Goal: Task Accomplishment & Management: Manage account settings

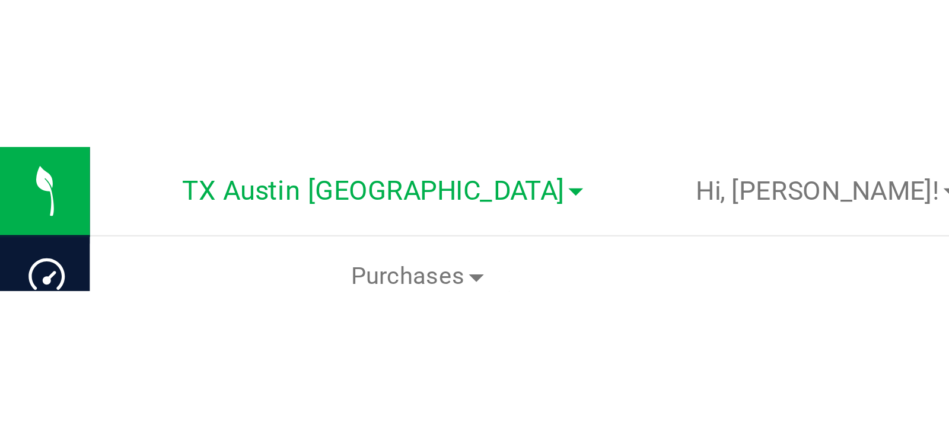
scroll to position [26, 0]
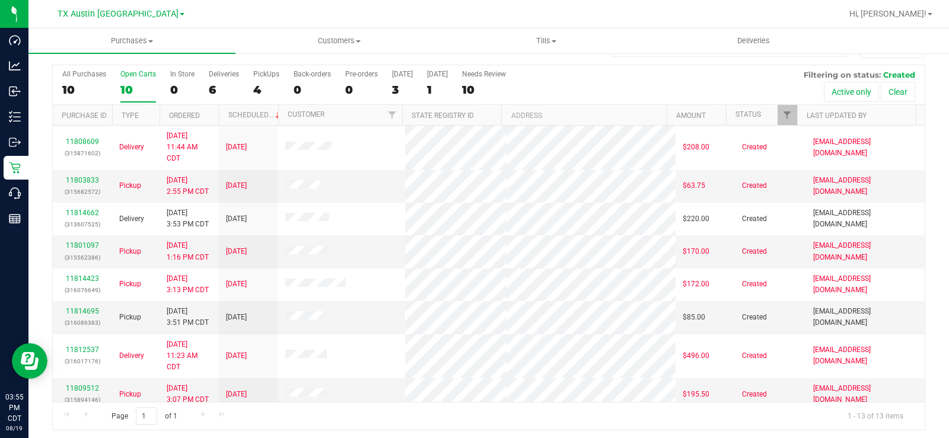
click at [138, 82] on label "Open Carts 10" at bounding box center [138, 86] width 36 height 33
click at [0, 0] on input "Open Carts 10" at bounding box center [0, 0] width 0 height 0
click at [123, 88] on div "10" at bounding box center [138, 90] width 36 height 14
click at [0, 0] on input "Open Carts 10" at bounding box center [0, 0] width 0 height 0
click at [122, 84] on div "10" at bounding box center [138, 90] width 36 height 14
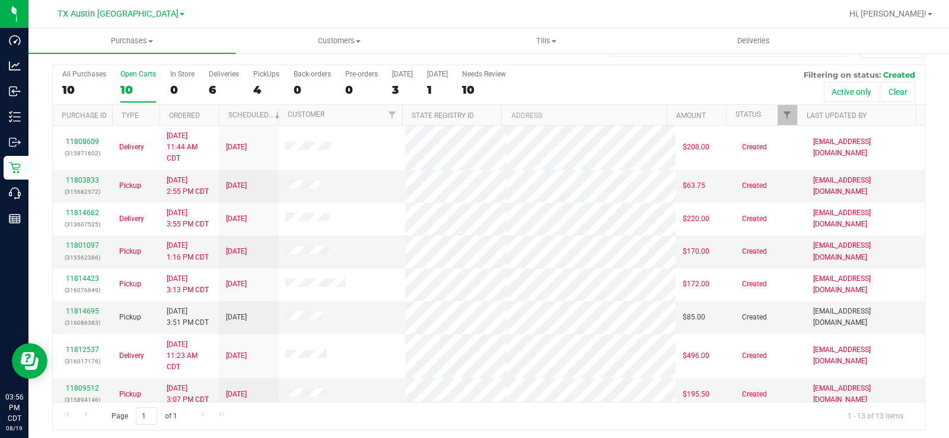
click at [0, 0] on input "Open Carts 10" at bounding box center [0, 0] width 0 height 0
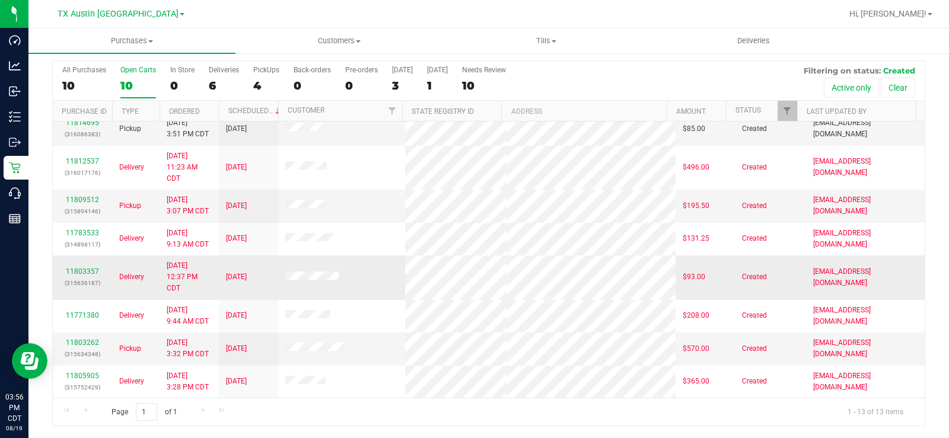
scroll to position [125, 0]
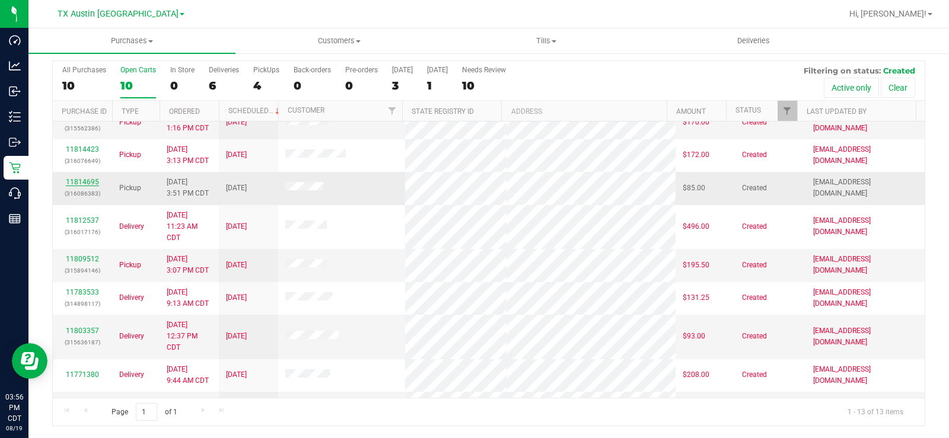
click at [78, 181] on link "11814695" at bounding box center [82, 182] width 33 height 8
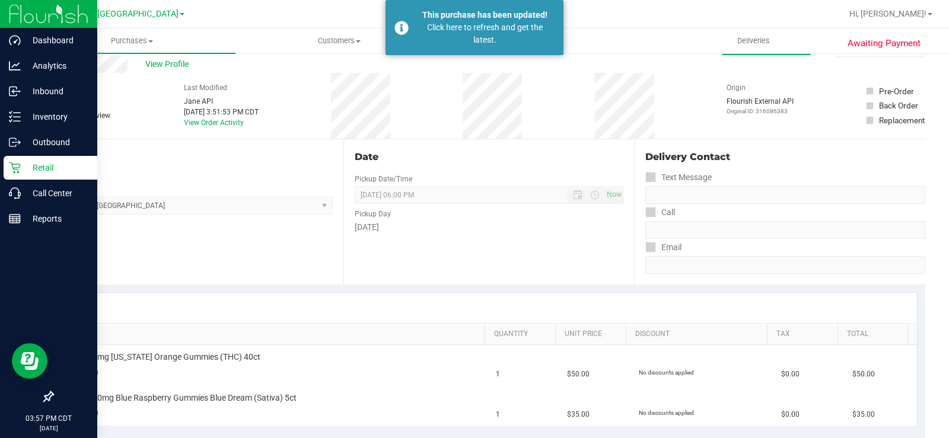
click at [15, 160] on div "Retail" at bounding box center [51, 168] width 94 height 24
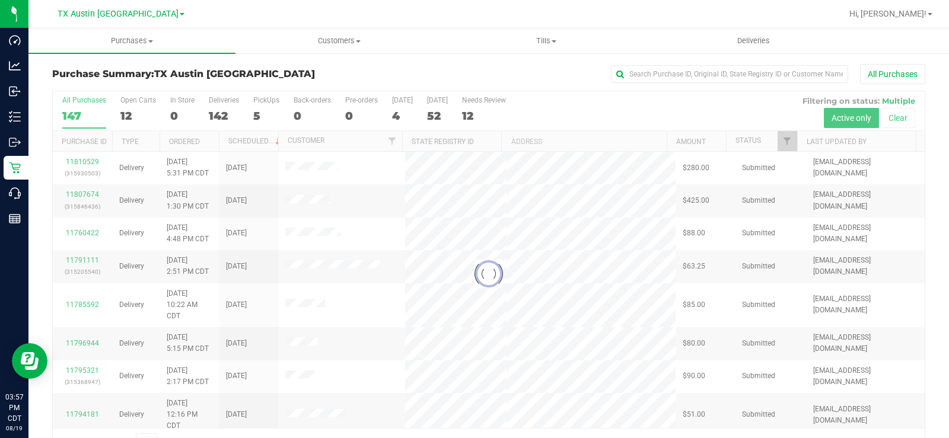
click at [123, 113] on div at bounding box center [489, 274] width 872 height 366
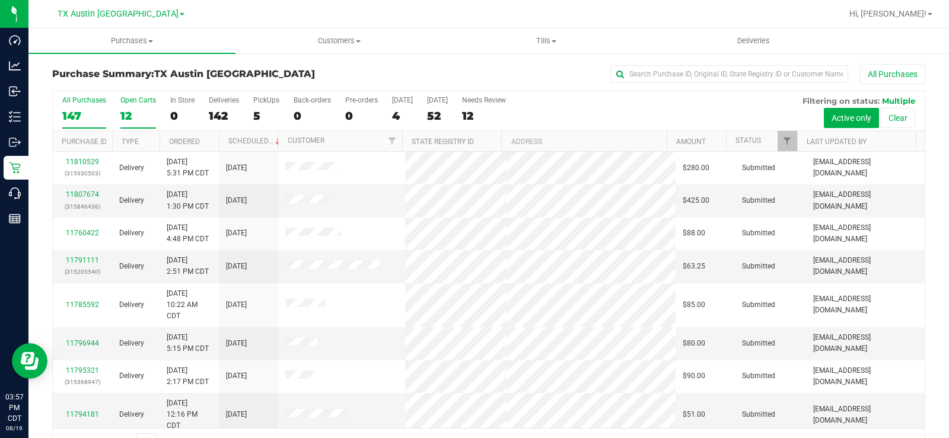
click at [123, 113] on div "12" at bounding box center [138, 116] width 36 height 14
click at [0, 0] on input "Open Carts 12" at bounding box center [0, 0] width 0 height 0
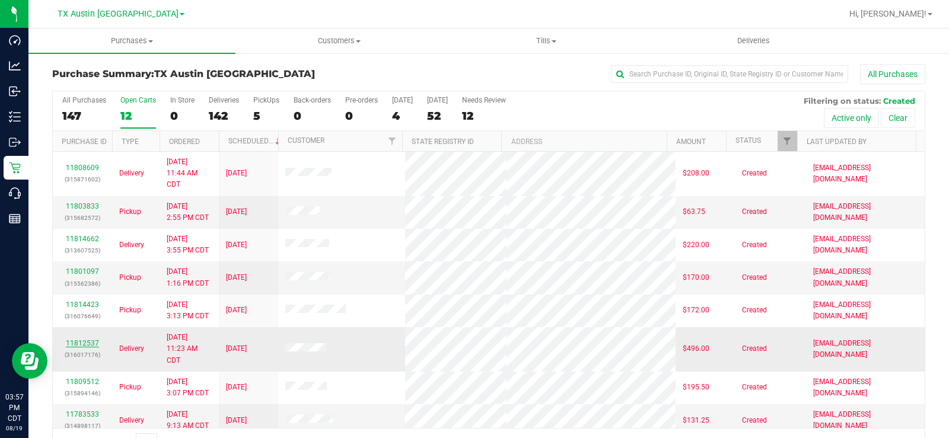
click at [68, 331] on link "11812537" at bounding box center [82, 343] width 33 height 8
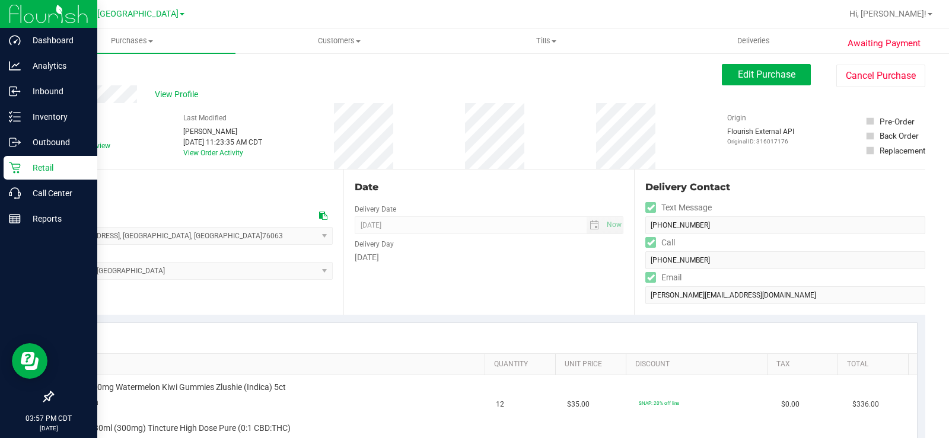
click at [24, 165] on p "Retail" at bounding box center [56, 168] width 71 height 14
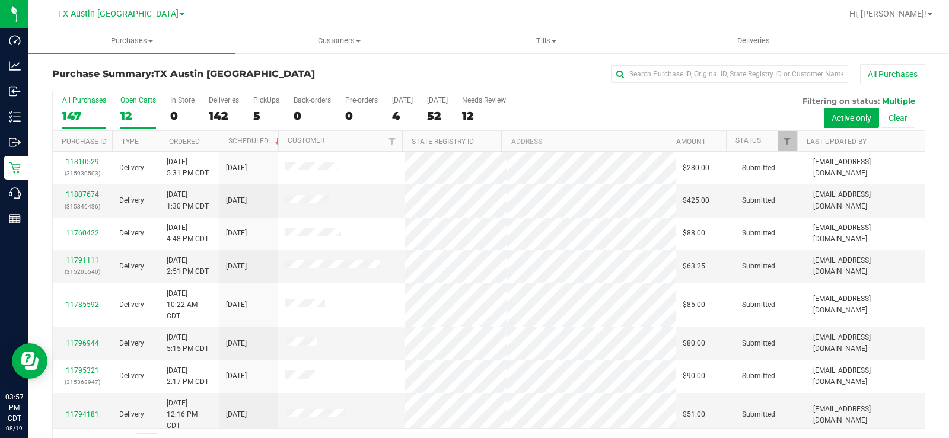
click at [127, 110] on div "12" at bounding box center [138, 116] width 36 height 14
click at [0, 0] on input "Open Carts 12" at bounding box center [0, 0] width 0 height 0
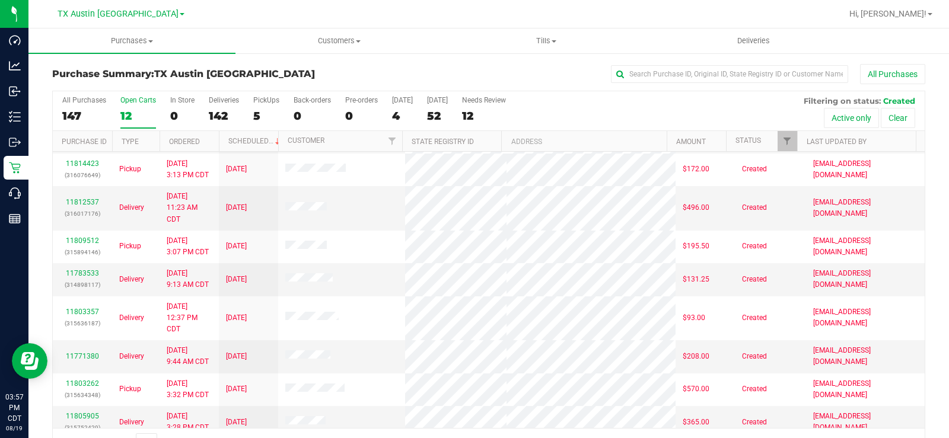
scroll to position [151, 0]
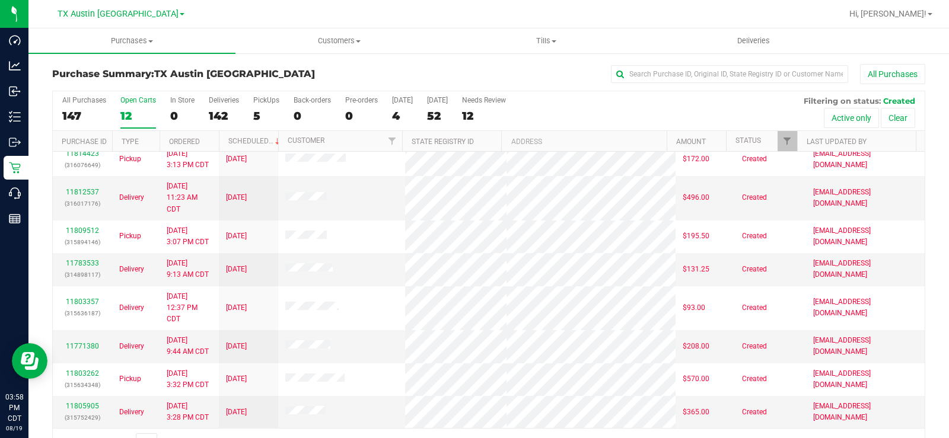
click at [122, 107] on label "Open Carts 12" at bounding box center [138, 112] width 36 height 33
click at [0, 0] on input "Open Carts 12" at bounding box center [0, 0] width 0 height 0
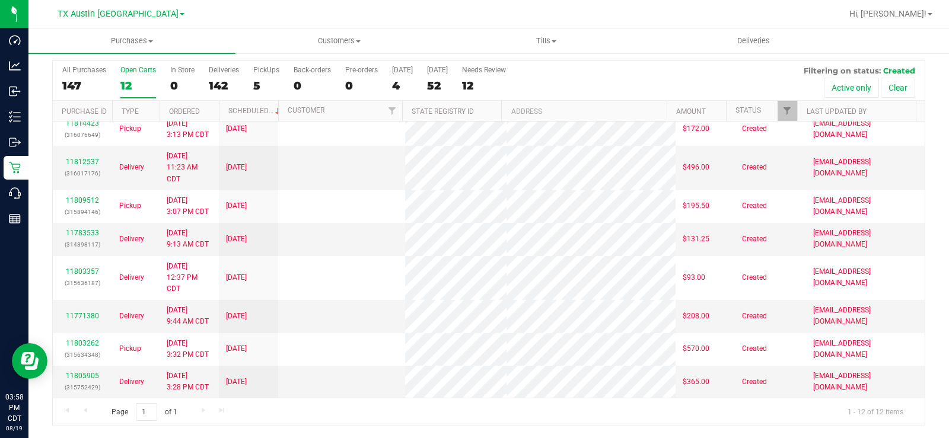
scroll to position [0, 0]
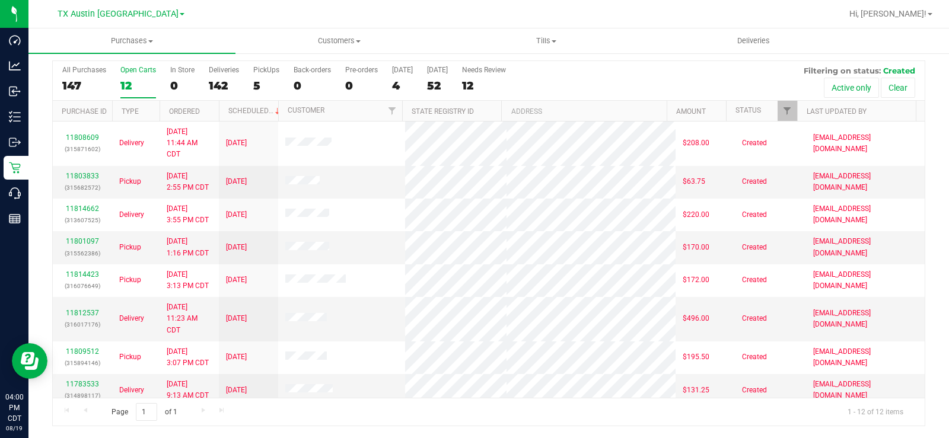
click at [134, 84] on div "12" at bounding box center [138, 86] width 36 height 14
click at [0, 0] on input "Open Carts 12" at bounding box center [0, 0] width 0 height 0
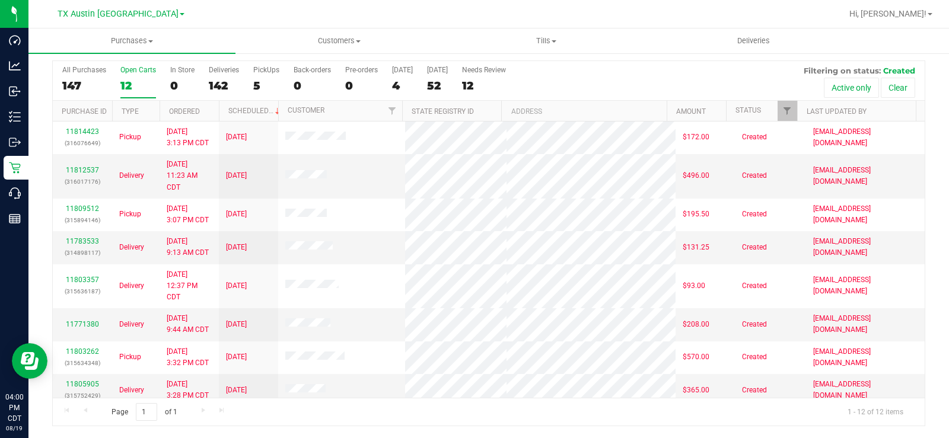
scroll to position [151, 0]
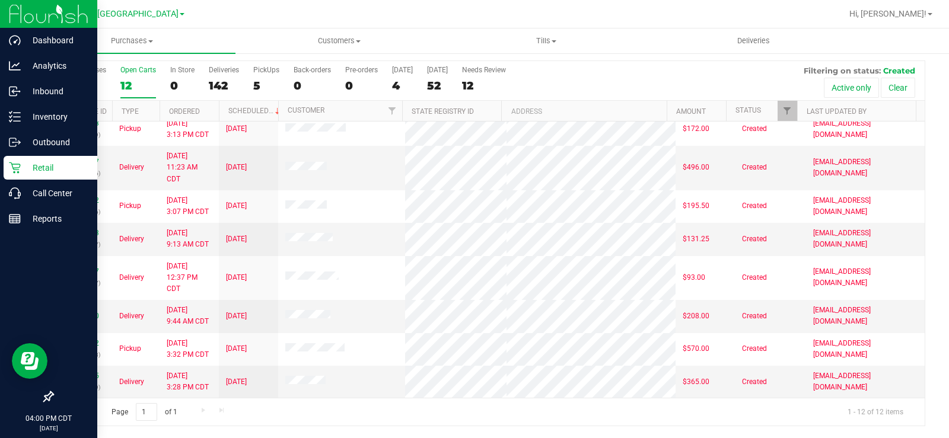
click at [27, 163] on p "Retail" at bounding box center [56, 168] width 71 height 14
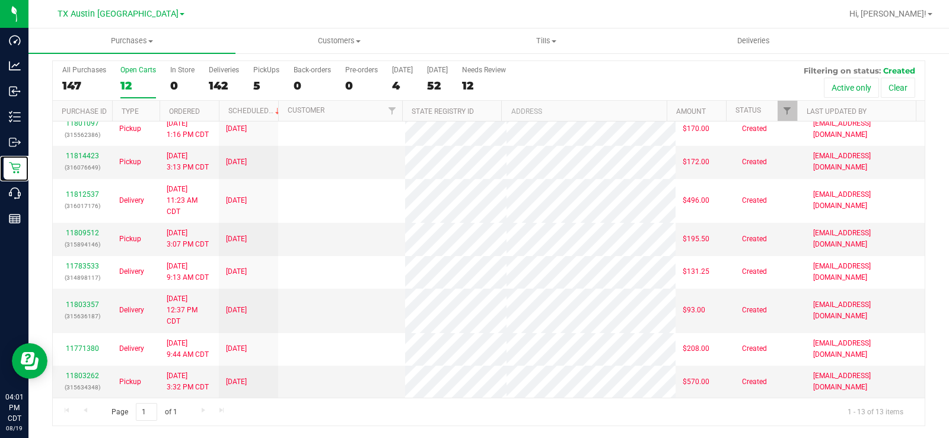
scroll to position [0, 0]
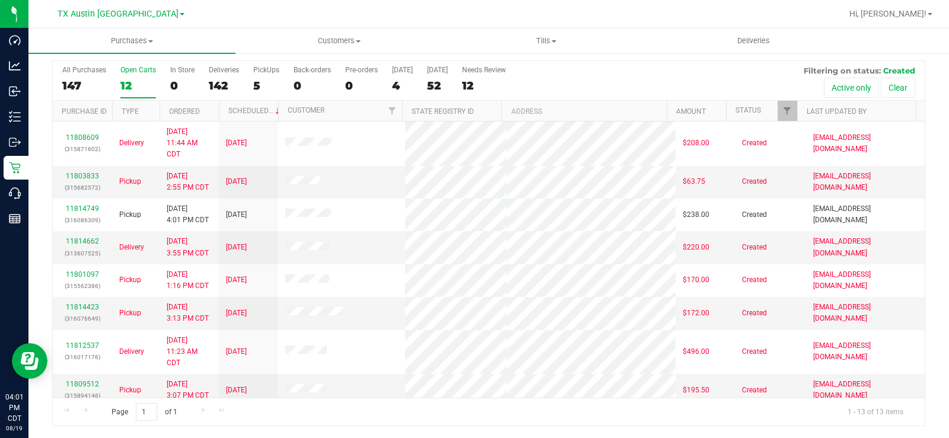
click at [129, 73] on div "Open Carts" at bounding box center [138, 70] width 36 height 8
click at [0, 0] on input "Open Carts 12" at bounding box center [0, 0] width 0 height 0
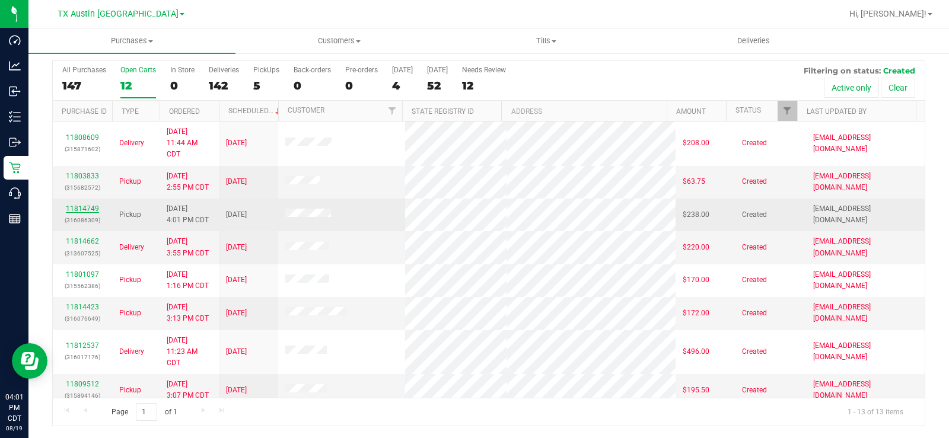
click at [80, 209] on link "11814749" at bounding box center [82, 209] width 33 height 8
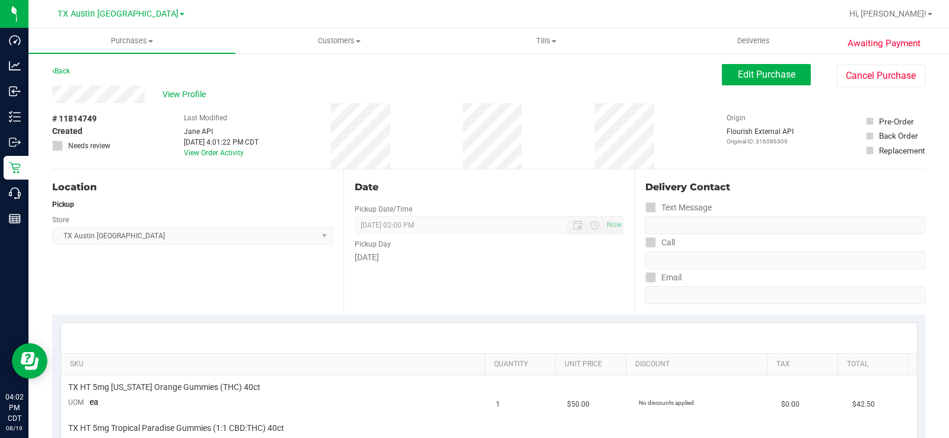
click at [110, 91] on div "View Profile" at bounding box center [387, 94] width 670 height 18
click at [170, 89] on span "View Profile" at bounding box center [186, 94] width 47 height 12
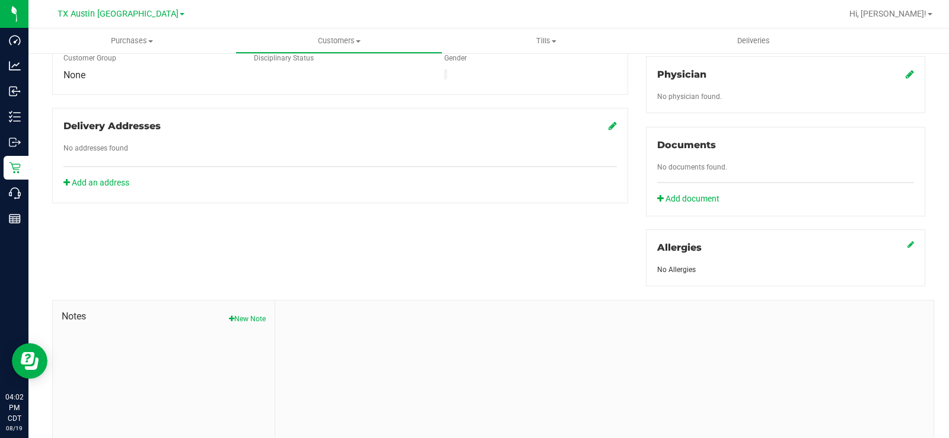
scroll to position [406, 0]
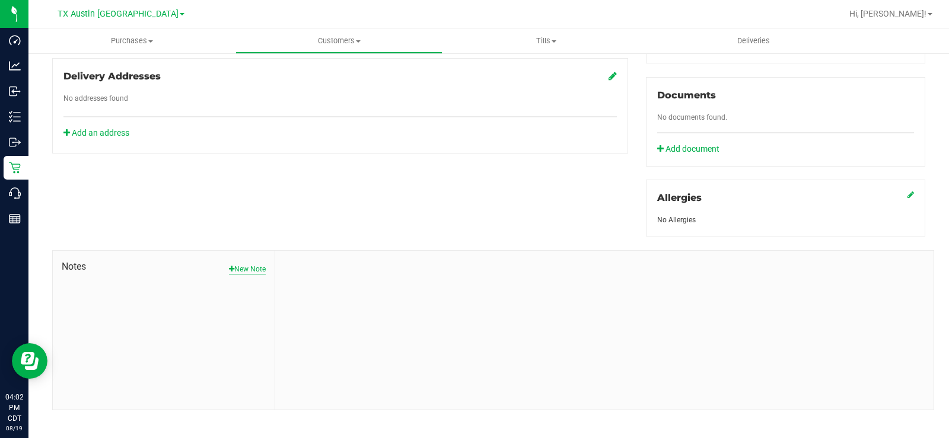
click at [248, 264] on button "New Note" at bounding box center [247, 269] width 37 height 11
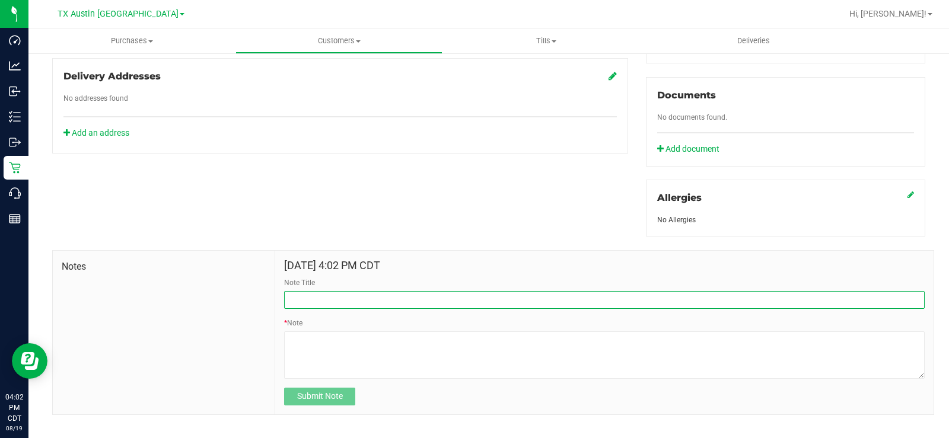
click at [308, 291] on input "Note Title" at bounding box center [604, 300] width 641 height 18
type input "CURT Info"
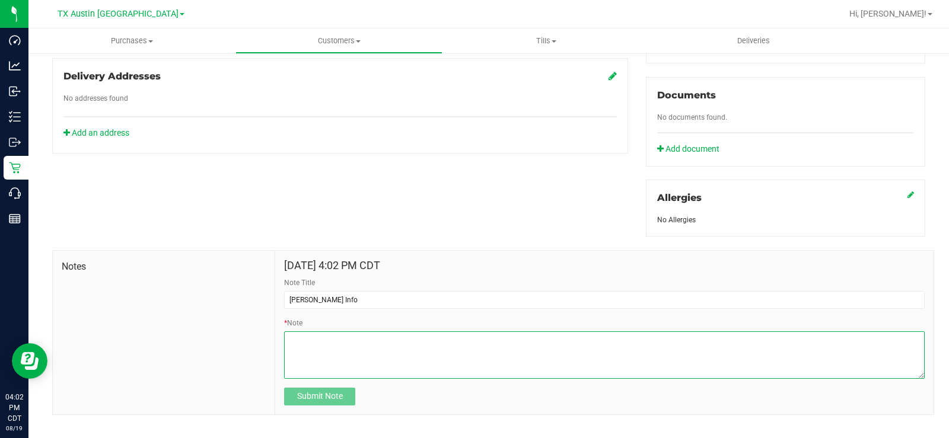
click at [357, 331] on textarea "* Note" at bounding box center [604, 355] width 641 height 47
paste textarea "Patient Name: Michelle C Fuller Address: 3231 Cherry Creek Drive Missouri City,…"
type textarea "Patient Name: Michelle C Fuller Address: 3231 Cherry Creek Drive Missouri City,…"
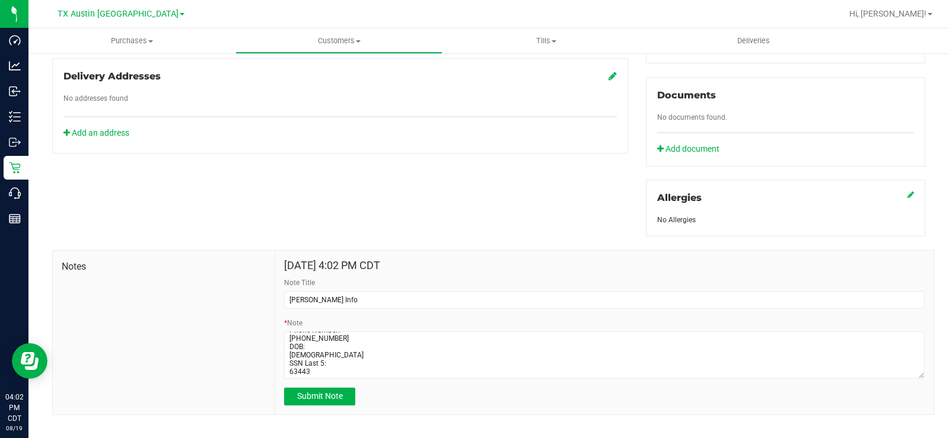
click at [319, 331] on form "Aug 19, 2025 4:02 PM CDT Note Title CURT Info * Note Submit Note" at bounding box center [604, 333] width 641 height 146
click at [324, 331] on span "Submit Note" at bounding box center [320, 396] width 46 height 9
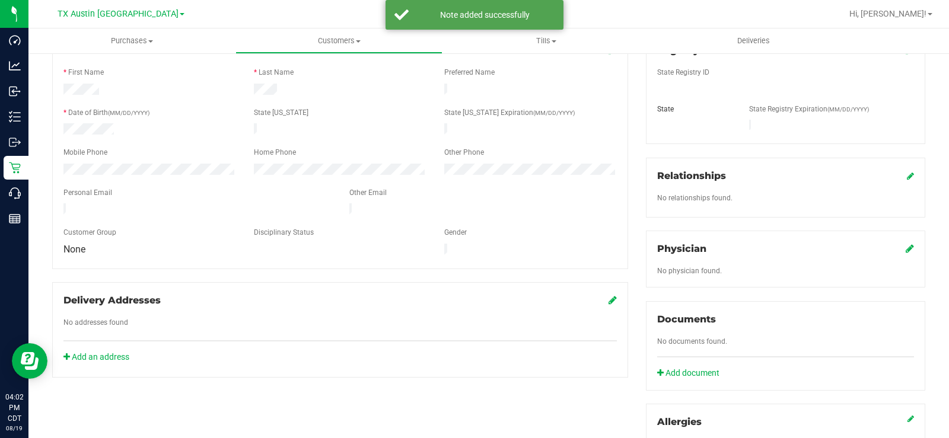
scroll to position [169, 0]
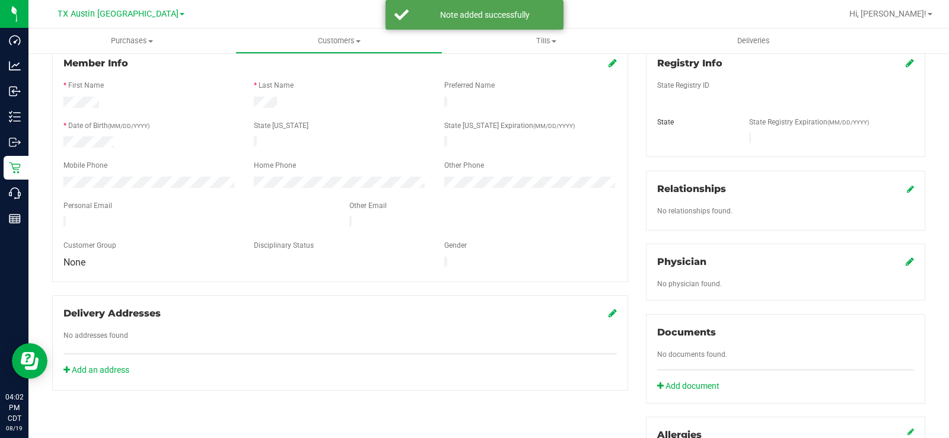
click at [759, 257] on icon at bounding box center [910, 261] width 8 height 9
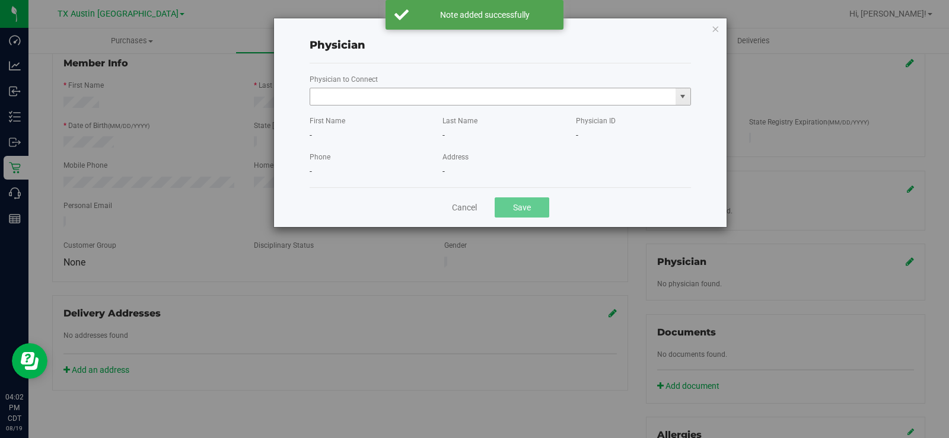
click at [424, 98] on input "text" at bounding box center [493, 96] width 366 height 17
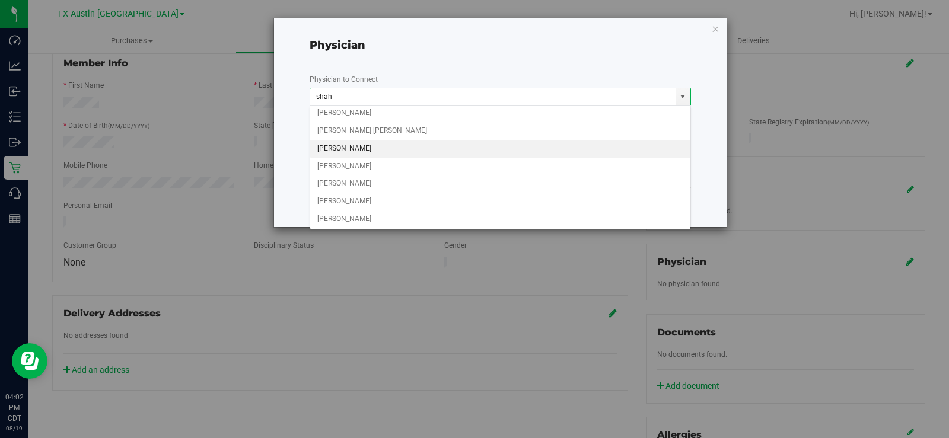
scroll to position [128, 0]
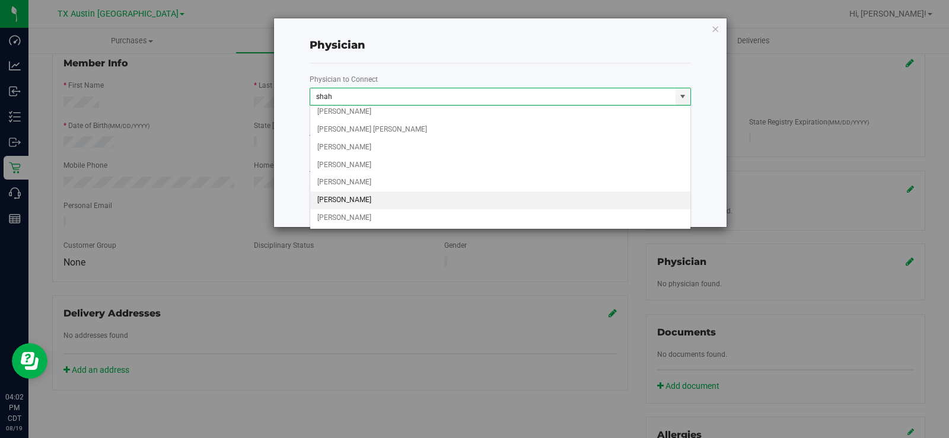
click at [370, 197] on li "Zulfiqar Shah" at bounding box center [500, 201] width 380 height 18
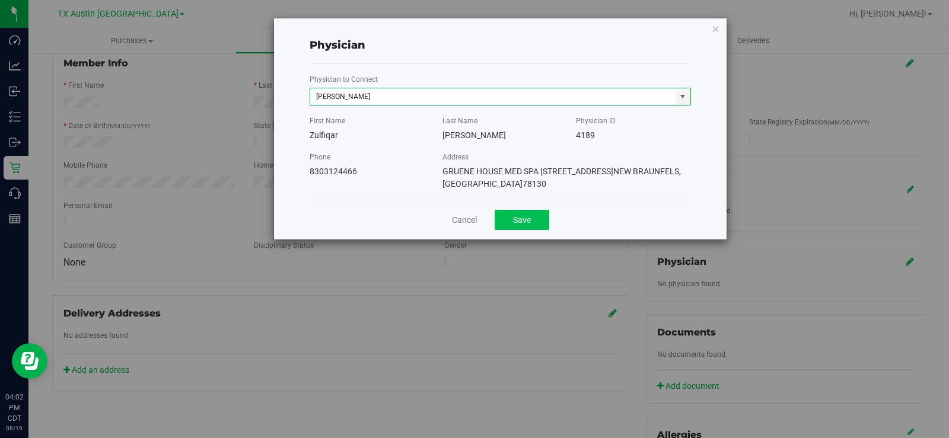
type input "Zulfiqar Shah"
click at [509, 227] on button "Save" at bounding box center [522, 220] width 55 height 20
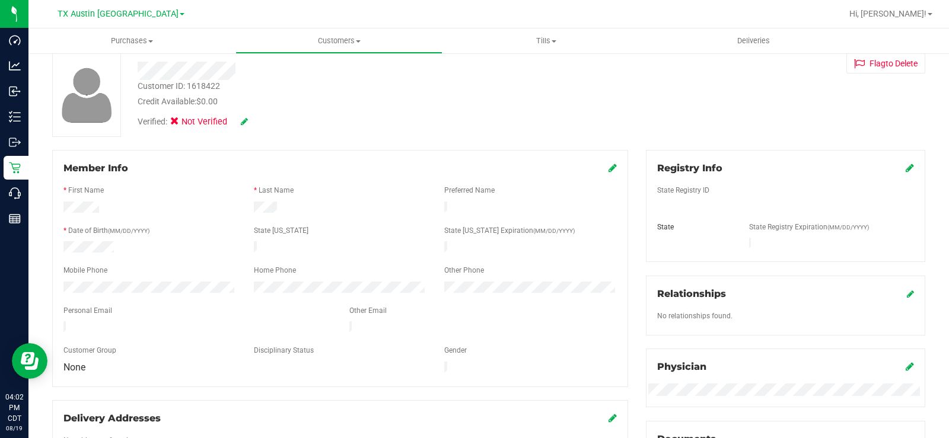
scroll to position [0, 0]
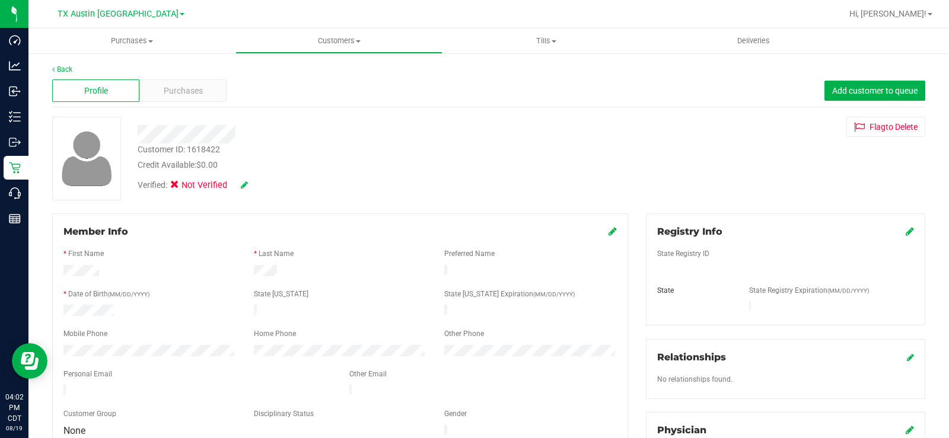
click at [759, 228] on icon at bounding box center [910, 231] width 8 height 9
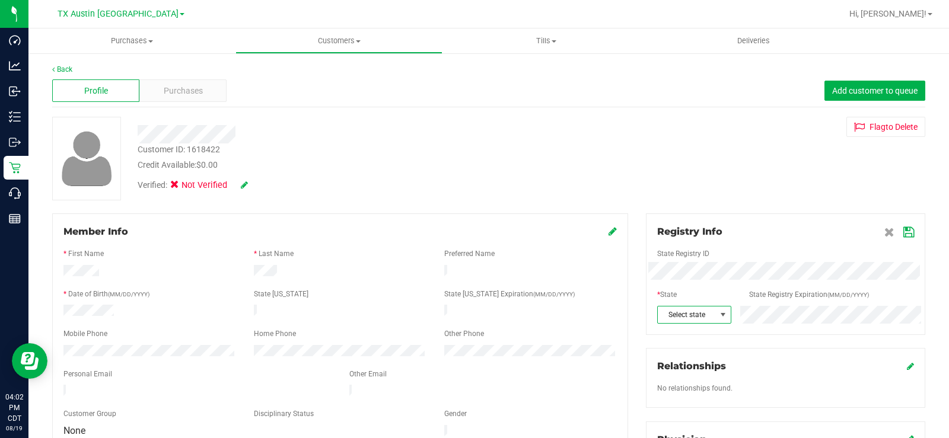
click at [719, 317] on span at bounding box center [723, 314] width 9 height 9
click at [759, 240] on div at bounding box center [785, 243] width 257 height 9
click at [759, 231] on icon at bounding box center [909, 232] width 11 height 9
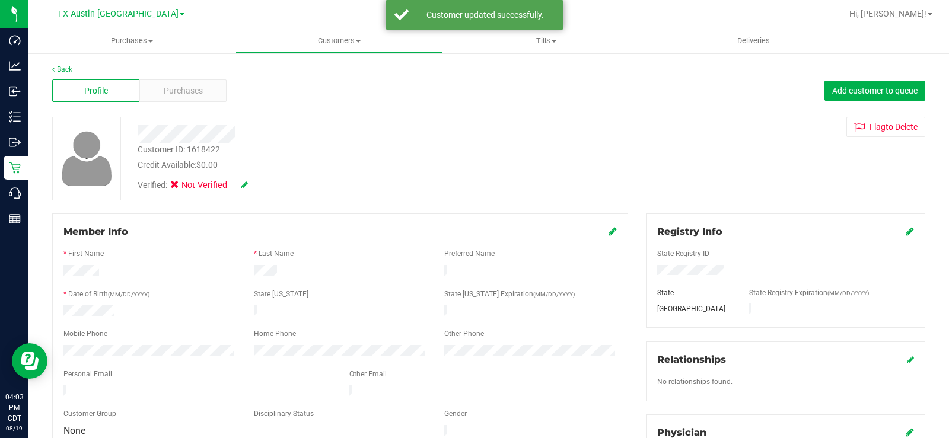
click at [243, 185] on icon at bounding box center [244, 185] width 7 height 8
click at [177, 187] on icon at bounding box center [178, 187] width 8 height 0
click at [0, 0] on input "Medical" at bounding box center [0, 0] width 0 height 0
drag, startPoint x: 263, startPoint y: 186, endPoint x: 251, endPoint y: 181, distance: 13.3
click at [263, 186] on icon at bounding box center [260, 186] width 9 height 8
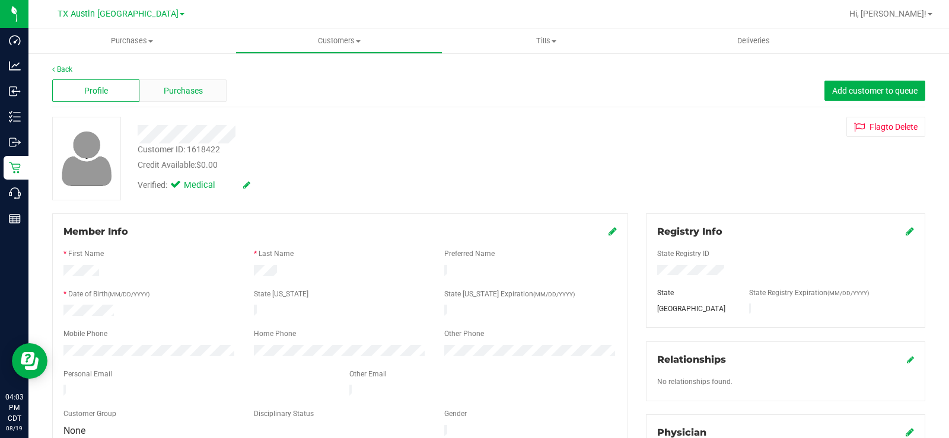
click at [190, 85] on span "Purchases" at bounding box center [183, 91] width 39 height 12
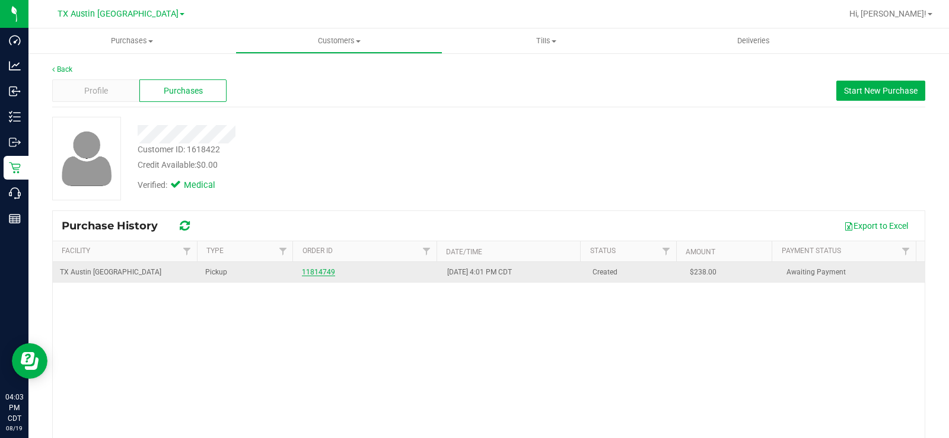
click at [304, 272] on link "11814749" at bounding box center [318, 272] width 33 height 8
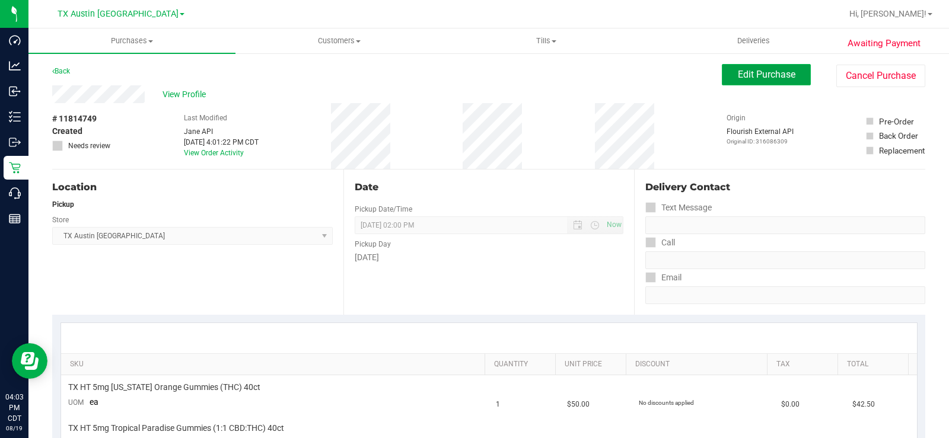
click at [753, 77] on span "Edit Purchase" at bounding box center [767, 74] width 58 height 11
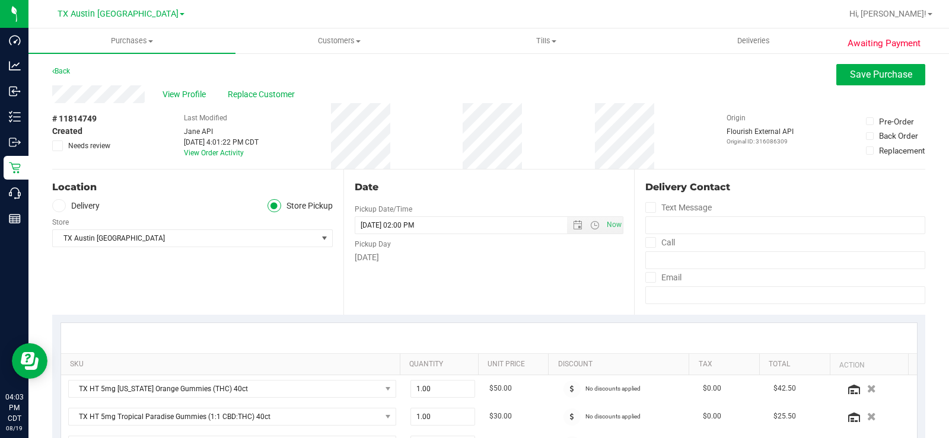
click at [64, 204] on span at bounding box center [59, 206] width 14 height 14
click at [0, 0] on input "Delivery" at bounding box center [0, 0] width 0 height 0
click at [322, 221] on div "Edit" at bounding box center [326, 218] width 14 height 12
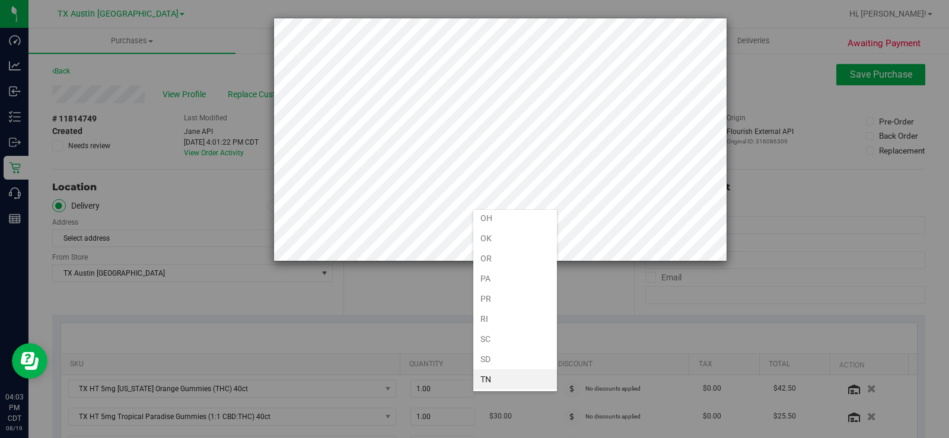
scroll to position [730, 0]
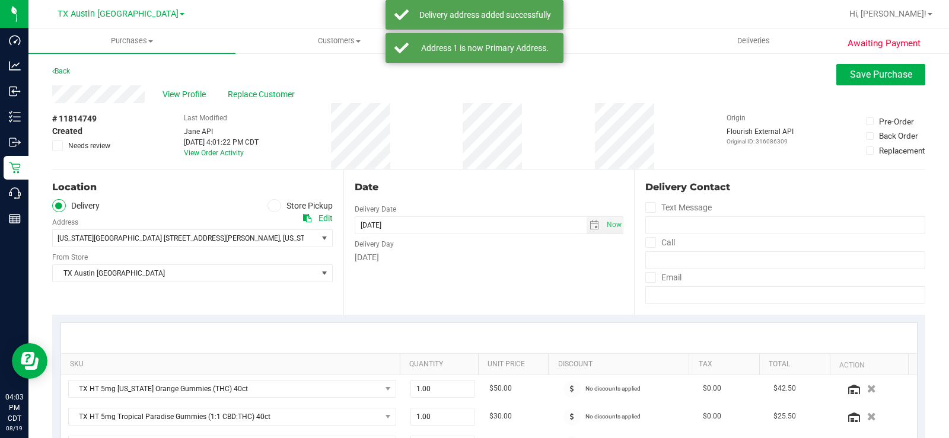
click at [444, 273] on div "Date Delivery Date 08/22/2025 Now 08/22/2025 02:00 PM Now Delivery Day Friday" at bounding box center [489, 242] width 291 height 145
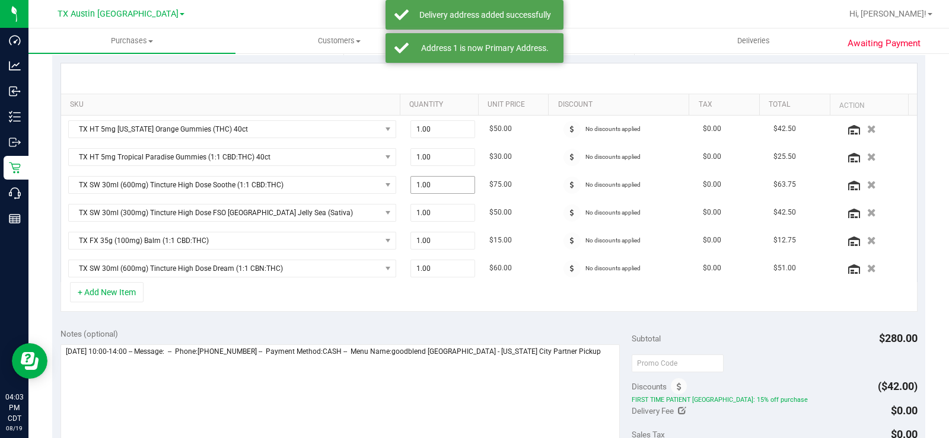
scroll to position [297, 0]
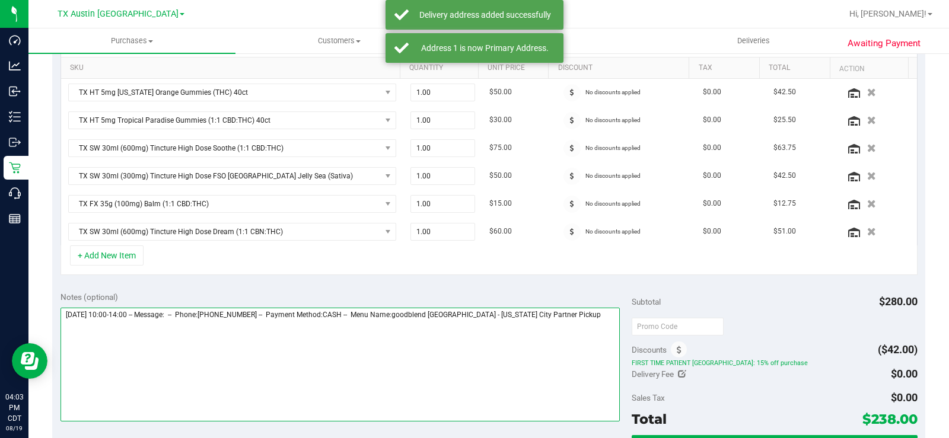
click at [568, 312] on textarea at bounding box center [341, 365] width 560 height 114
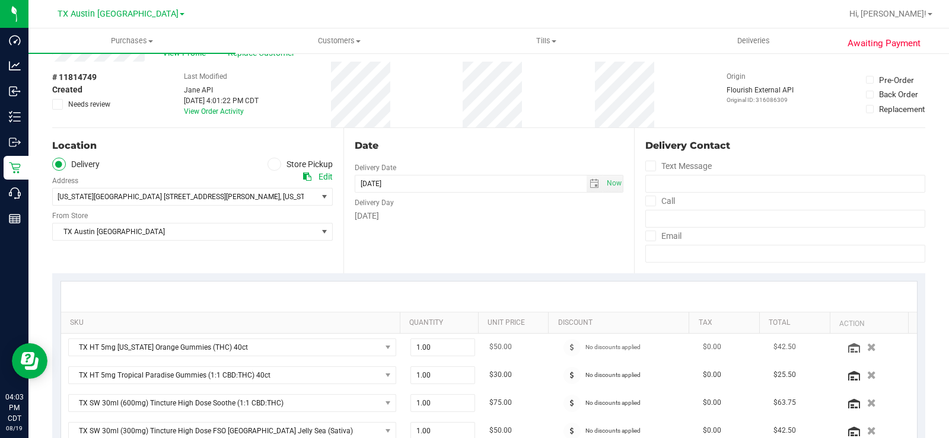
scroll to position [0, 0]
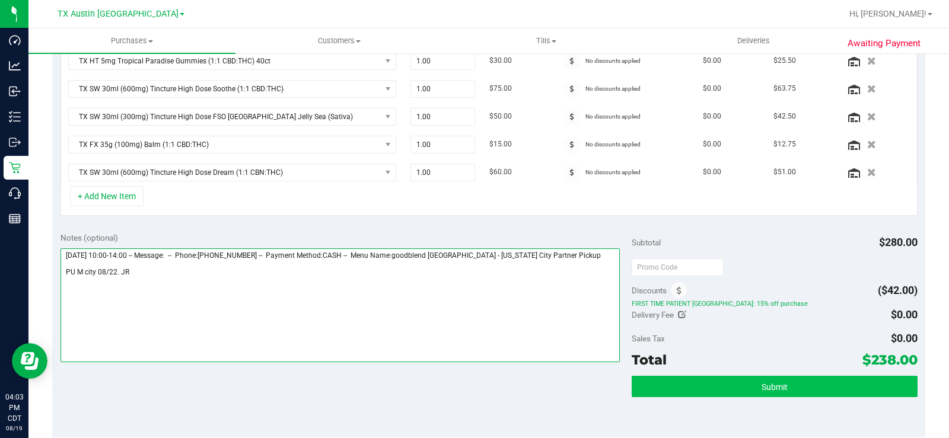
type textarea "Friday 08/22/2025 10:00-14:00 -- Message: -- Phone:7135186294 -- Payment Method…"
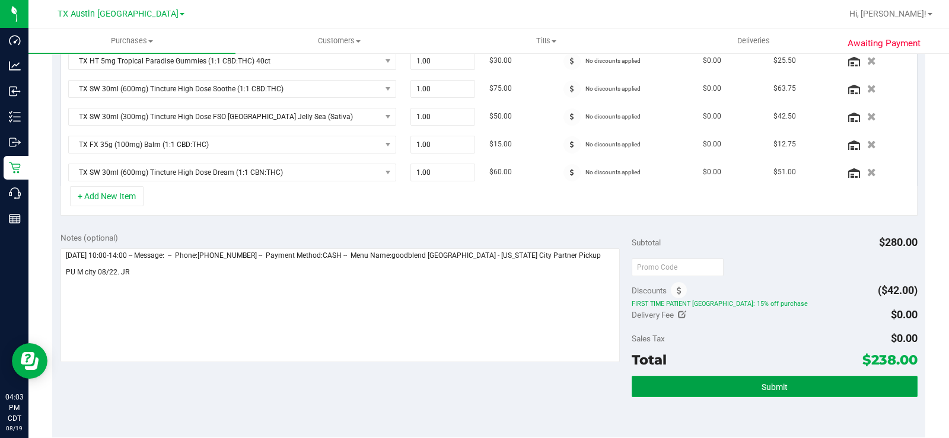
click at [714, 331] on button "Submit" at bounding box center [775, 386] width 286 height 21
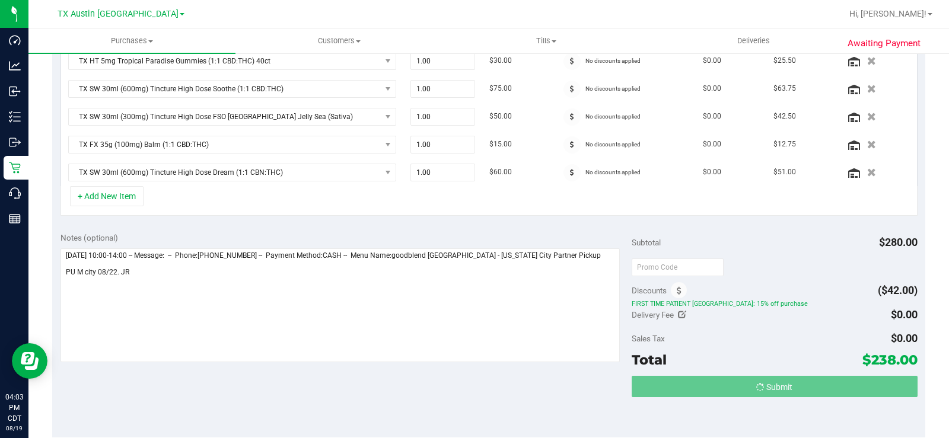
scroll to position [338, 0]
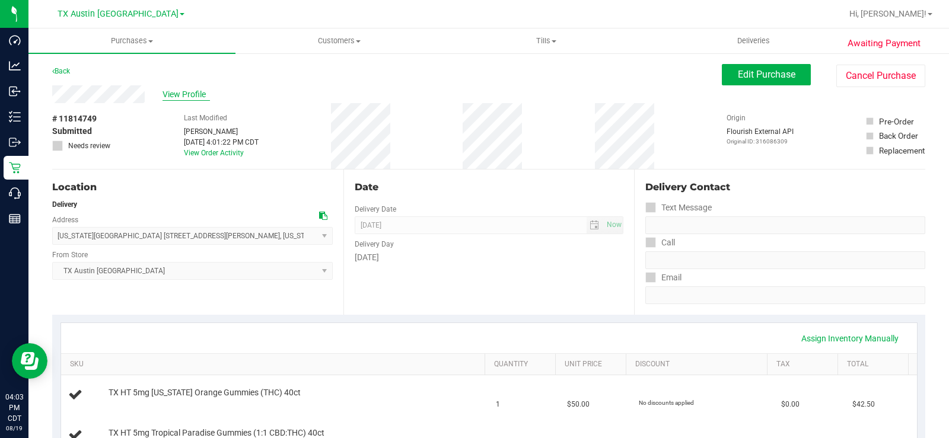
click at [190, 93] on span "View Profile" at bounding box center [186, 94] width 47 height 12
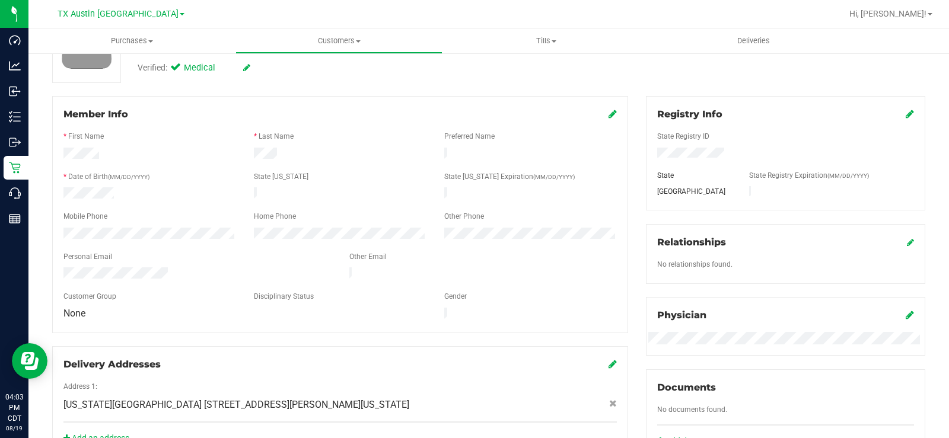
scroll to position [119, 0]
drag, startPoint x: 173, startPoint y: 266, endPoint x: 52, endPoint y: 260, distance: 121.8
click at [50, 260] on div "Member Info * First Name * Last Name Preferred Name * Date of Birth (MM/DD/YYYY…" at bounding box center [340, 276] width 594 height 363
click at [32, 228] on div "Back Profile Purchases Add customer to queue Customer ID: 1618422 Credit Availa…" at bounding box center [488, 347] width 921 height 827
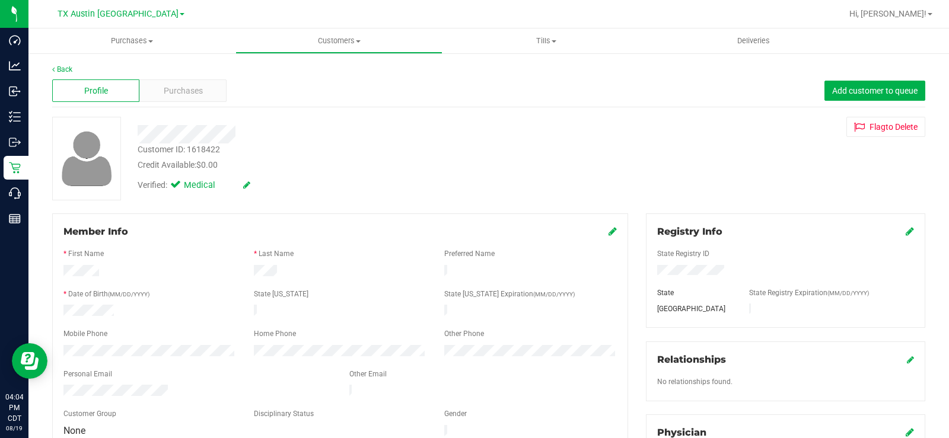
click at [139, 131] on div at bounding box center [352, 134] width 446 height 18
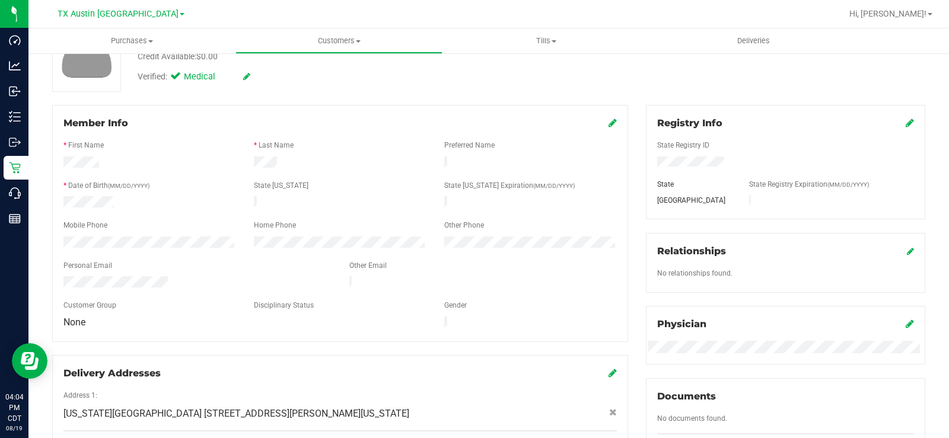
scroll to position [119, 0]
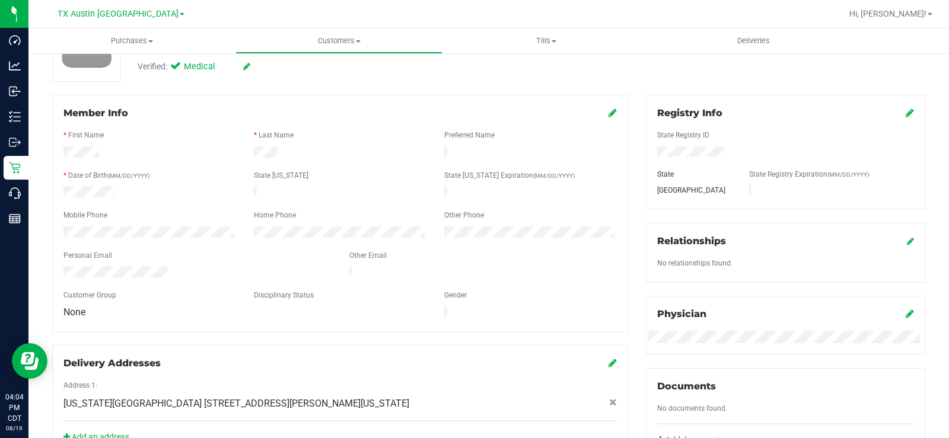
click at [65, 266] on div at bounding box center [198, 273] width 286 height 14
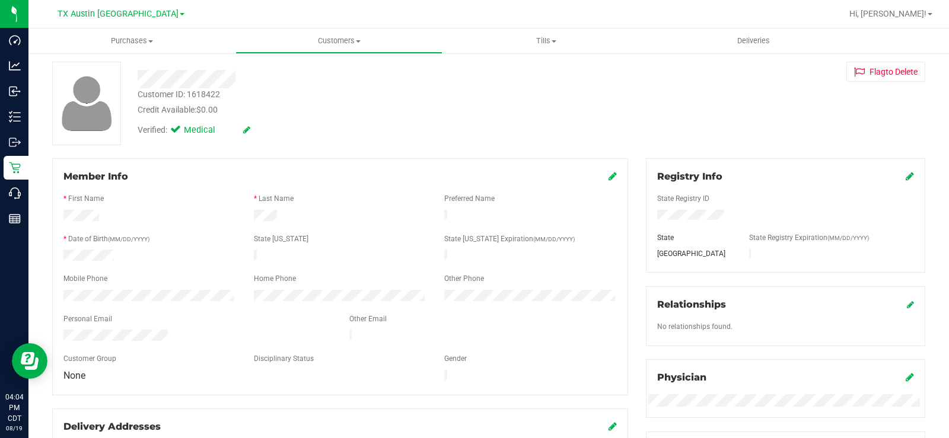
scroll to position [0, 0]
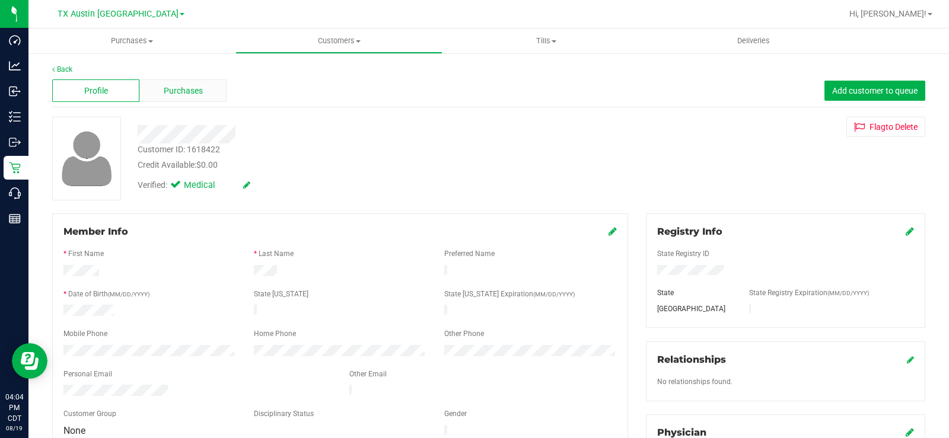
click at [211, 88] on div "Purchases" at bounding box center [182, 91] width 87 height 23
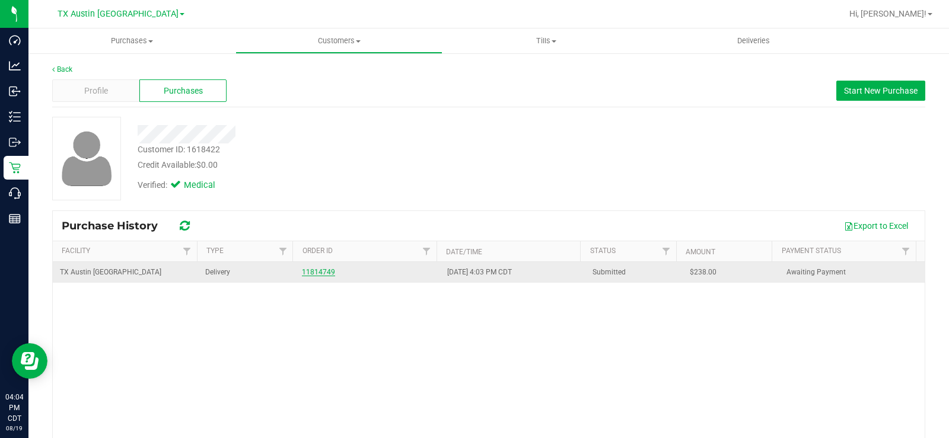
click at [312, 273] on link "11814749" at bounding box center [318, 272] width 33 height 8
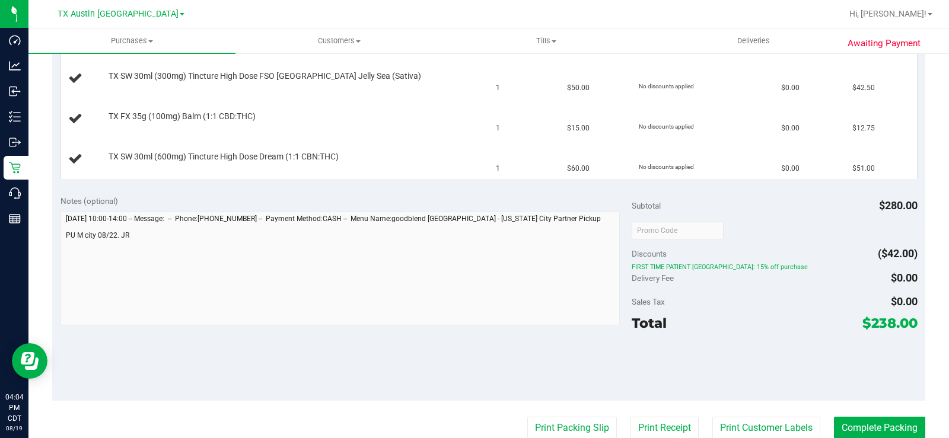
scroll to position [475, 0]
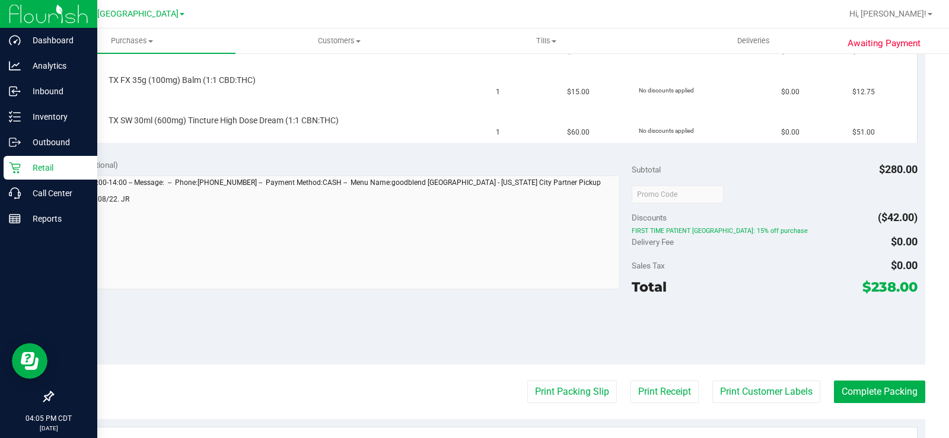
click at [37, 168] on p "Retail" at bounding box center [56, 168] width 71 height 14
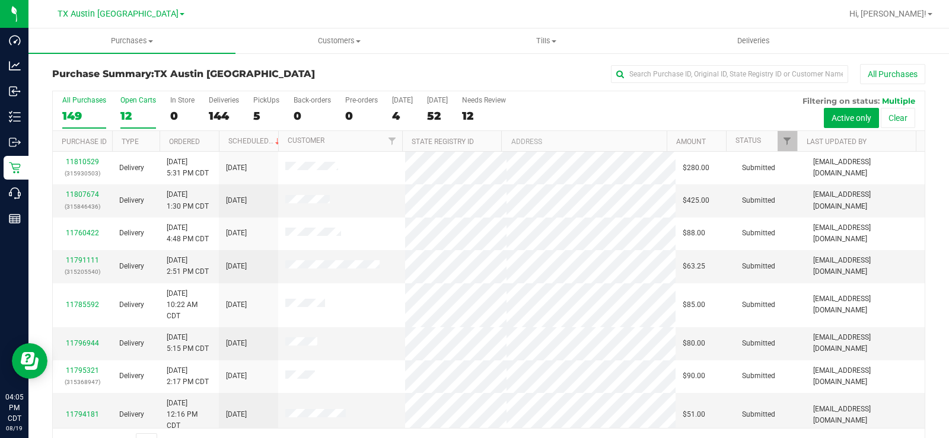
click at [128, 105] on label "Open Carts 12" at bounding box center [138, 112] width 36 height 33
click at [0, 0] on input "Open Carts 12" at bounding box center [0, 0] width 0 height 0
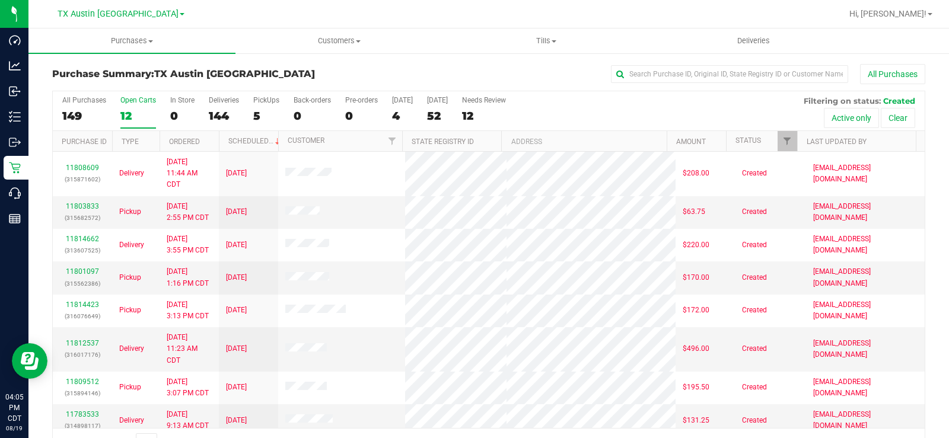
click at [128, 105] on label "Open Carts 12" at bounding box center [138, 112] width 36 height 33
click at [0, 0] on input "Open Carts 12" at bounding box center [0, 0] width 0 height 0
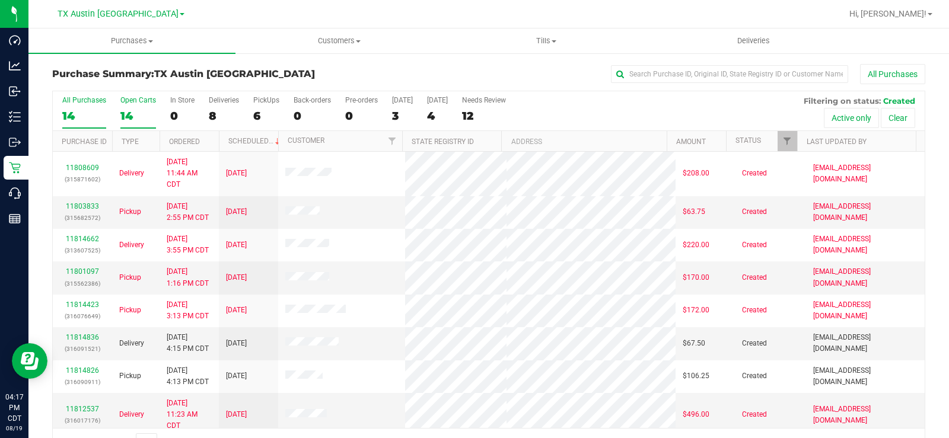
click at [125, 119] on div "14" at bounding box center [138, 116] width 36 height 14
click at [0, 0] on input "Open Carts 14" at bounding box center [0, 0] width 0 height 0
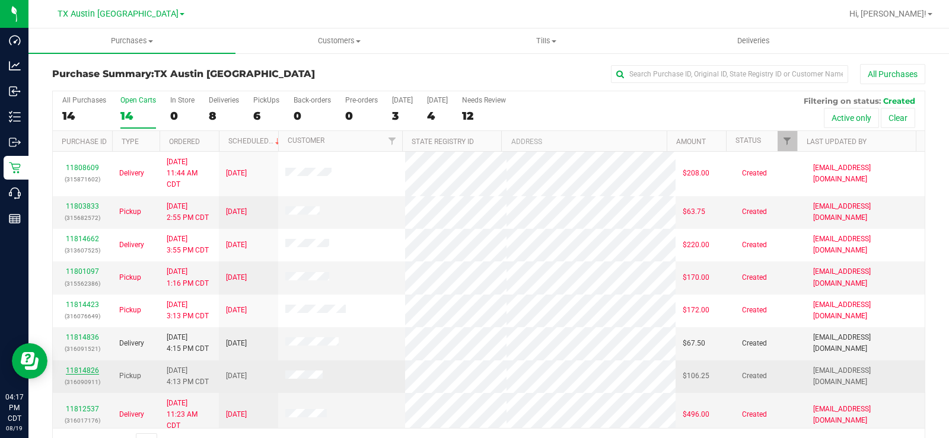
click at [84, 370] on link "11814826" at bounding box center [82, 371] width 33 height 8
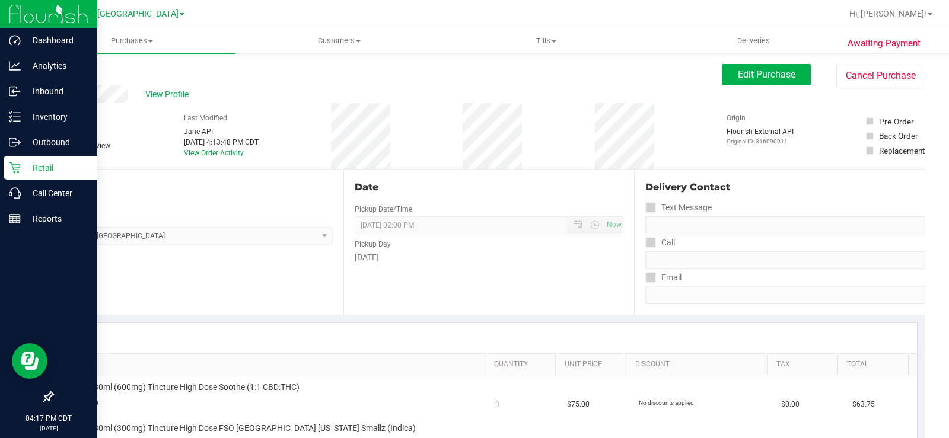
click at [17, 170] on icon at bounding box center [15, 168] width 12 height 12
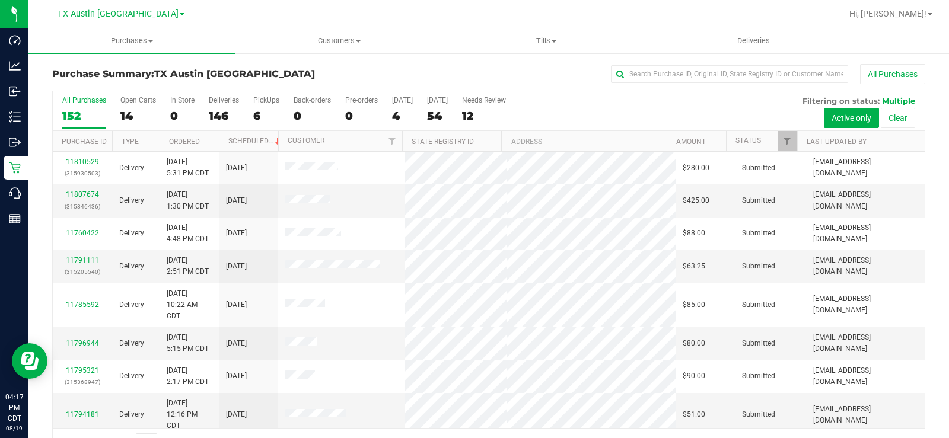
click at [129, 102] on div "Open Carts" at bounding box center [138, 100] width 36 height 8
click at [0, 0] on input "Open Carts 14" at bounding box center [0, 0] width 0 height 0
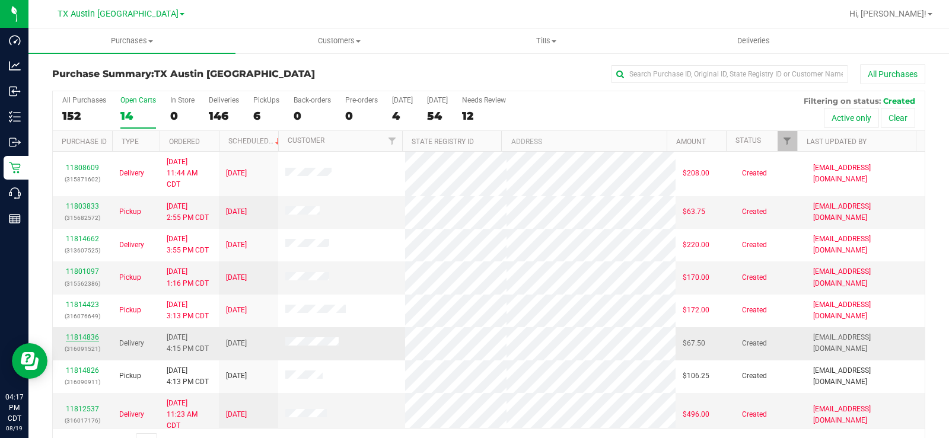
click at [78, 334] on link "11814836" at bounding box center [82, 337] width 33 height 8
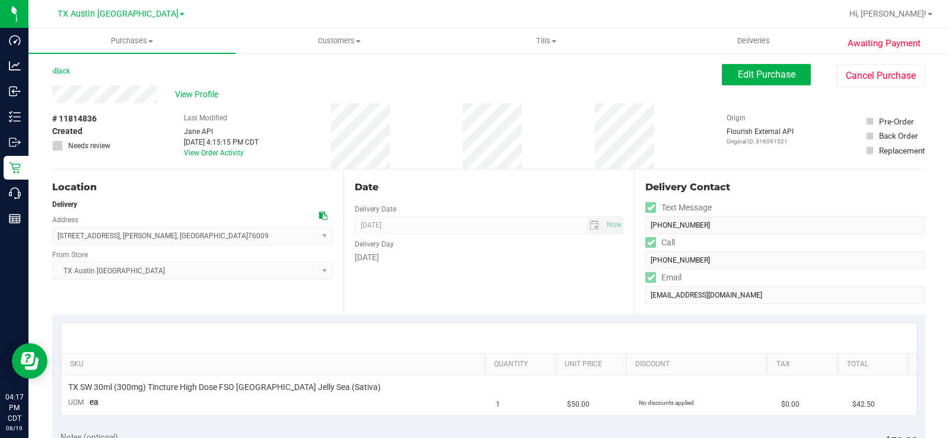
click at [321, 215] on icon at bounding box center [323, 216] width 8 height 8
click at [103, 93] on div "View Profile" at bounding box center [387, 94] width 670 height 18
click at [188, 91] on span "View Profile" at bounding box center [198, 94] width 47 height 12
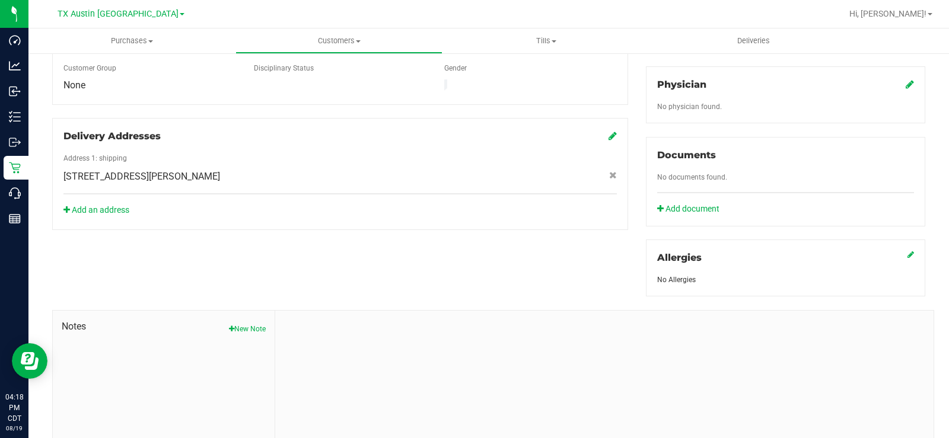
scroll to position [356, 0]
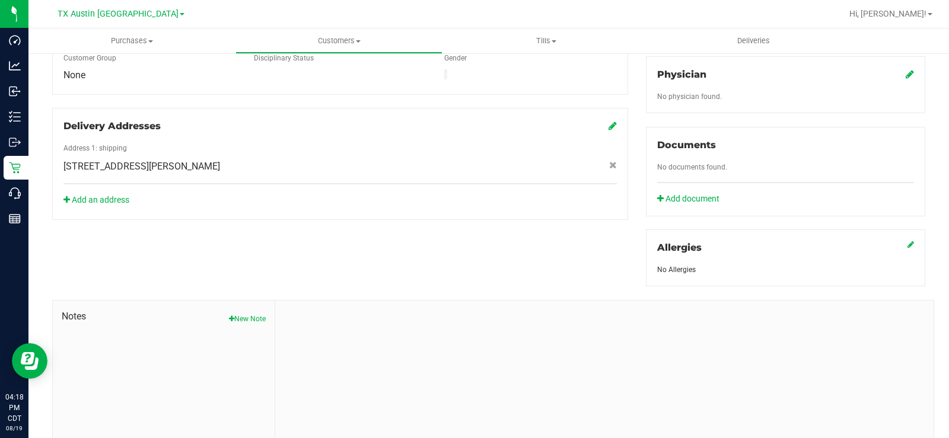
drag, startPoint x: 250, startPoint y: 314, endPoint x: 278, endPoint y: 327, distance: 30.8
click at [250, 313] on div "Notes New Note" at bounding box center [164, 380] width 223 height 159
click at [257, 314] on button "New Note" at bounding box center [247, 319] width 37 height 11
drag, startPoint x: 295, startPoint y: 330, endPoint x: 299, endPoint y: 339, distance: 9.8
click at [295, 329] on div "Note Title" at bounding box center [604, 343] width 641 height 31
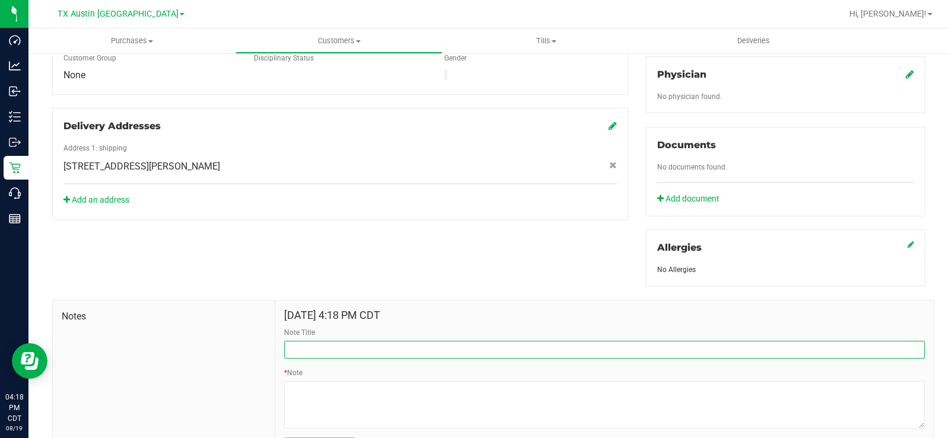
click at [298, 341] on input "Note Title" at bounding box center [604, 350] width 641 height 18
type input "CURT Info"
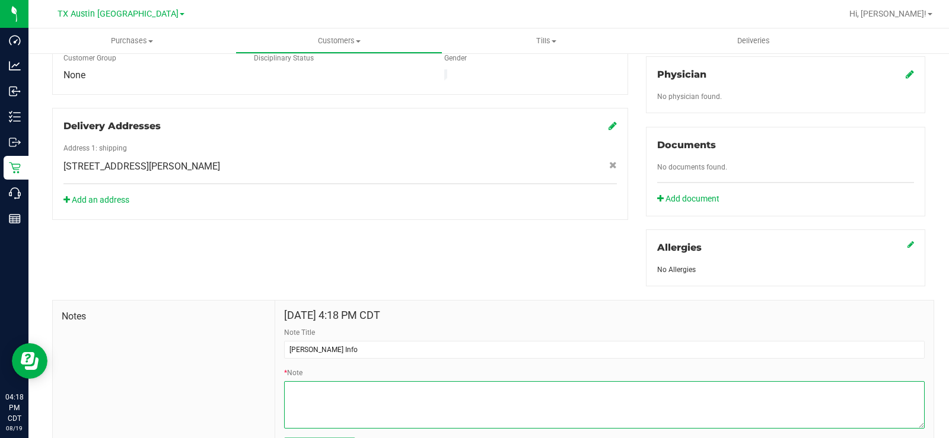
click at [322, 383] on textarea "* Note" at bounding box center [604, 405] width 641 height 47
paste textarea "Patient Name: Jacobie M Smith Jr Address: 1105 Willow Bend St Cleburne, TX, 760…"
type textarea "Patient Name: Jacobie M Smith Jr Address: 1105 Willow Bend St Cleburne, TX, 760…"
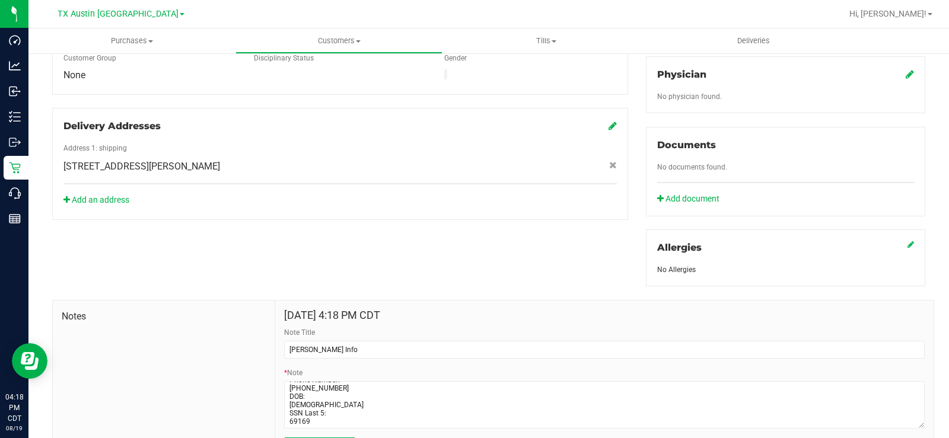
click at [323, 438] on span "Submit Note" at bounding box center [320, 445] width 46 height 9
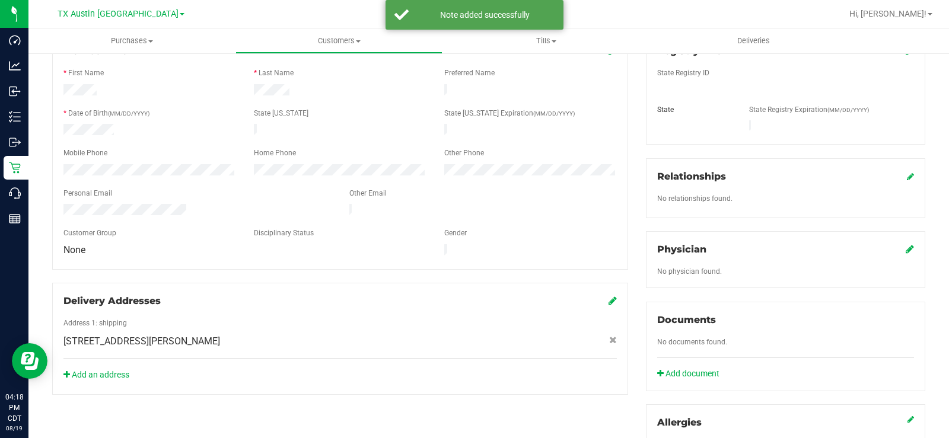
scroll to position [178, 0]
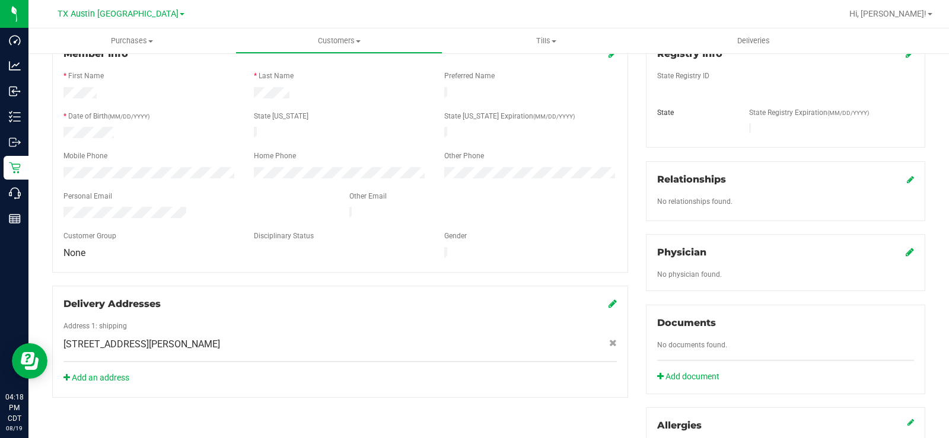
click at [906, 247] on icon at bounding box center [910, 251] width 8 height 9
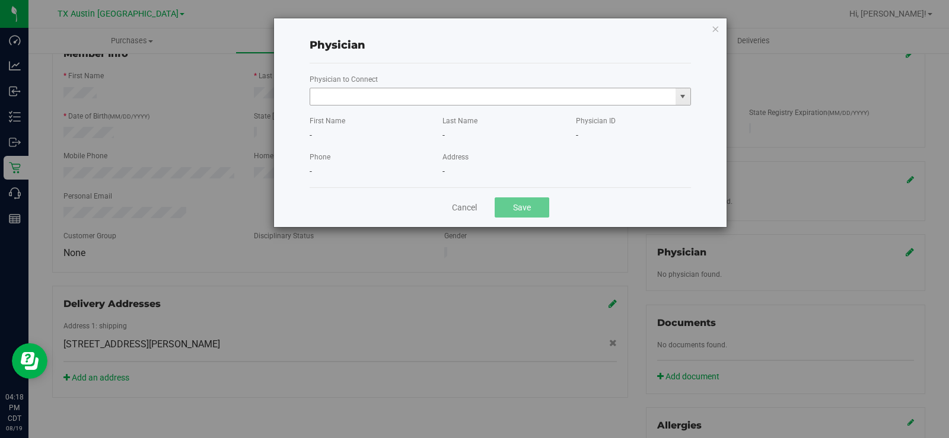
click at [333, 88] on input "text" at bounding box center [493, 96] width 366 height 17
click at [352, 120] on li "James McBath" at bounding box center [500, 117] width 380 height 18
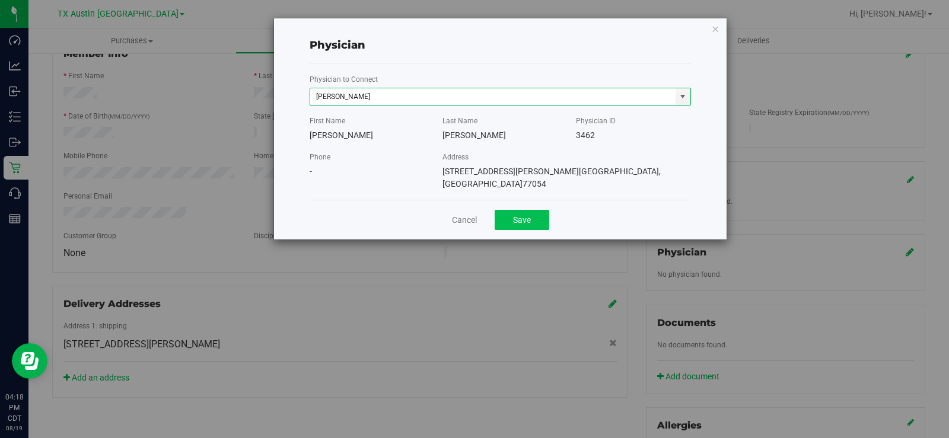
type input "James McBath"
click at [533, 210] on button "Save" at bounding box center [522, 220] width 55 height 20
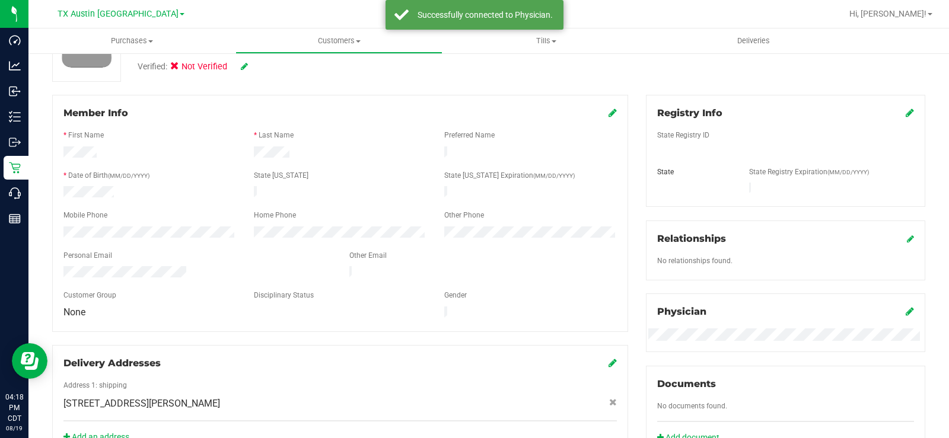
scroll to position [59, 0]
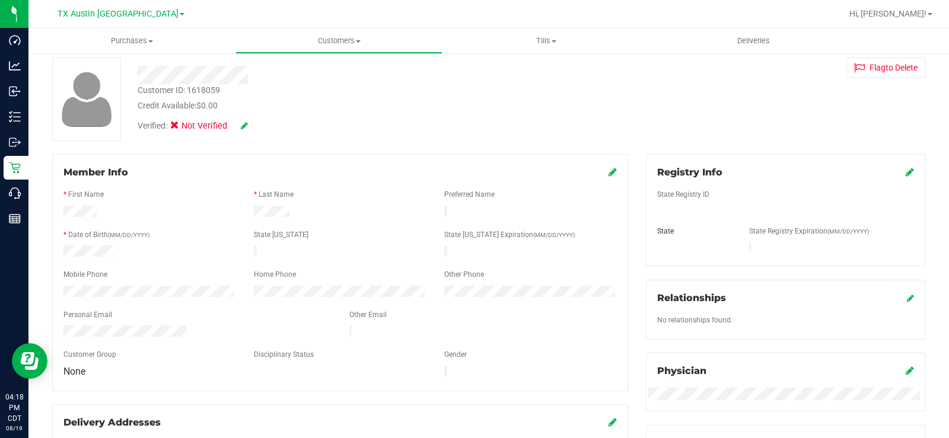
click at [906, 170] on icon at bounding box center [910, 171] width 8 height 9
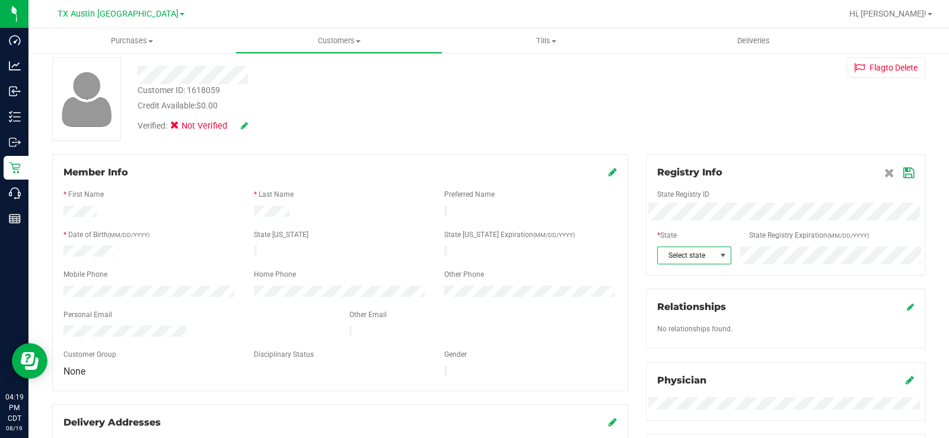
click at [719, 258] on span at bounding box center [723, 255] width 9 height 9
click at [904, 174] on icon at bounding box center [909, 173] width 11 height 9
click at [245, 126] on icon at bounding box center [244, 126] width 7 height 8
click at [180, 128] on icon at bounding box center [178, 128] width 8 height 0
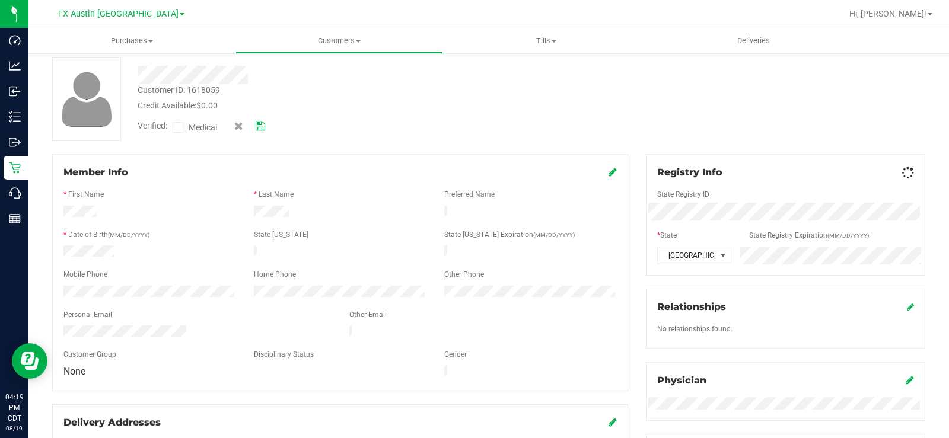
click at [0, 0] on input "Medical" at bounding box center [0, 0] width 0 height 0
click at [263, 128] on icon at bounding box center [260, 126] width 9 height 8
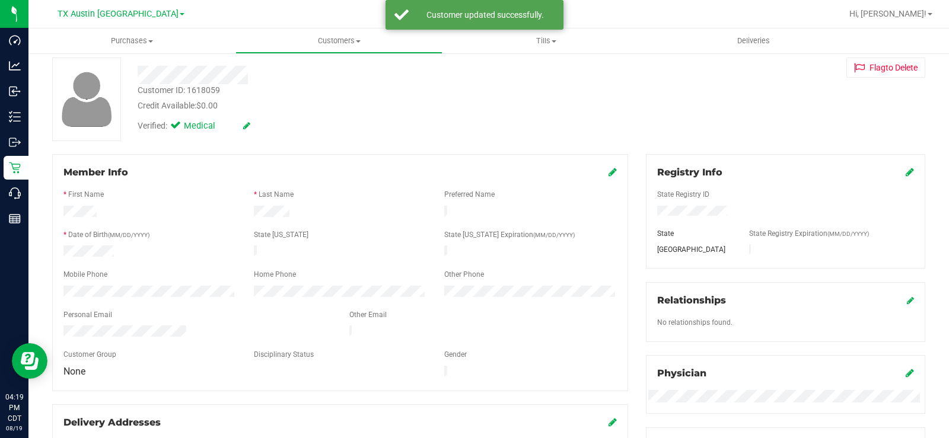
scroll to position [0, 0]
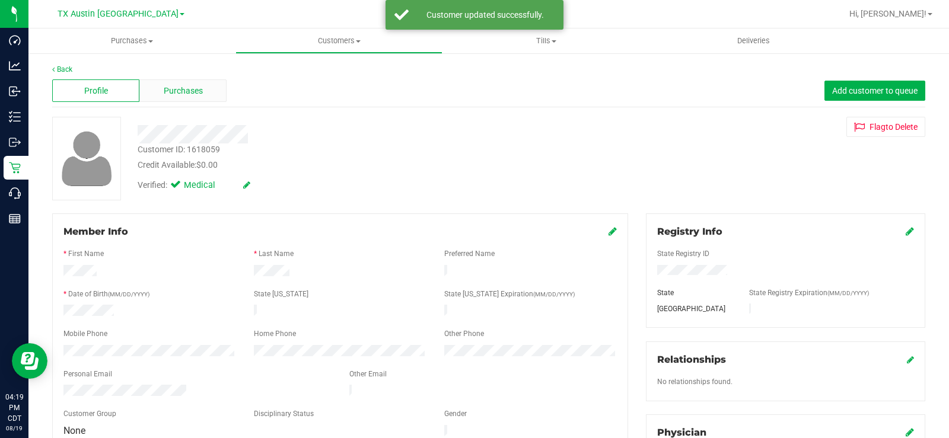
click at [190, 87] on span "Purchases" at bounding box center [183, 91] width 39 height 12
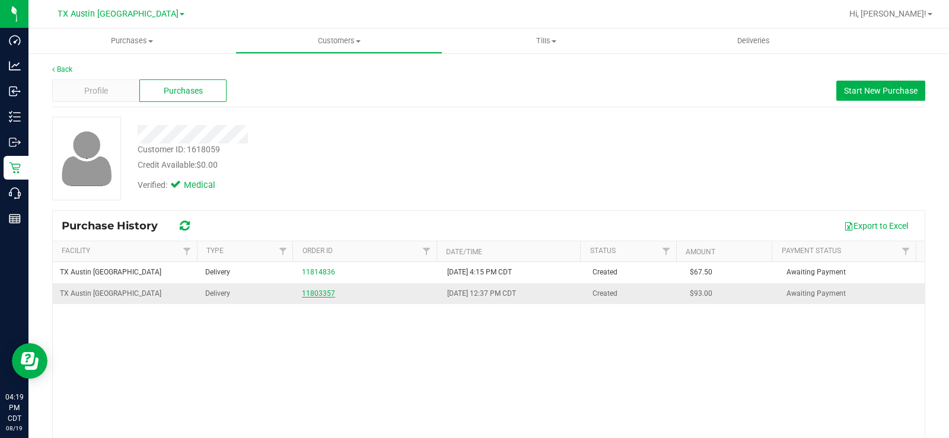
click at [317, 291] on link "11803357" at bounding box center [318, 294] width 33 height 8
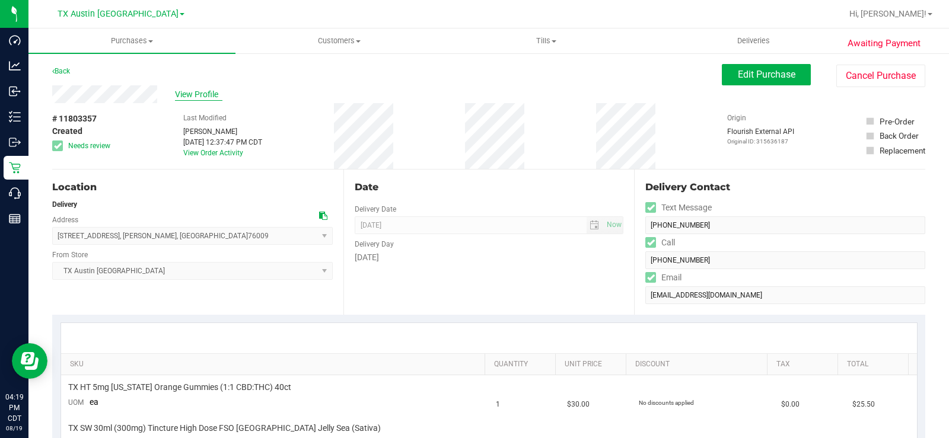
click at [217, 99] on span "View Profile" at bounding box center [198, 94] width 47 height 12
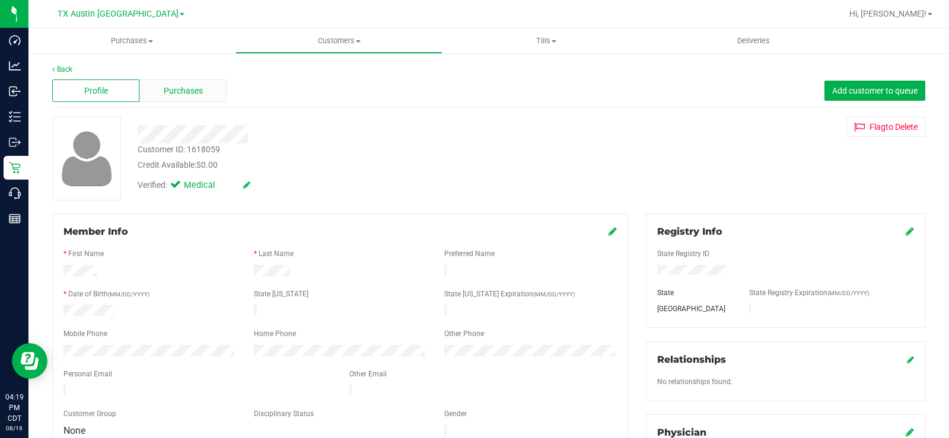
click at [169, 97] on span "Purchases" at bounding box center [183, 91] width 39 height 12
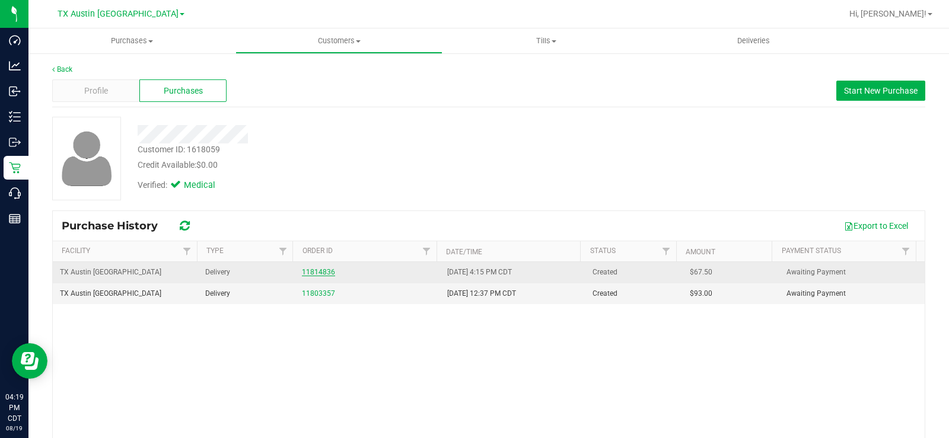
click at [306, 271] on link "11814836" at bounding box center [318, 272] width 33 height 8
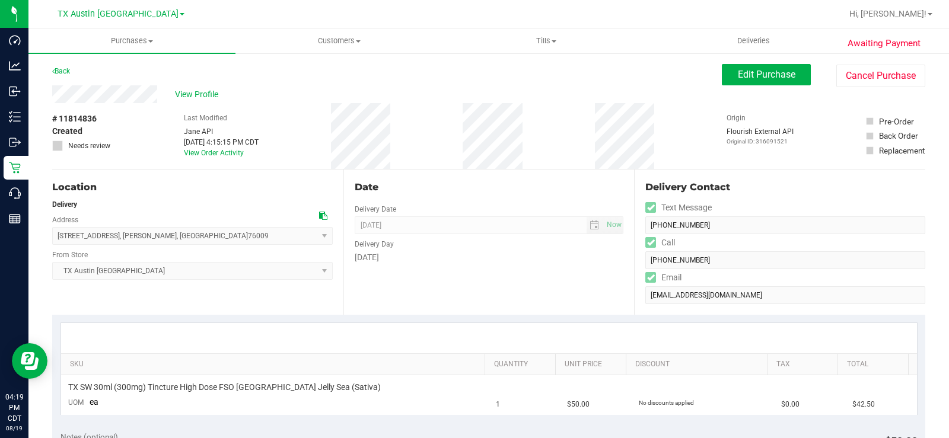
click at [321, 217] on icon at bounding box center [323, 216] width 8 height 8
click at [186, 90] on span "View Profile" at bounding box center [198, 94] width 47 height 12
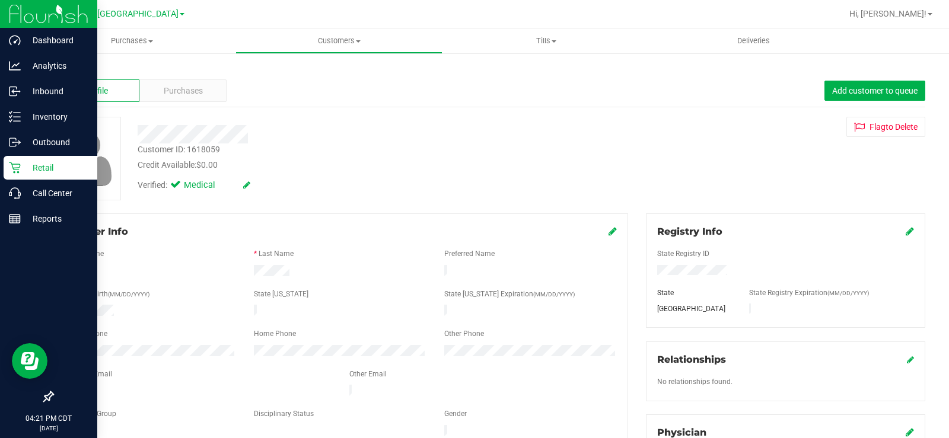
click at [20, 170] on icon at bounding box center [15, 168] width 12 height 12
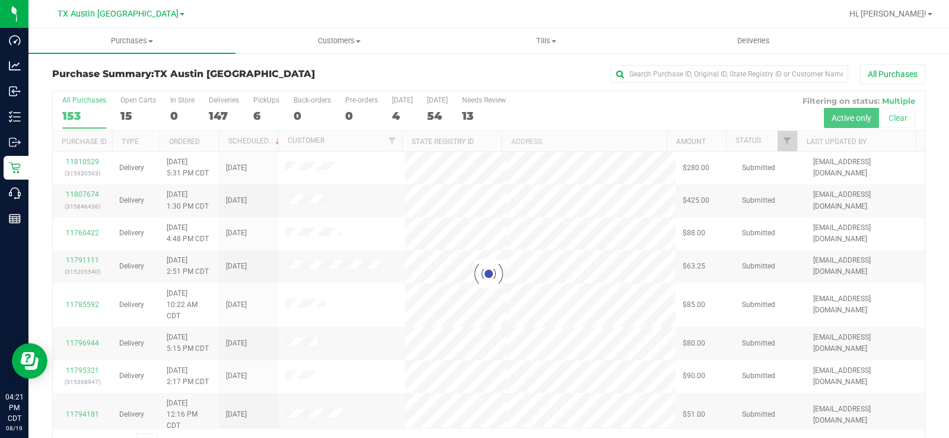
click at [126, 113] on div at bounding box center [489, 274] width 872 height 366
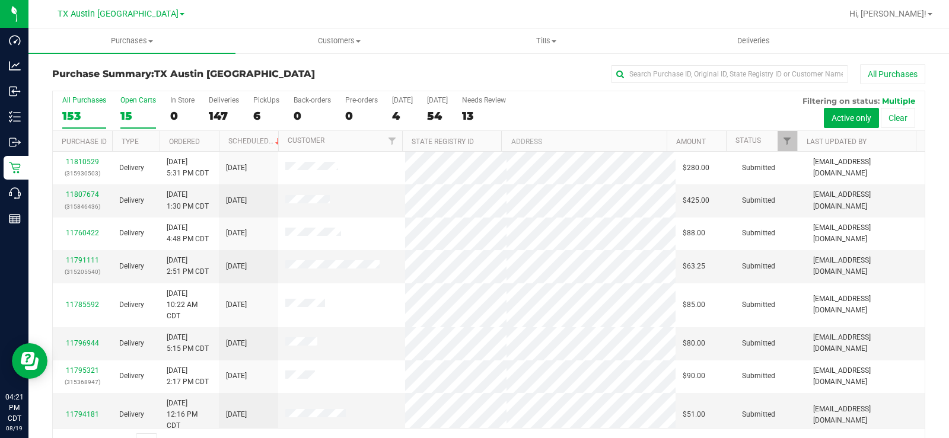
click at [125, 112] on div "15" at bounding box center [138, 116] width 36 height 14
click at [0, 0] on input "Open Carts 15" at bounding box center [0, 0] width 0 height 0
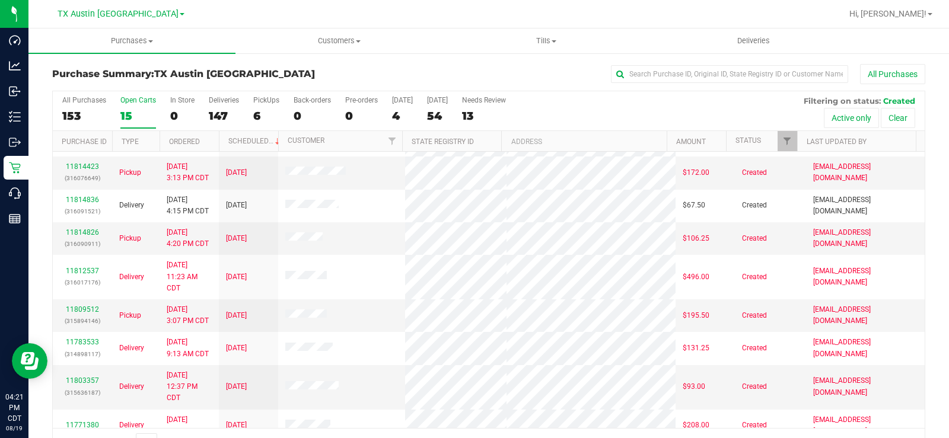
scroll to position [178, 0]
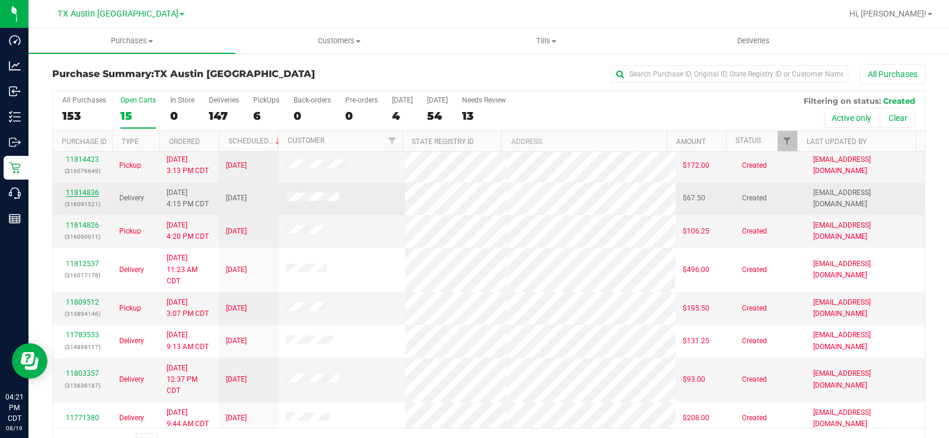
click at [95, 197] on link "11814836" at bounding box center [82, 193] width 33 height 8
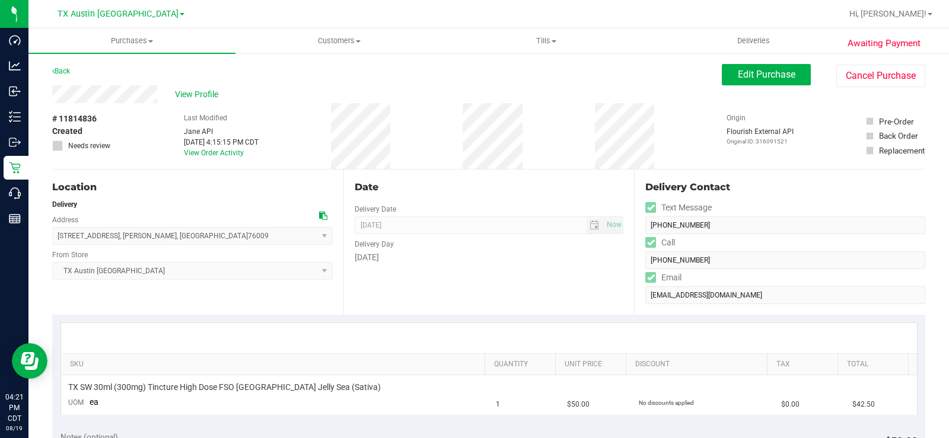
click at [208, 194] on div "Location" at bounding box center [192, 187] width 281 height 14
click at [148, 195] on div "Location Delivery Address 311 N Sparks St , Alvarado , TX 76009 Select address …" at bounding box center [197, 242] width 291 height 145
click at [135, 195] on div "Location Delivery Address 311 N Sparks St , Alvarado , TX 76009 Select address …" at bounding box center [197, 242] width 291 height 145
click at [466, 249] on div "Delivery Day" at bounding box center [489, 242] width 269 height 17
click at [189, 186] on div "Location" at bounding box center [192, 187] width 281 height 14
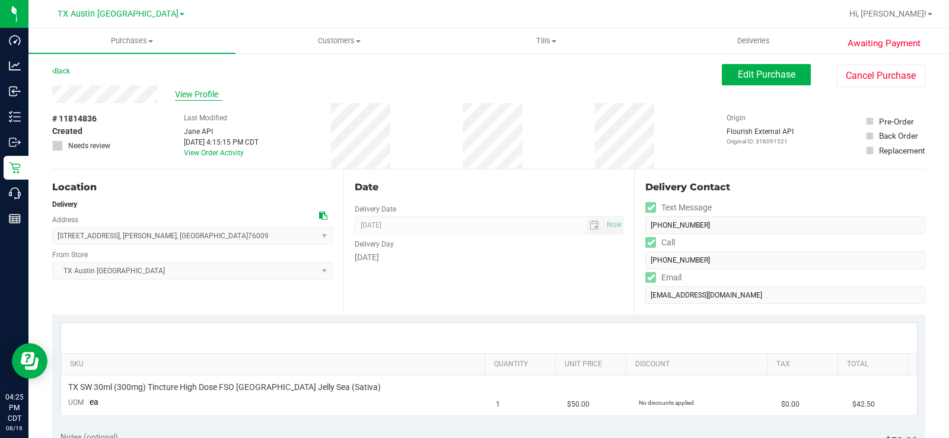
click at [200, 97] on span "View Profile" at bounding box center [198, 94] width 47 height 12
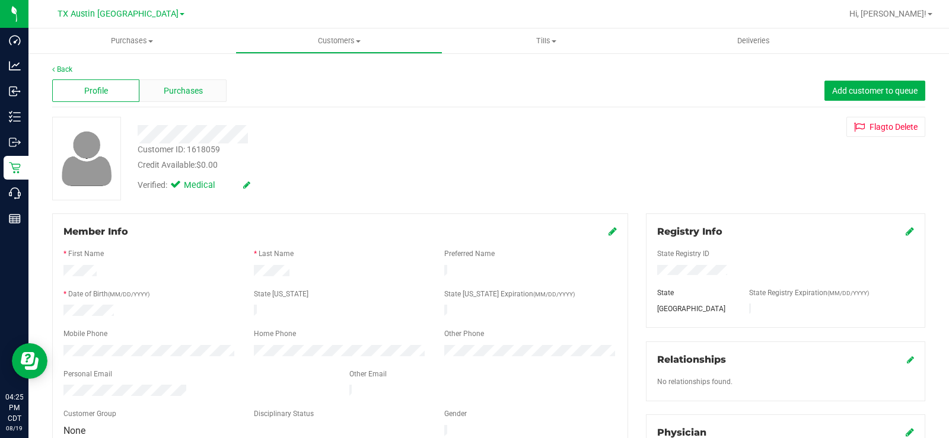
click at [195, 90] on span "Purchases" at bounding box center [183, 91] width 39 height 12
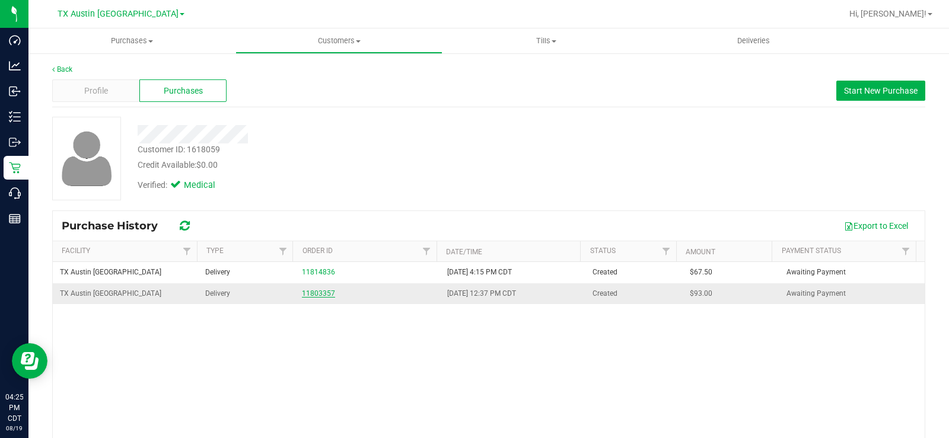
click at [307, 295] on link "11803357" at bounding box center [318, 294] width 33 height 8
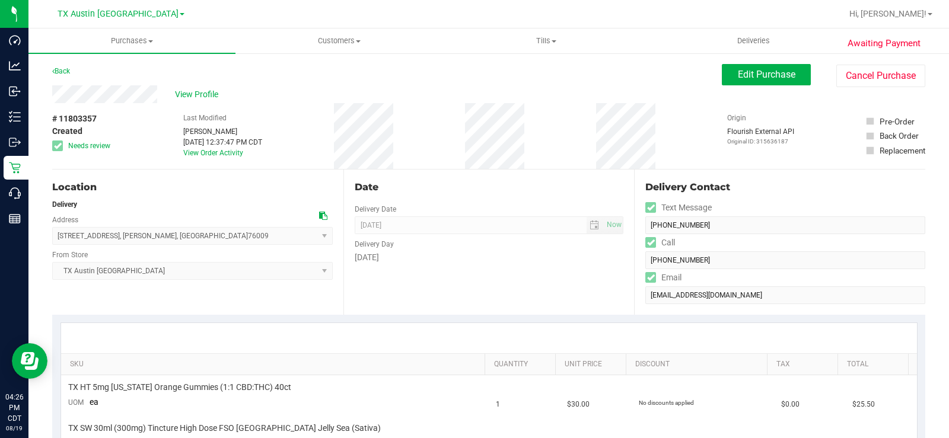
click at [271, 202] on div "Delivery" at bounding box center [192, 204] width 281 height 11
click at [867, 83] on button "Cancel Purchase" at bounding box center [881, 76] width 89 height 23
click at [208, 94] on span "View Profile" at bounding box center [198, 94] width 47 height 12
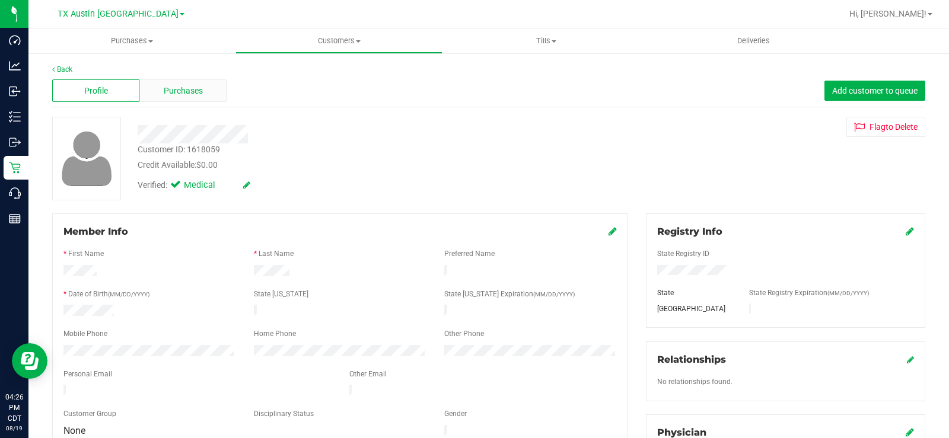
click at [205, 83] on div "Purchases" at bounding box center [182, 91] width 87 height 23
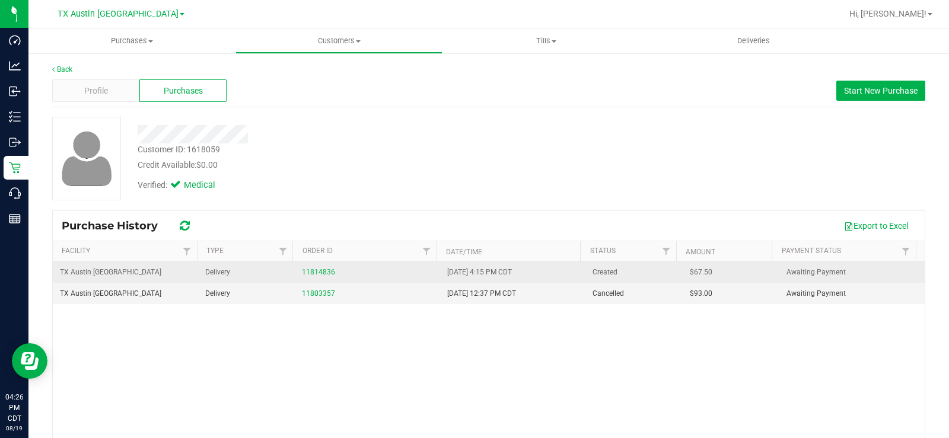
click at [304, 268] on div "11814836" at bounding box center [367, 272] width 131 height 11
click at [318, 274] on link "11814836" at bounding box center [318, 272] width 33 height 8
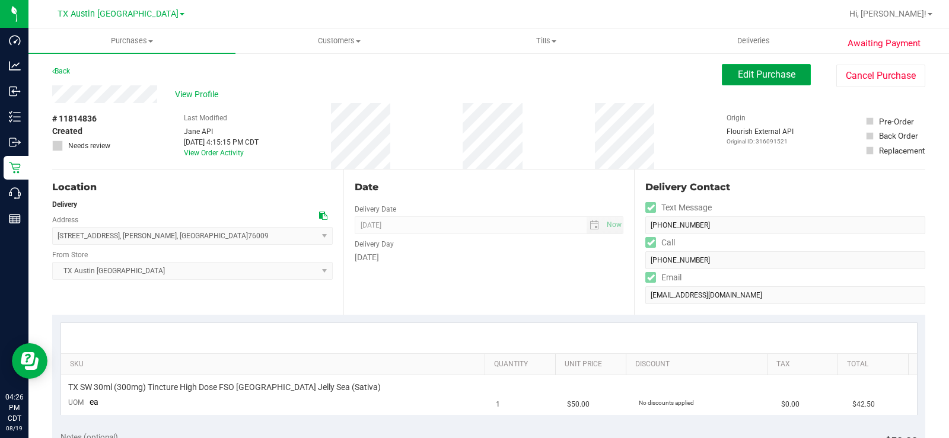
click at [738, 72] on span "Edit Purchase" at bounding box center [767, 74] width 58 height 11
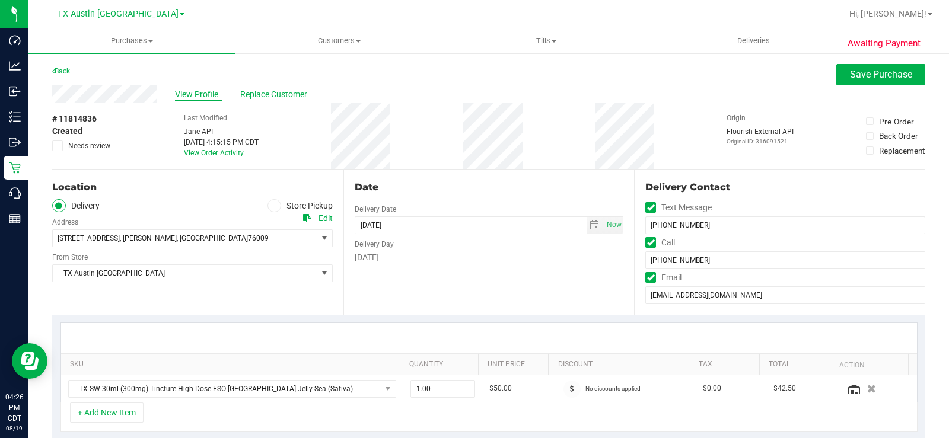
click at [193, 95] on span "View Profile" at bounding box center [198, 94] width 47 height 12
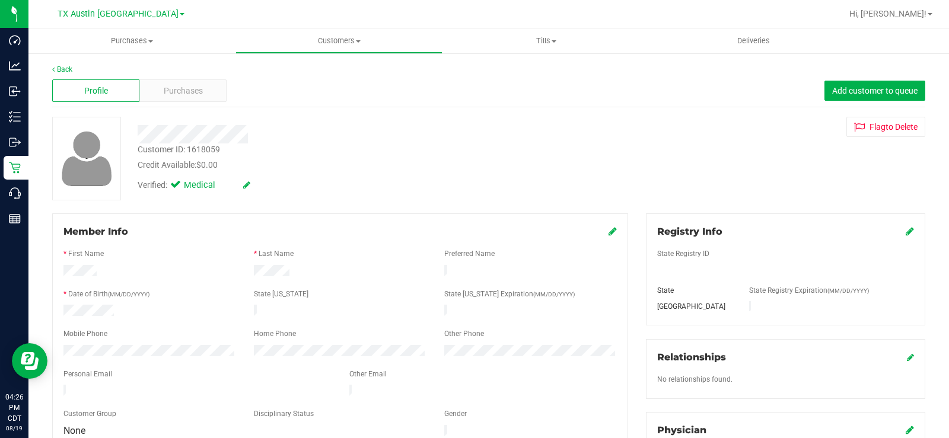
click at [193, 95] on span "Purchases" at bounding box center [183, 91] width 39 height 12
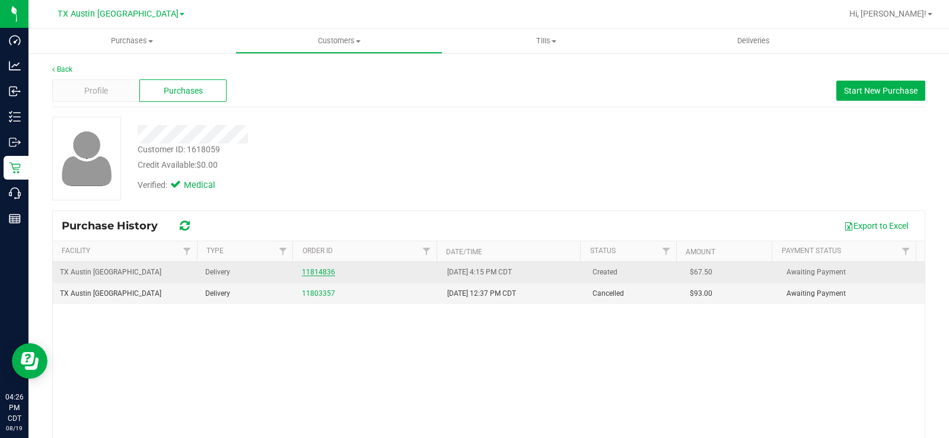
click at [305, 270] on link "11814836" at bounding box center [318, 272] width 33 height 8
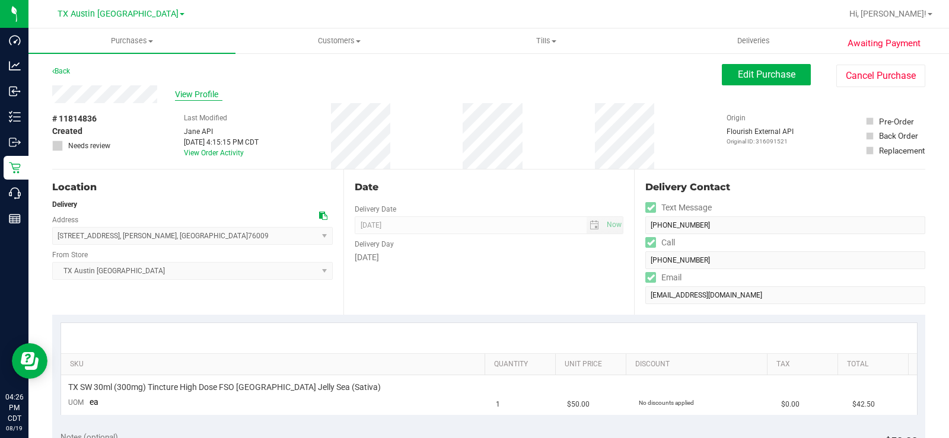
click at [188, 94] on span "View Profile" at bounding box center [198, 94] width 47 height 12
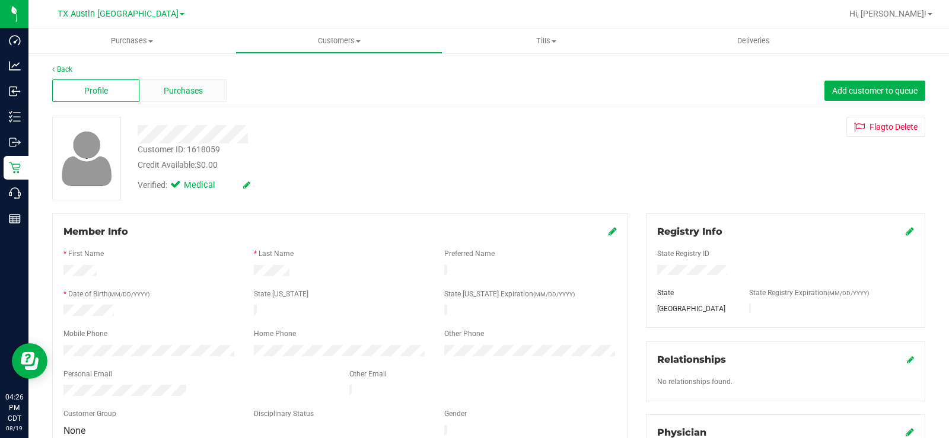
click at [179, 93] on span "Purchases" at bounding box center [183, 91] width 39 height 12
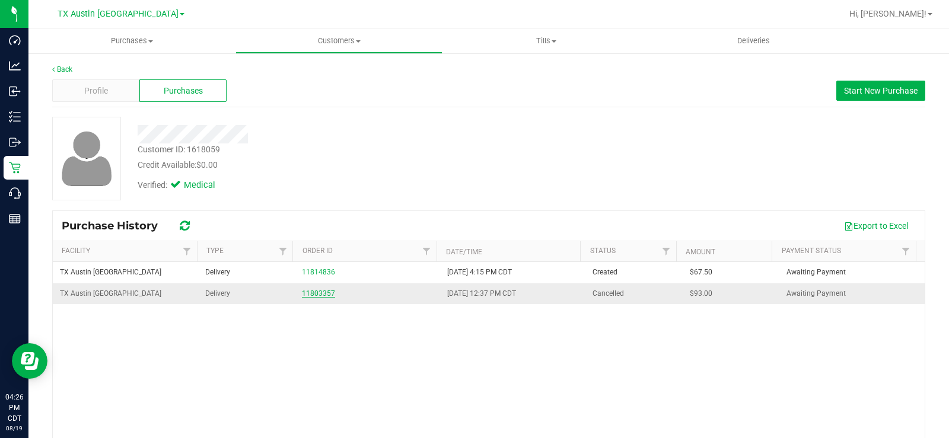
click at [321, 293] on link "11803357" at bounding box center [318, 294] width 33 height 8
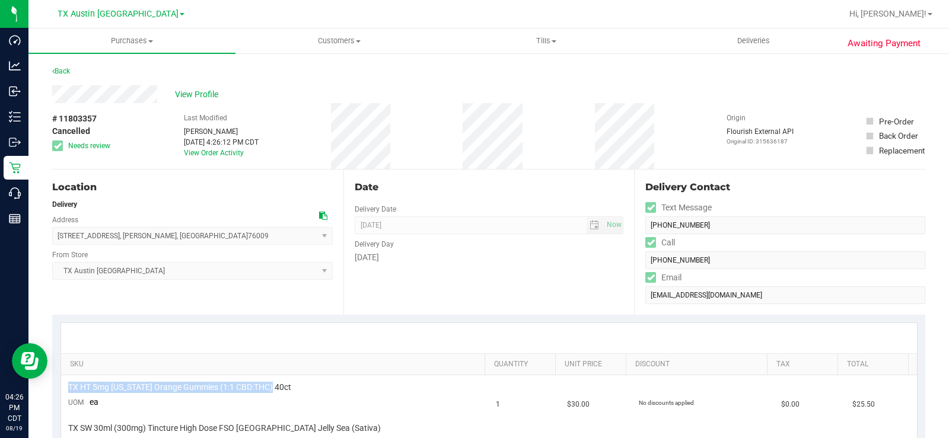
drag, startPoint x: 277, startPoint y: 390, endPoint x: 58, endPoint y: 393, distance: 218.4
click at [58, 393] on div "SKU Quantity Unit Price Discount Tax Total TX HT 5mg Texas Orange Gummies (1:1 …" at bounding box center [488, 389] width 873 height 149
copy table "TX HT 5mg [US_STATE] Orange Gummies (1:1 CBD:THC) 40ct"
click at [203, 92] on span "View Profile" at bounding box center [198, 94] width 47 height 12
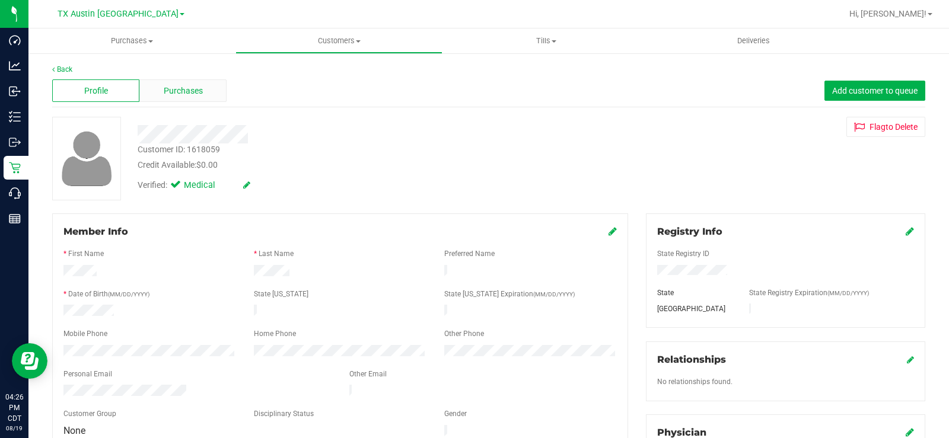
click at [189, 91] on span "Purchases" at bounding box center [183, 91] width 39 height 12
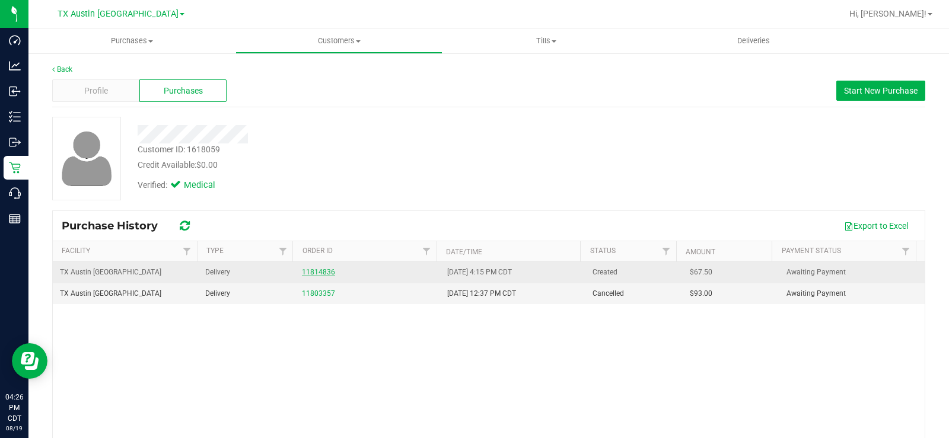
click at [317, 273] on link "11814836" at bounding box center [318, 272] width 33 height 8
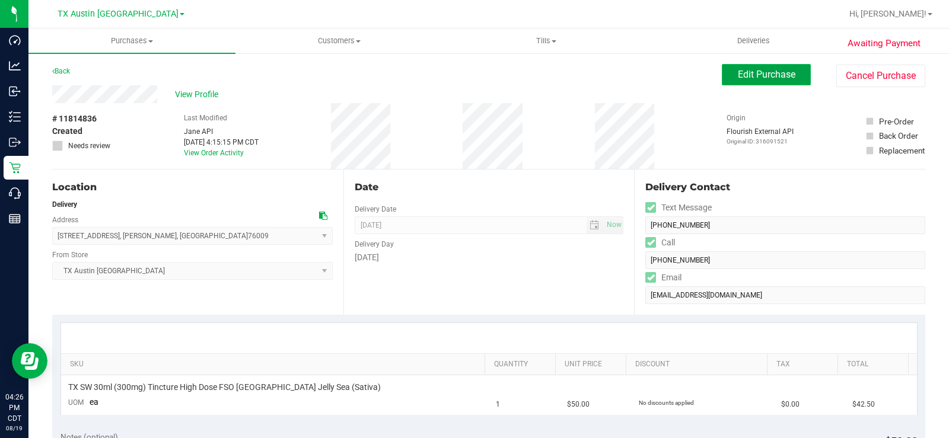
click at [772, 77] on span "Edit Purchase" at bounding box center [767, 74] width 58 height 11
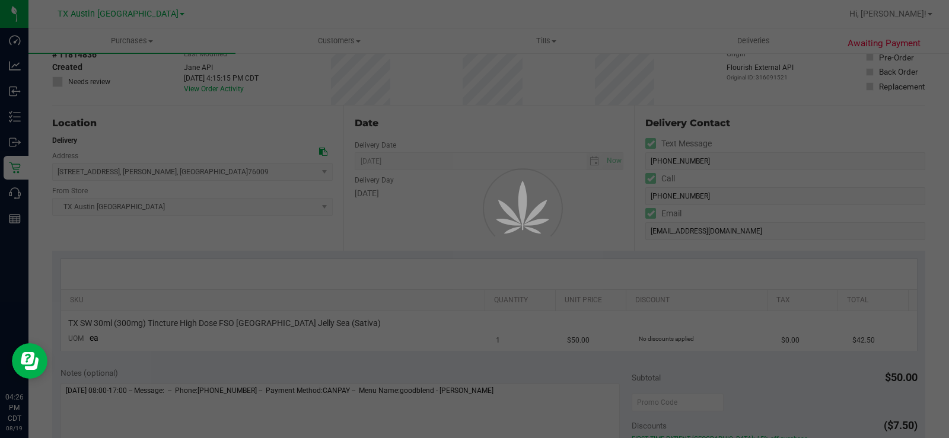
scroll to position [178, 0]
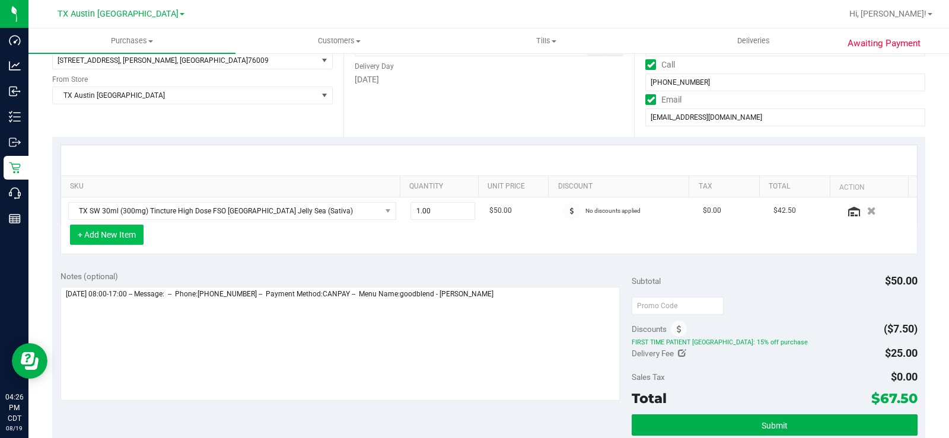
click at [100, 234] on button "+ Add New Item" at bounding box center [107, 235] width 74 height 20
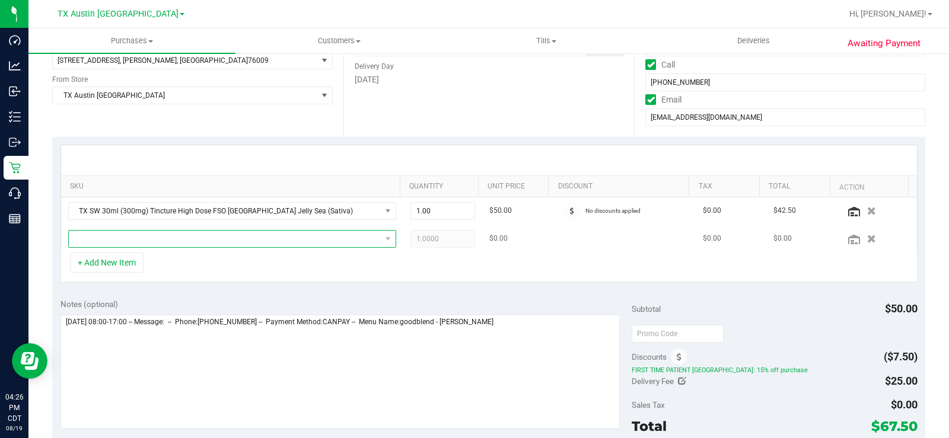
click at [129, 239] on span "NO DATA FOUND" at bounding box center [225, 239] width 312 height 17
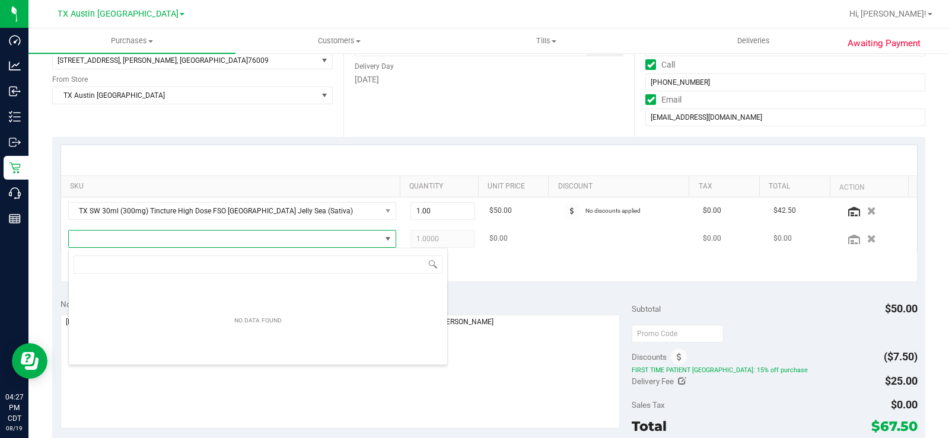
scroll to position [18, 317]
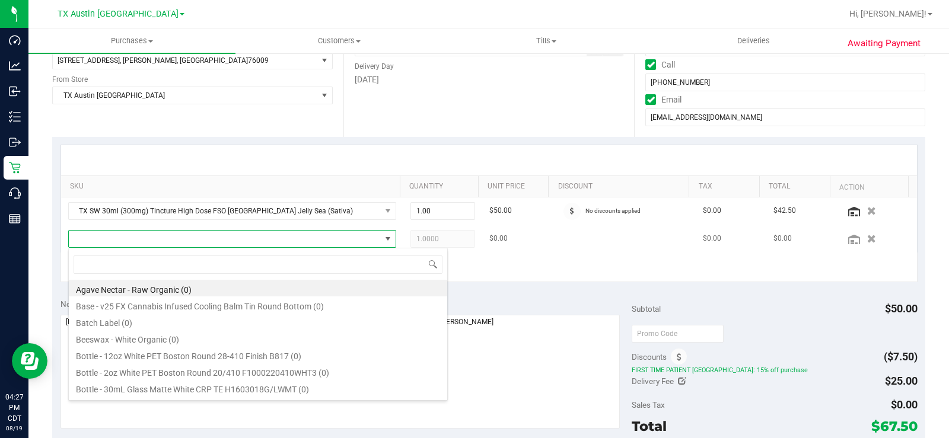
type input "TX HT 5mg [US_STATE] Orange Gummies (1:1 CBD:THC) 40ct"
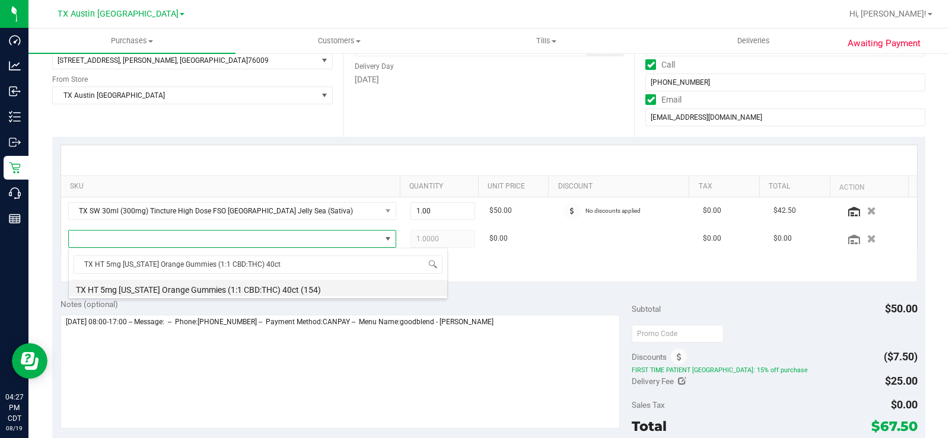
click at [216, 290] on li "TX HT 5mg Texas Orange Gummies (1:1 CBD:THC) 40ct (154)" at bounding box center [258, 288] width 379 height 17
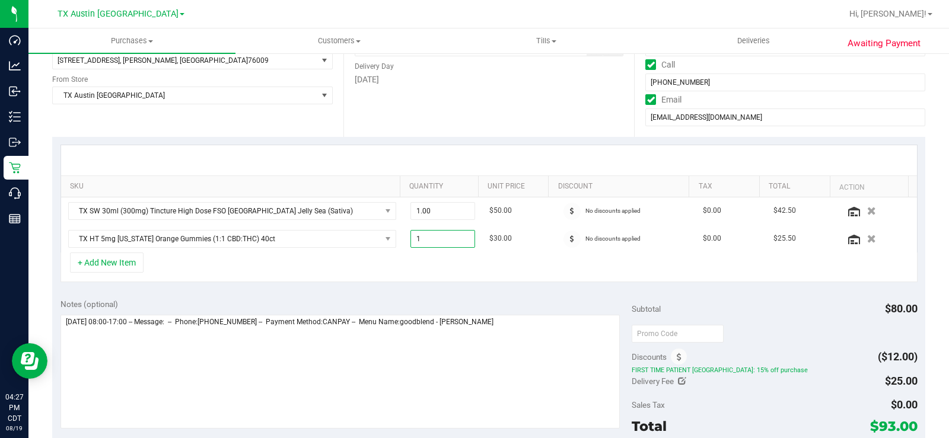
click at [434, 239] on span "1.00 1" at bounding box center [443, 239] width 65 height 18
drag, startPoint x: 415, startPoint y: 239, endPoint x: 403, endPoint y: 236, distance: 12.8
click at [411, 237] on span "1.00 1" at bounding box center [443, 239] width 65 height 18
click at [434, 268] on div "+ Add New Item" at bounding box center [489, 268] width 857 height 30
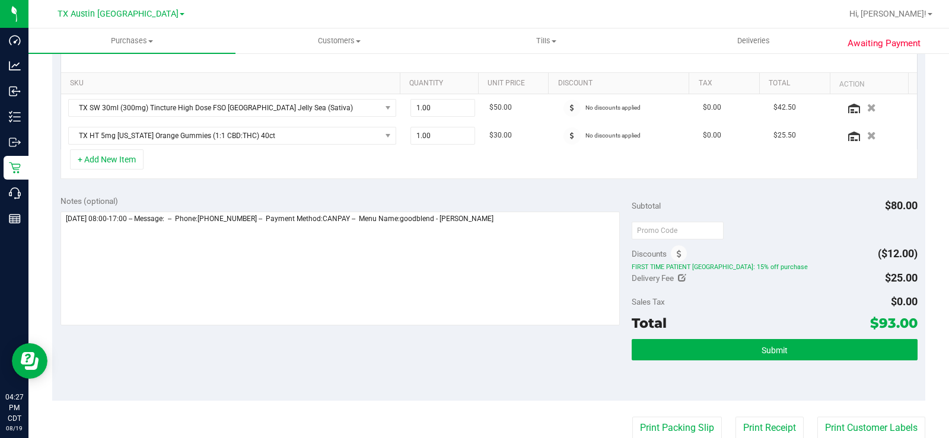
scroll to position [297, 0]
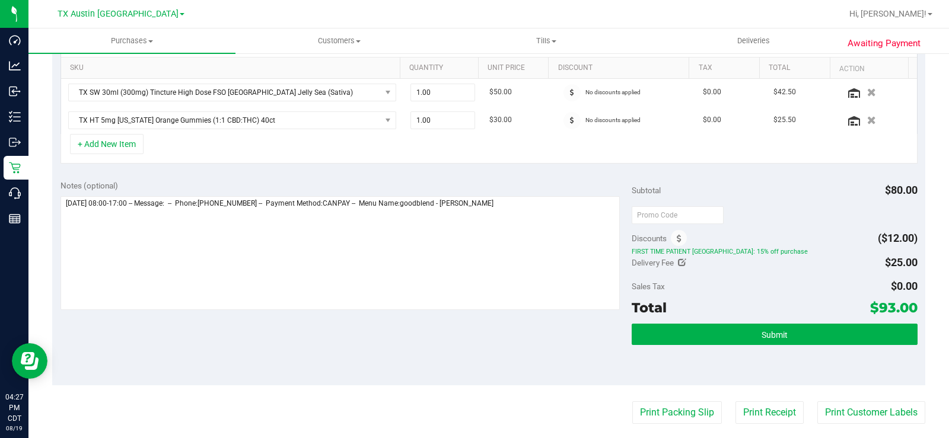
click at [678, 264] on icon at bounding box center [682, 263] width 8 height 8
type input "$25.00"
drag, startPoint x: 879, startPoint y: 261, endPoint x: 808, endPoint y: 259, distance: 71.2
click at [808, 259] on div "$25.00 25" at bounding box center [856, 263] width 124 height 23
type input "0"
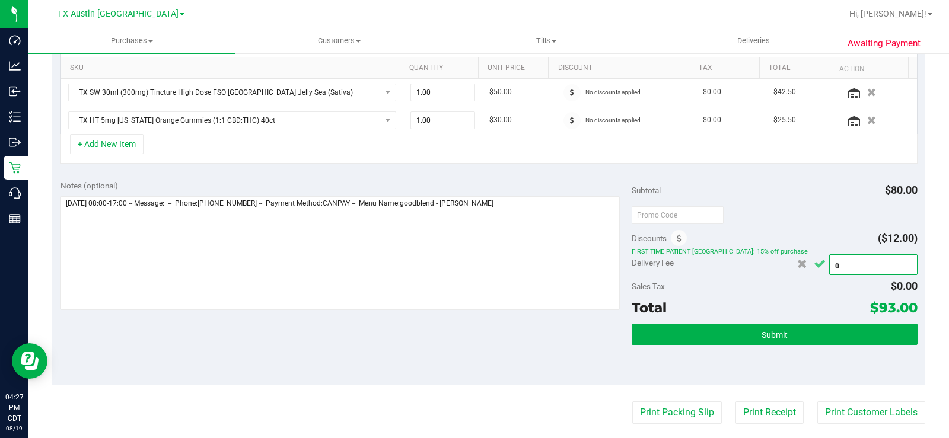
type input "$0.00"
click at [816, 261] on icon "Cancel button" at bounding box center [820, 264] width 12 height 9
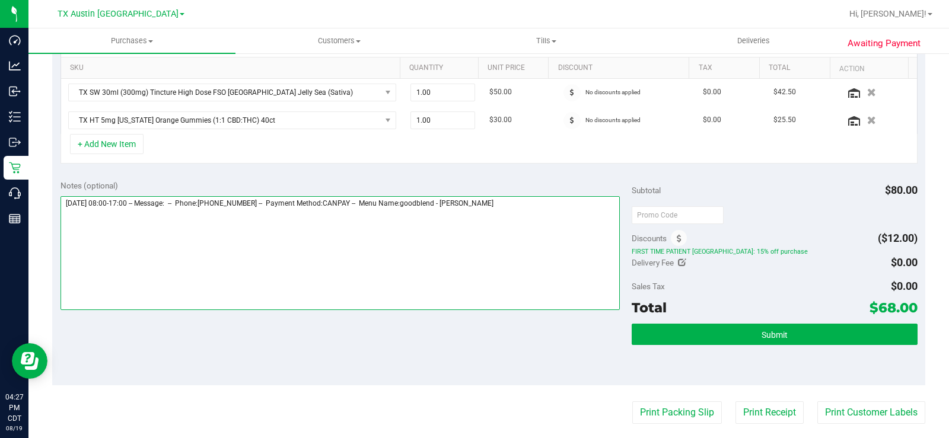
click at [551, 302] on textarea at bounding box center [341, 253] width 560 height 114
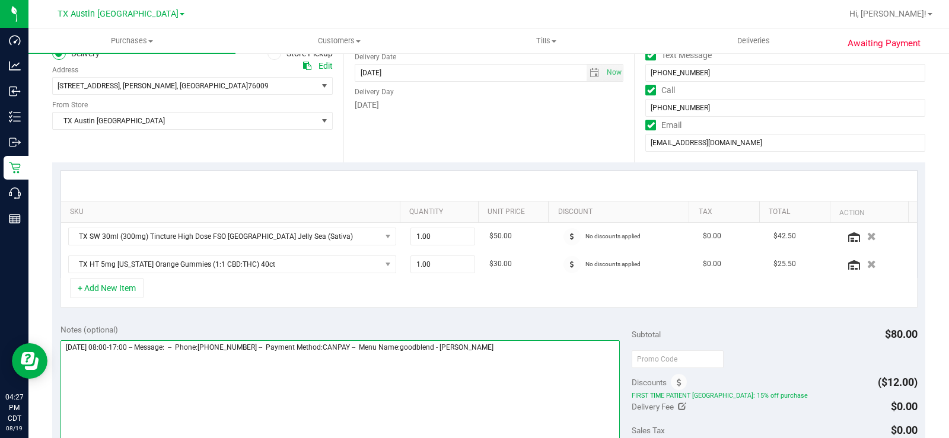
scroll to position [119, 0]
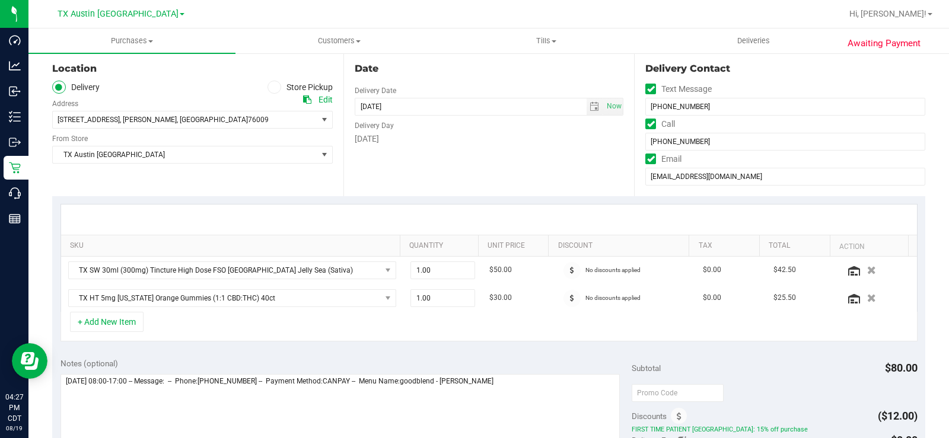
click at [469, 185] on div "Date Delivery Date 08/20/2025 Now 08/20/2025 07:00 AM Now Delivery Day Wednesday" at bounding box center [489, 123] width 291 height 145
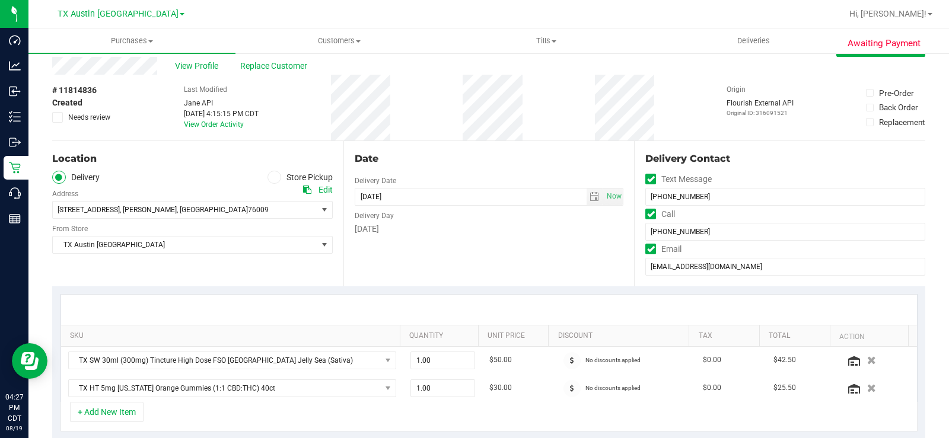
scroll to position [0, 0]
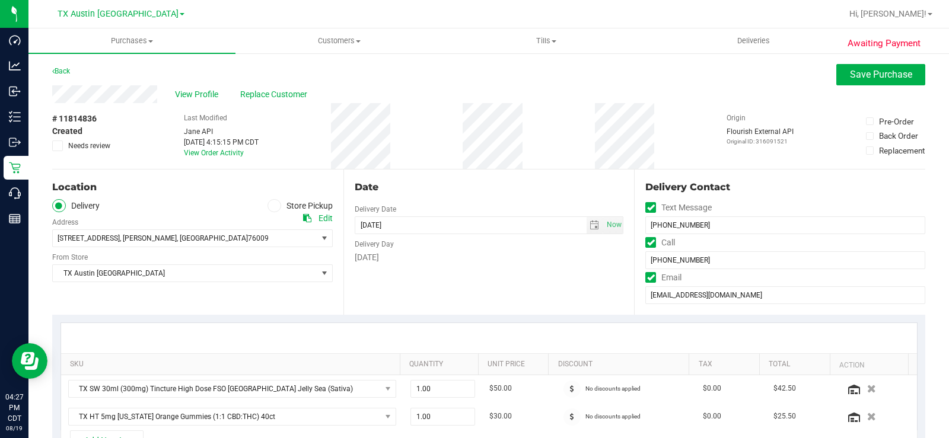
click at [469, 185] on div "Date" at bounding box center [489, 187] width 269 height 14
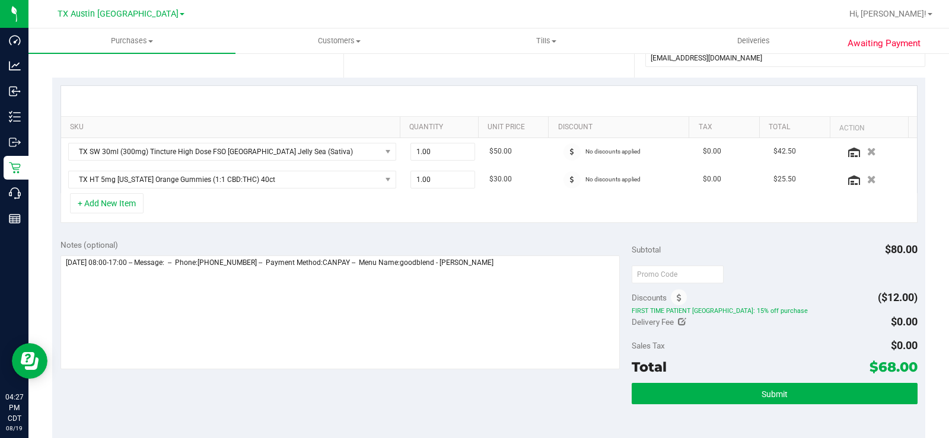
scroll to position [119, 0]
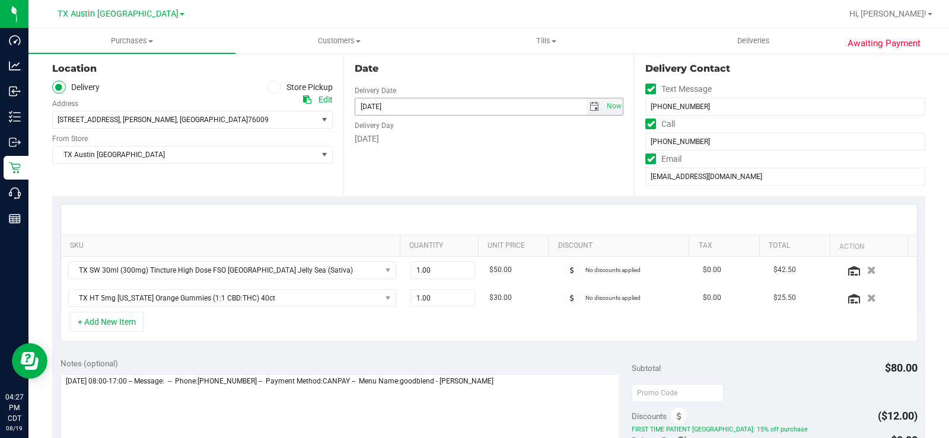
click at [590, 110] on span "select" at bounding box center [594, 106] width 9 height 9
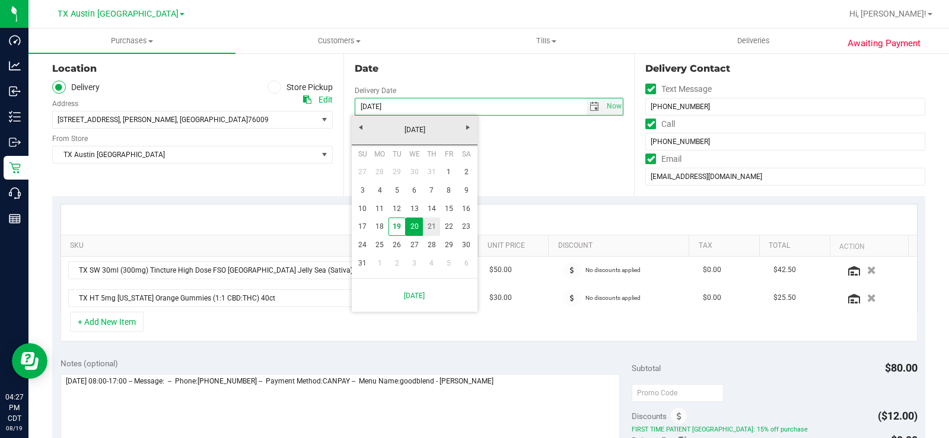
click at [432, 230] on link "21" at bounding box center [431, 227] width 17 height 18
type input "08/21/2025"
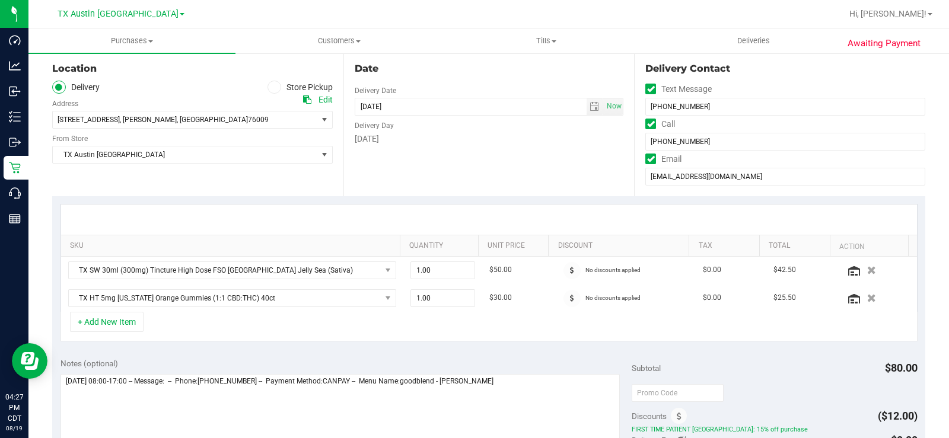
click at [445, 192] on div "Date Delivery Date 08/21/2025 Now 08/21/2025 07:00 AM Now Delivery Day Thursday" at bounding box center [489, 123] width 291 height 145
click at [122, 121] on span ", Alvarado" at bounding box center [148, 120] width 57 height 8
click at [168, 105] on div "311 N Sparks St , Alvarado , TX 76009 Select address 311 N Sparks St" at bounding box center [192, 111] width 281 height 35
click at [323, 102] on div "Edit" at bounding box center [326, 100] width 14 height 12
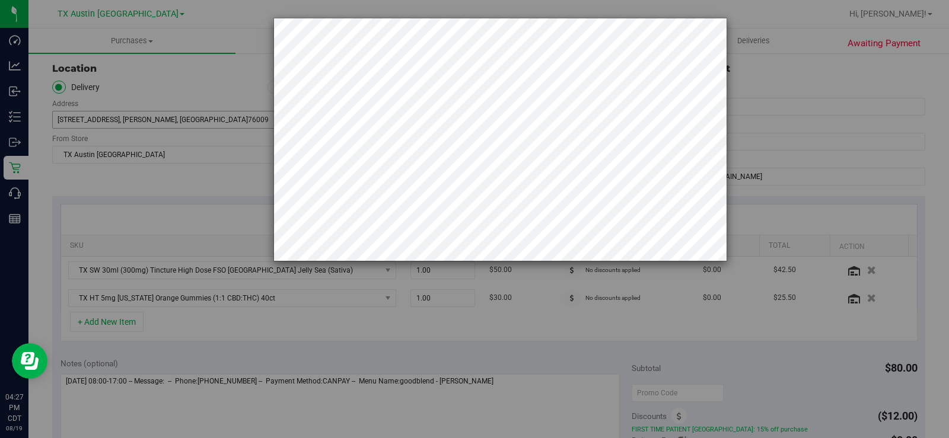
click at [217, 118] on div at bounding box center [479, 219] width 958 height 438
click at [157, 125] on div at bounding box center [479, 219] width 958 height 438
click at [188, 200] on div at bounding box center [479, 219] width 958 height 438
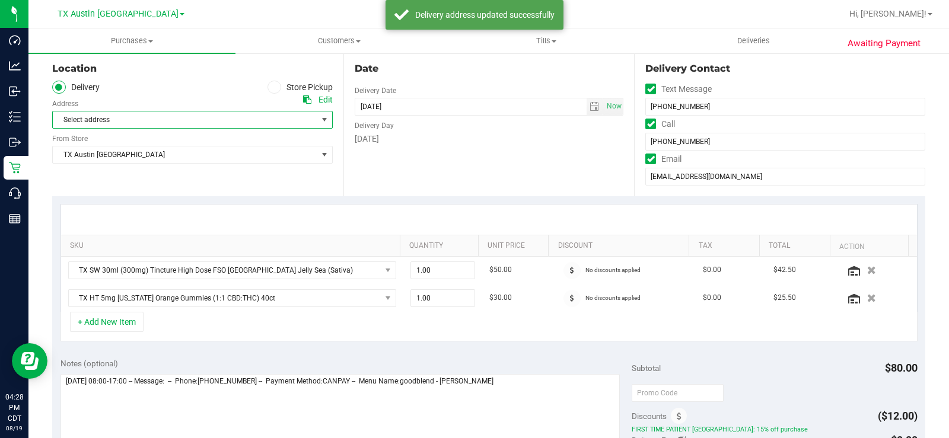
click at [210, 115] on span "Select address" at bounding box center [178, 120] width 251 height 17
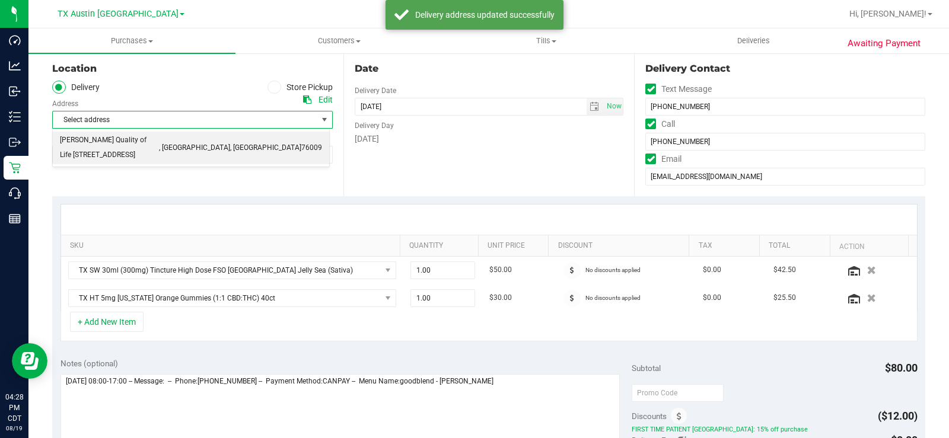
click at [136, 141] on span "Clarke Quality of Life 1307 8th ave" at bounding box center [109, 148] width 99 height 30
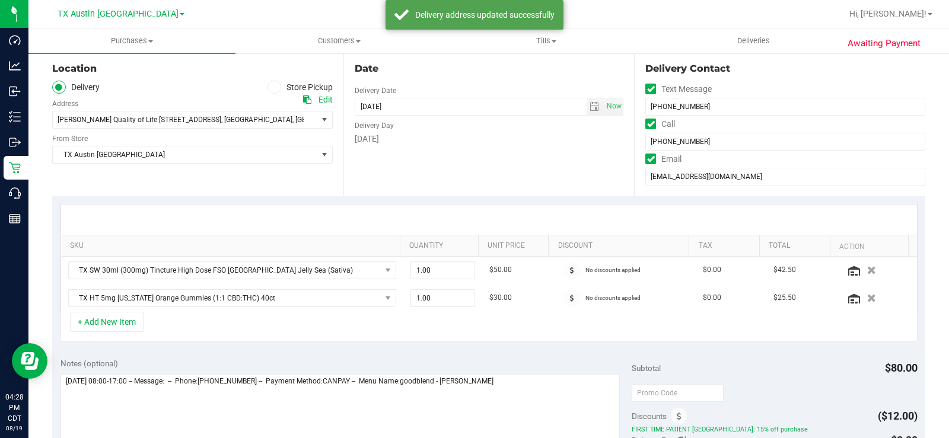
click at [271, 174] on div "Location Delivery Store Pickup Address Edit Clarke Quality of Life 1307 8th ave…" at bounding box center [197, 123] width 291 height 145
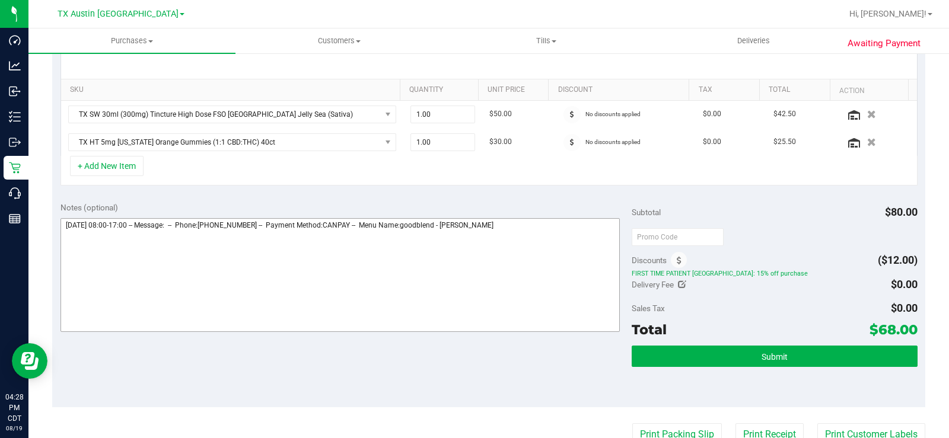
scroll to position [297, 0]
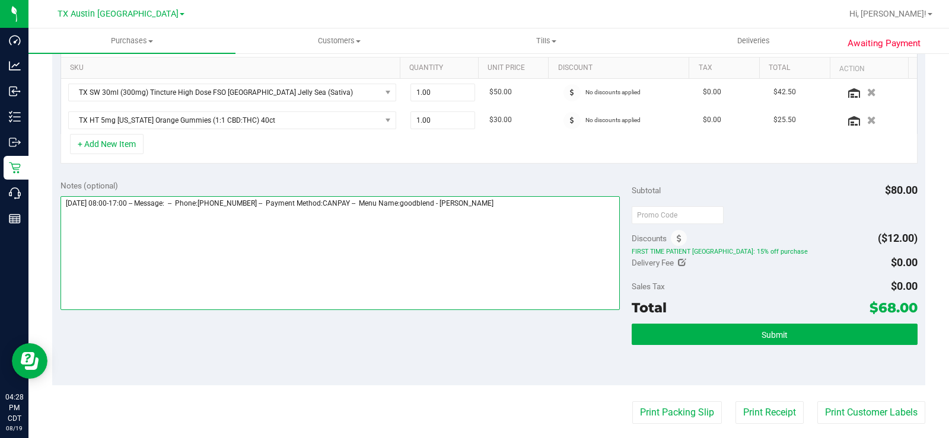
click at [528, 207] on textarea at bounding box center [341, 253] width 560 height 114
click at [141, 227] on textarea at bounding box center [341, 253] width 560 height 114
click at [161, 223] on textarea at bounding box center [341, 253] width 560 height 114
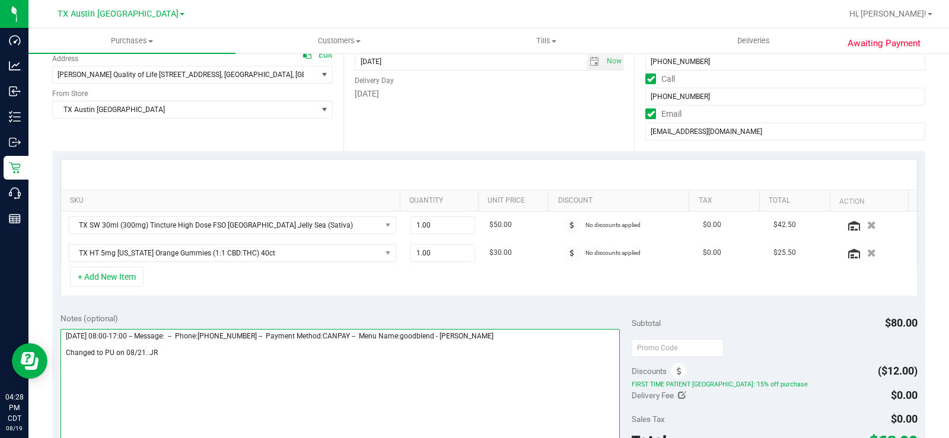
scroll to position [237, 0]
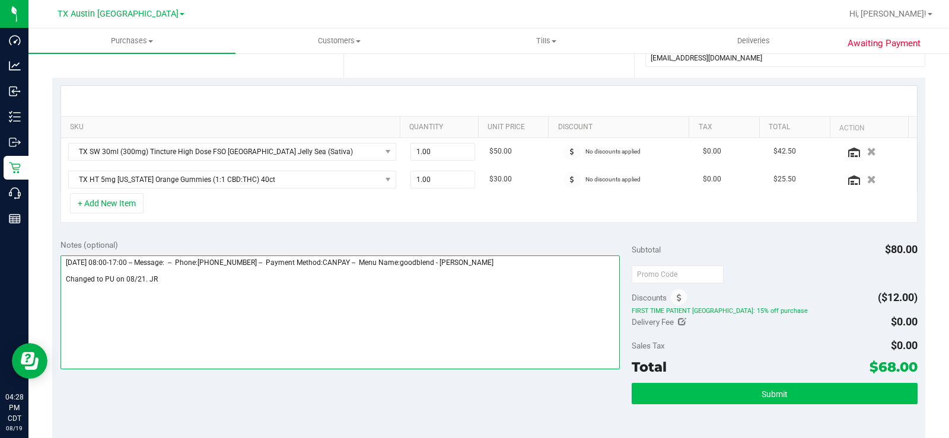
type textarea "Wednesday 08/20/2025 08:00-17:00 -- Message: -- Phone:6822476436 -- Payment Met…"
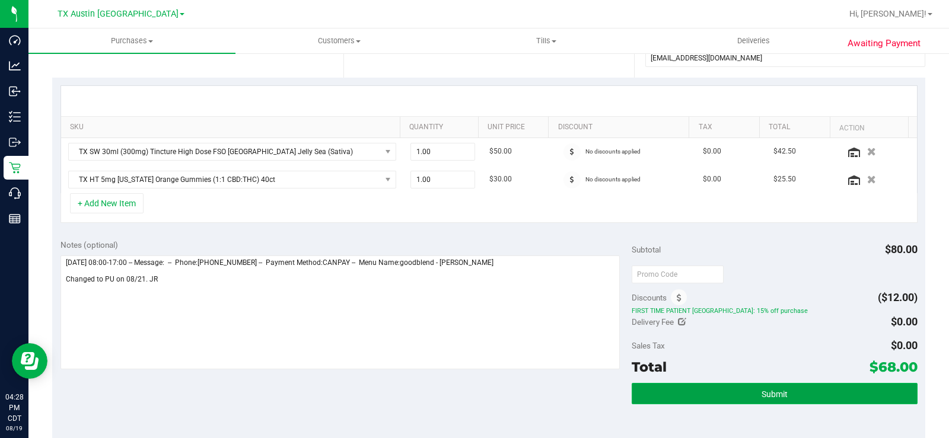
click at [686, 387] on button "Submit" at bounding box center [775, 393] width 286 height 21
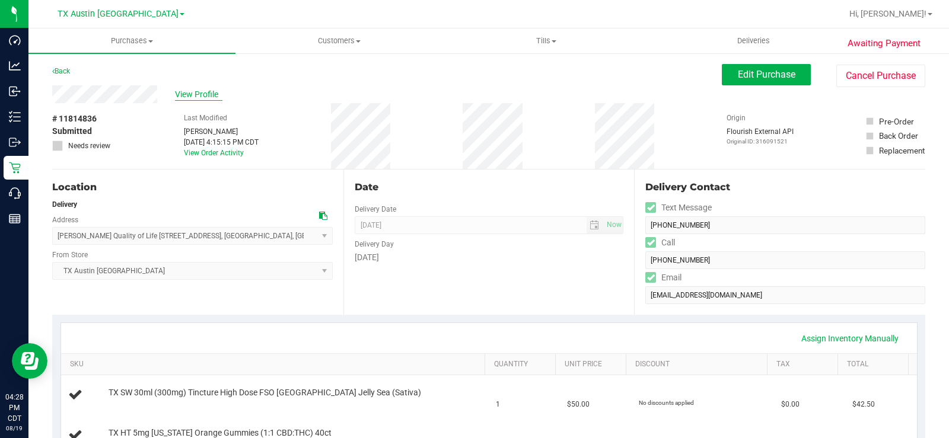
click at [182, 96] on span "View Profile" at bounding box center [198, 94] width 47 height 12
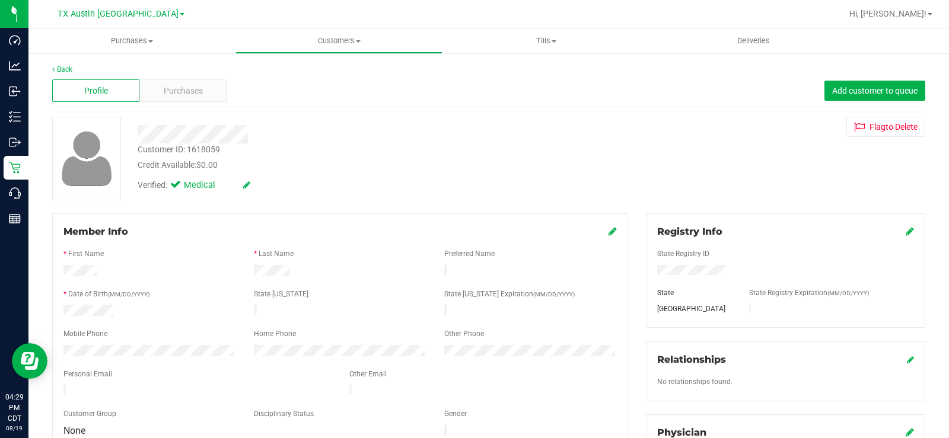
click at [181, 87] on span "Purchases" at bounding box center [183, 91] width 39 height 12
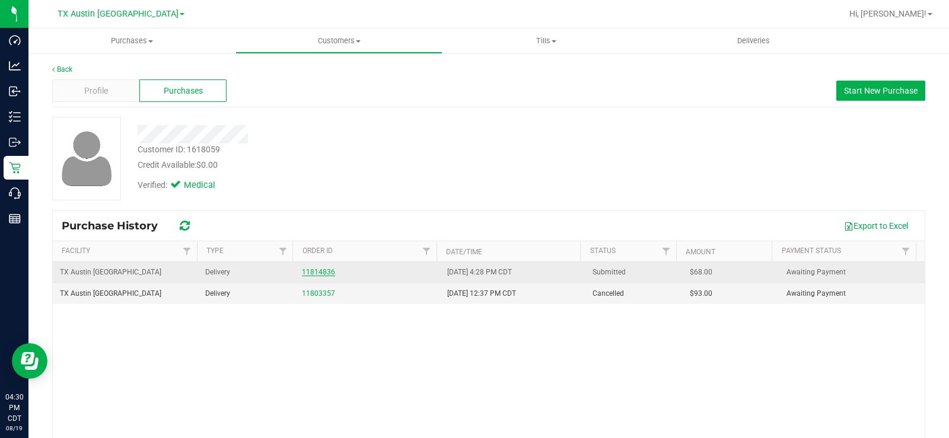
click at [304, 270] on link "11814836" at bounding box center [318, 272] width 33 height 8
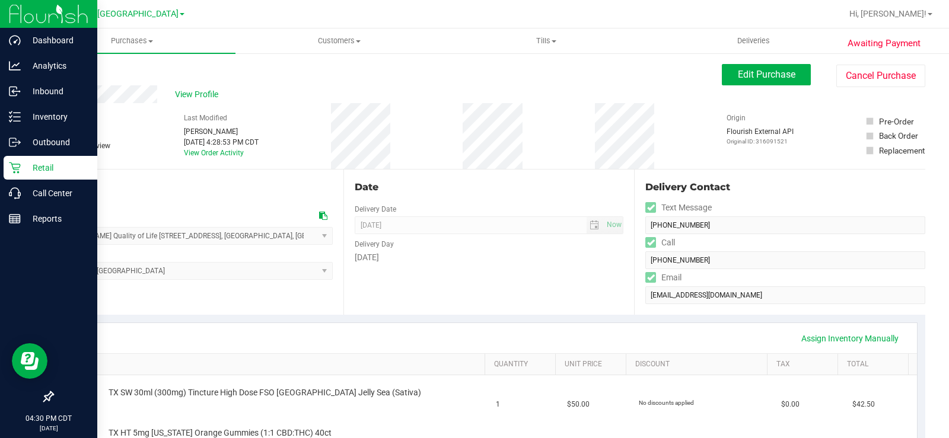
click at [30, 165] on p "Retail" at bounding box center [56, 168] width 71 height 14
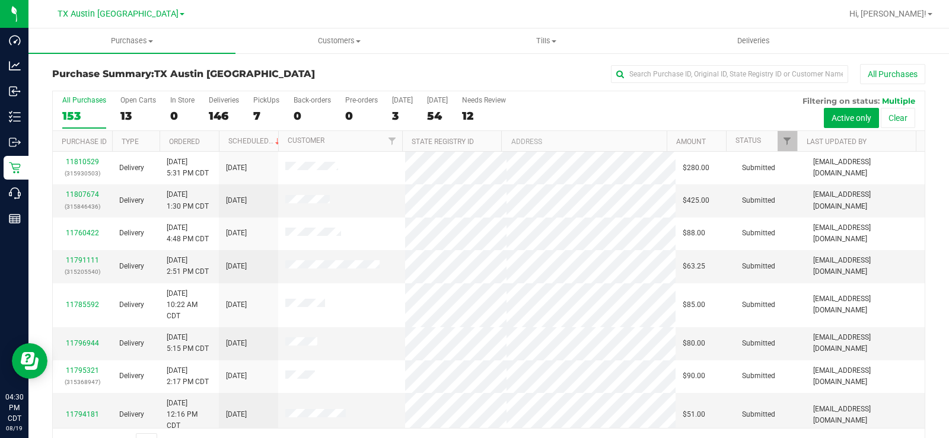
click at [124, 114] on div "13" at bounding box center [138, 116] width 36 height 14
click at [0, 0] on input "Open Carts 13" at bounding box center [0, 0] width 0 height 0
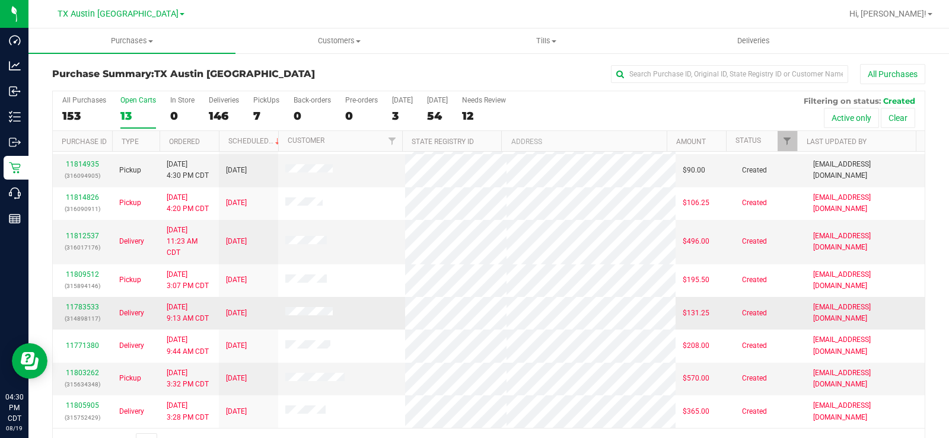
scroll to position [30, 0]
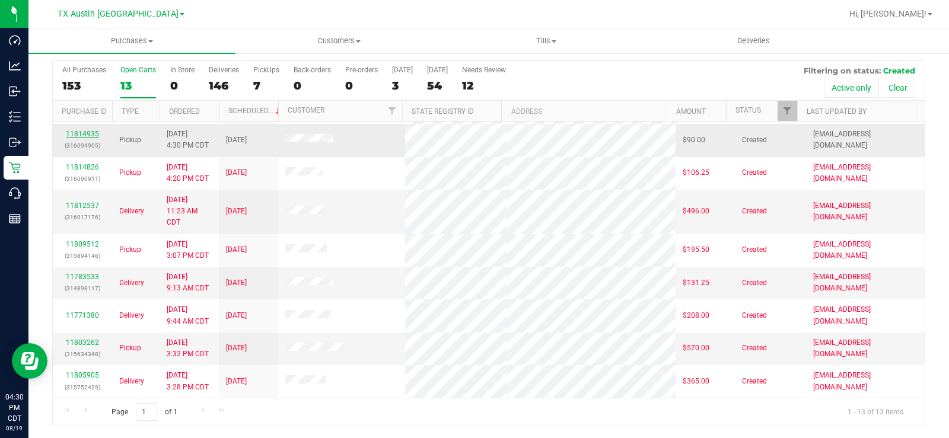
click at [82, 131] on link "11814935" at bounding box center [82, 134] width 33 height 8
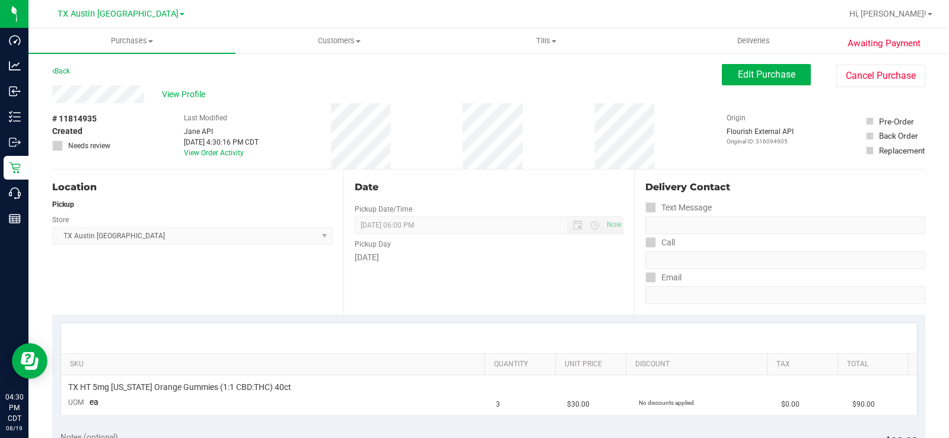
click at [101, 95] on div "View Profile" at bounding box center [387, 94] width 670 height 18
click at [749, 74] on span "Edit Purchase" at bounding box center [767, 74] width 58 height 11
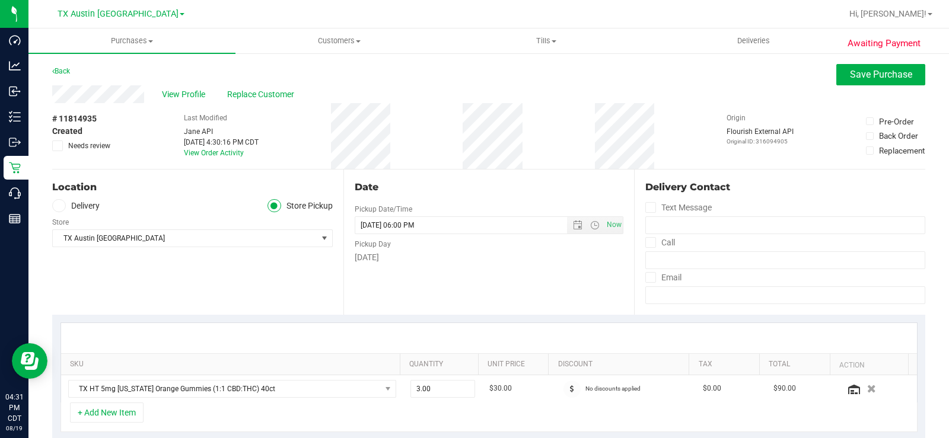
click at [61, 206] on icon at bounding box center [58, 206] width 7 height 0
click at [0, 0] on input "Delivery" at bounding box center [0, 0] width 0 height 0
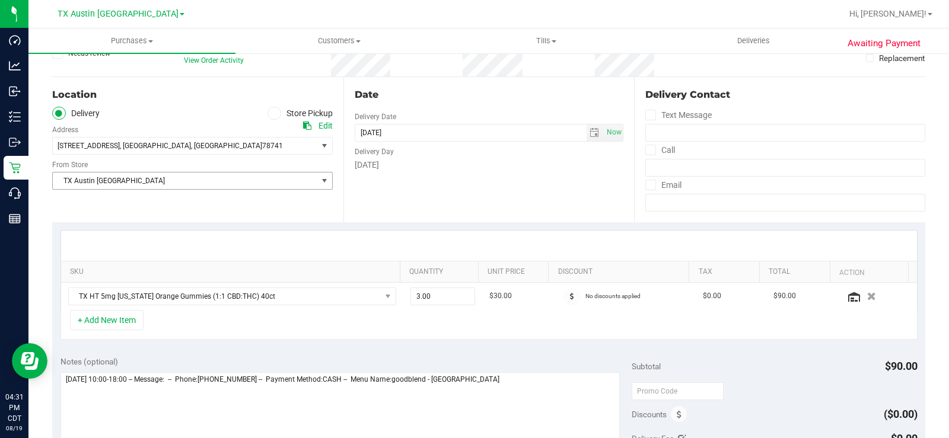
scroll to position [119, 0]
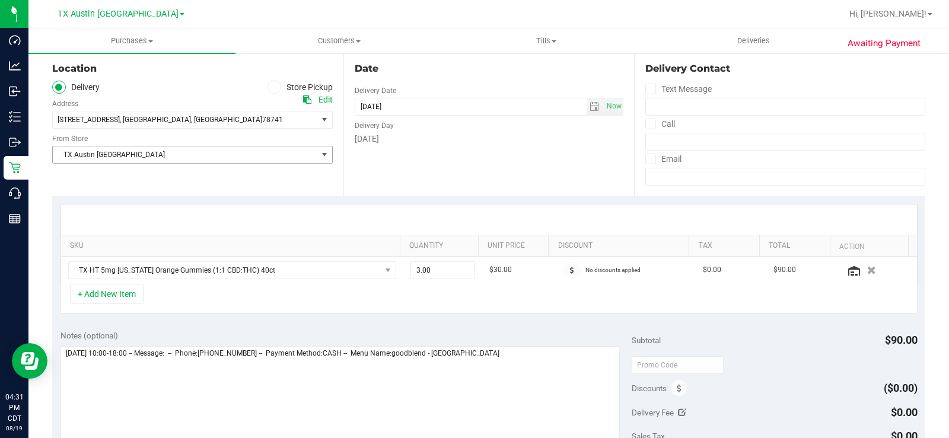
click at [120, 160] on span "TX Austin [GEOGRAPHIC_DATA]" at bounding box center [185, 155] width 265 height 17
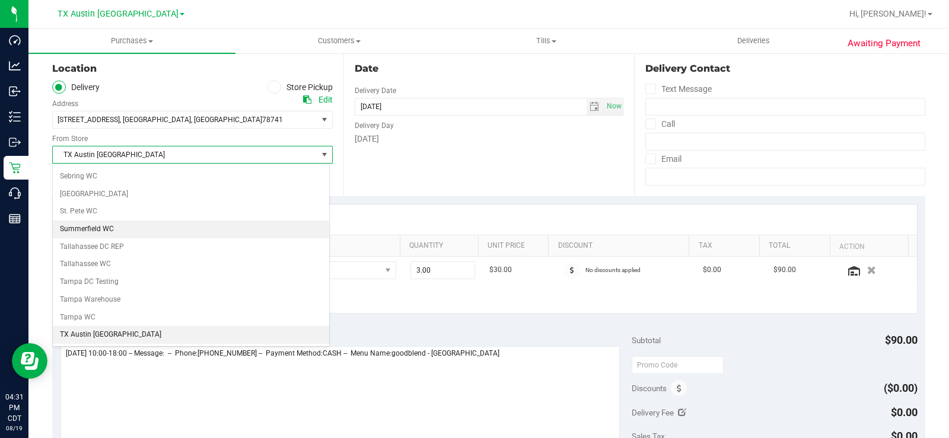
scroll to position [858, 0]
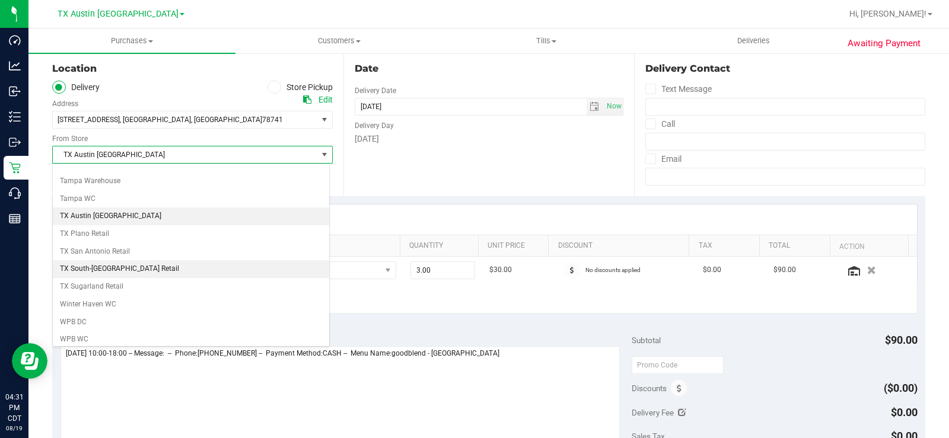
click at [112, 265] on li "TX South-[GEOGRAPHIC_DATA] Retail" at bounding box center [191, 269] width 277 height 18
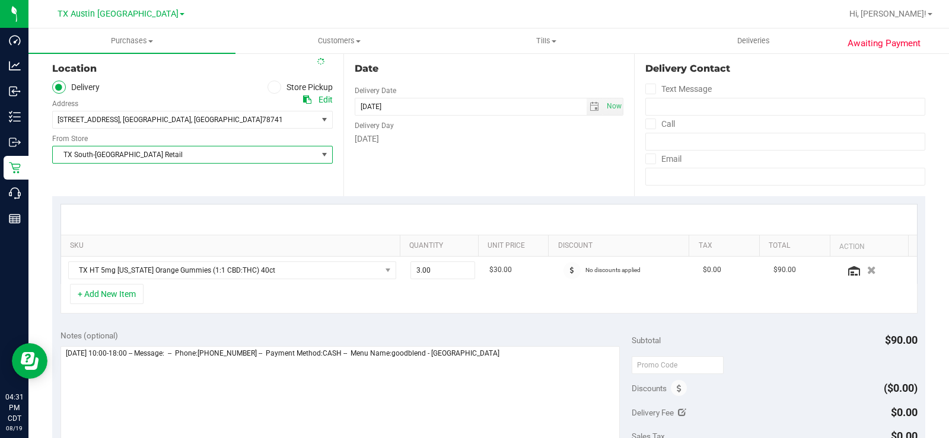
click at [162, 178] on div "Location Delivery Store Pickup Address Edit 7105 E. Riverside Drive , Austin , …" at bounding box center [197, 123] width 291 height 145
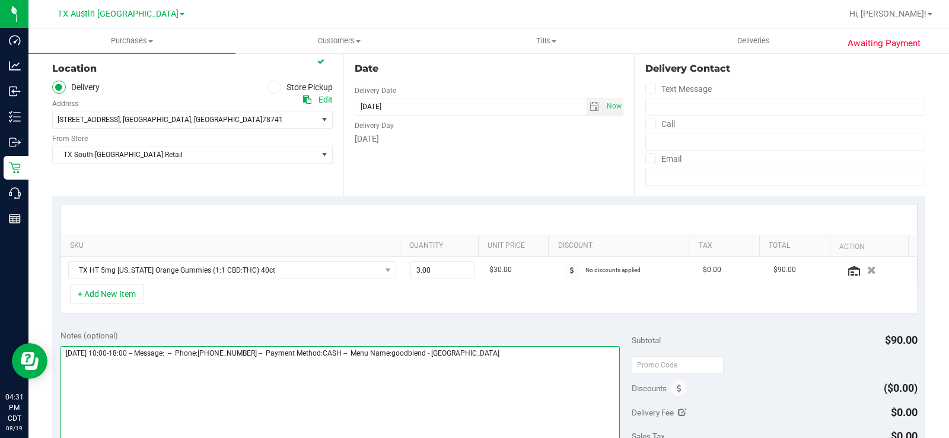
click at [520, 352] on textarea at bounding box center [341, 404] width 560 height 114
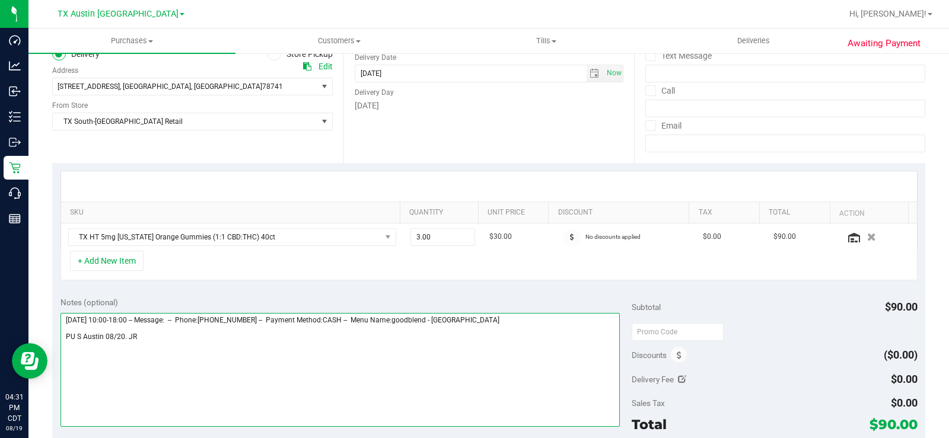
scroll to position [237, 0]
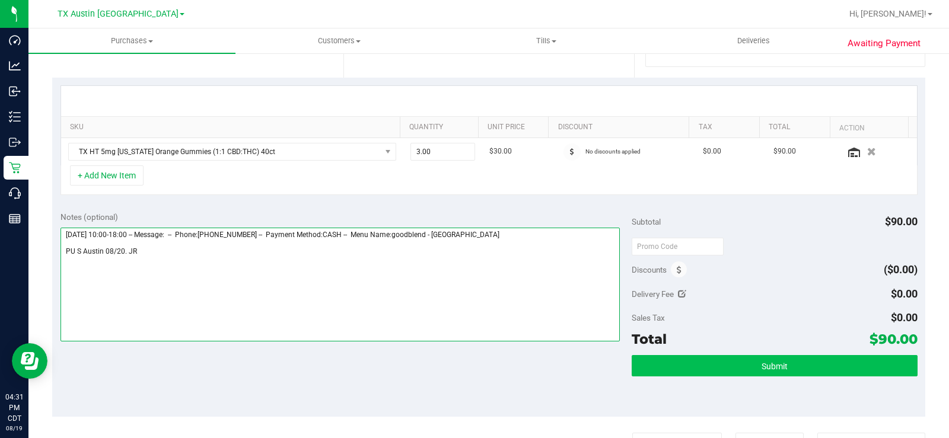
type textarea "Wednesday 08/20/2025 10:00-18:00 -- Message: -- Phone:4694178122 -- Payment Met…"
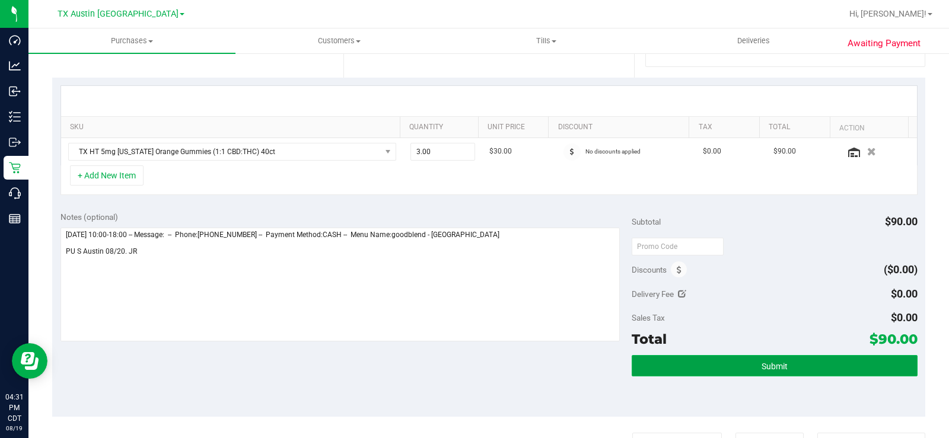
click at [652, 361] on button "Submit" at bounding box center [775, 365] width 286 height 21
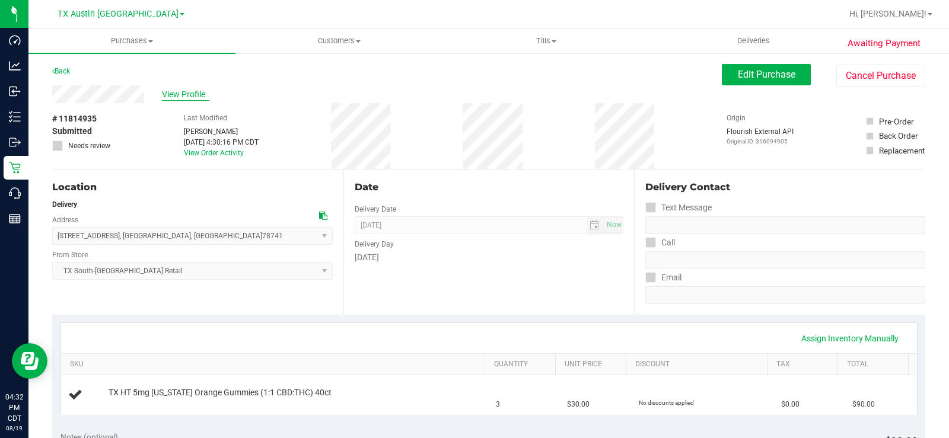
click at [180, 90] on span "View Profile" at bounding box center [185, 94] width 47 height 12
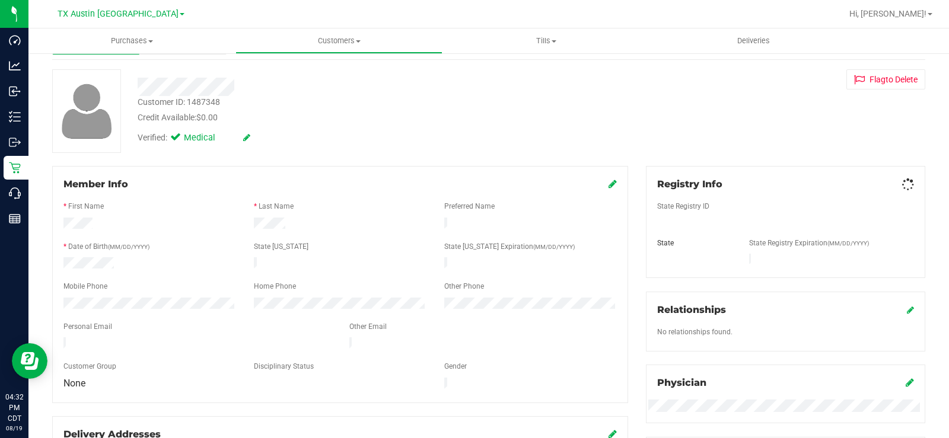
scroll to position [119, 0]
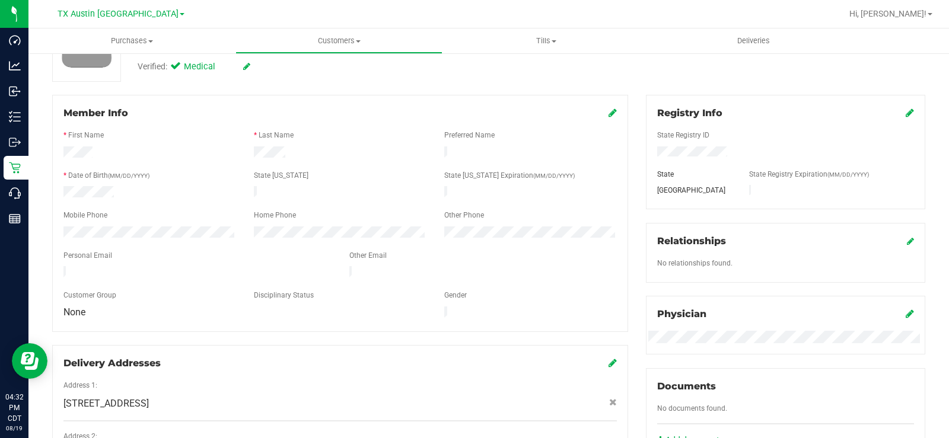
drag, startPoint x: 170, startPoint y: 269, endPoint x: 50, endPoint y: 260, distance: 120.2
click at [50, 260] on div "Member Info * First Name * Last Name Preferred Name * Date of Birth (MM/DD/YYYY…" at bounding box center [340, 302] width 594 height 414
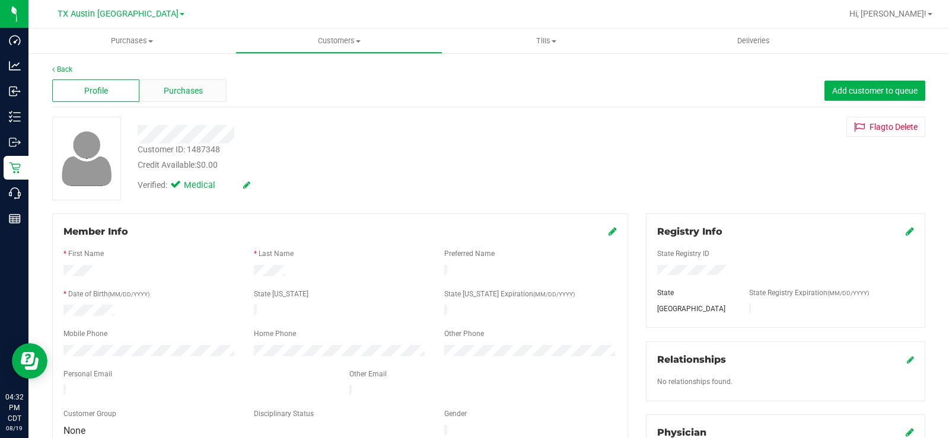
click at [179, 88] on span "Purchases" at bounding box center [183, 91] width 39 height 12
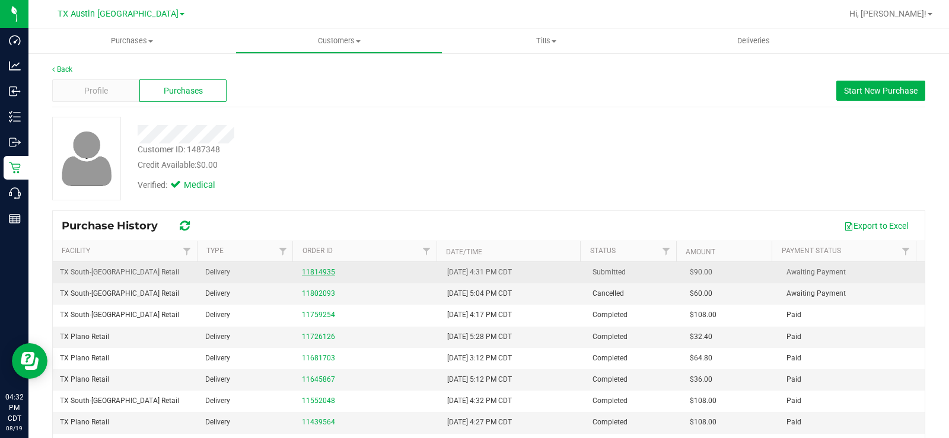
click at [328, 274] on link "11814935" at bounding box center [318, 272] width 33 height 8
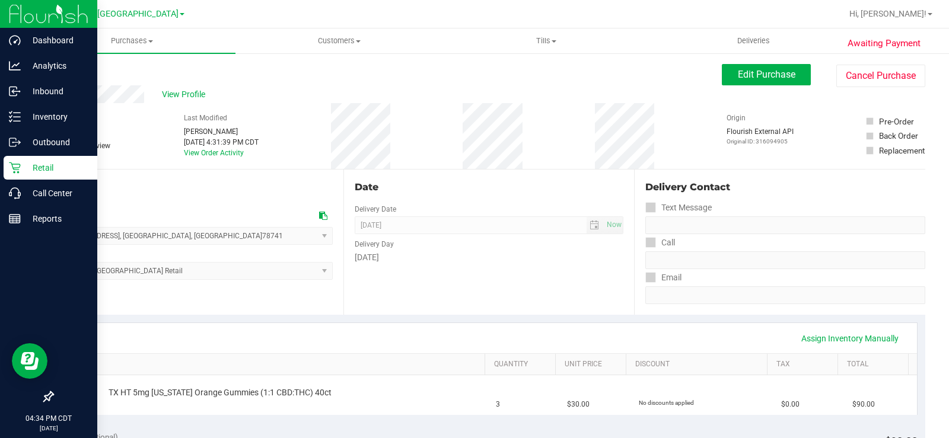
click at [26, 171] on p "Retail" at bounding box center [56, 168] width 71 height 14
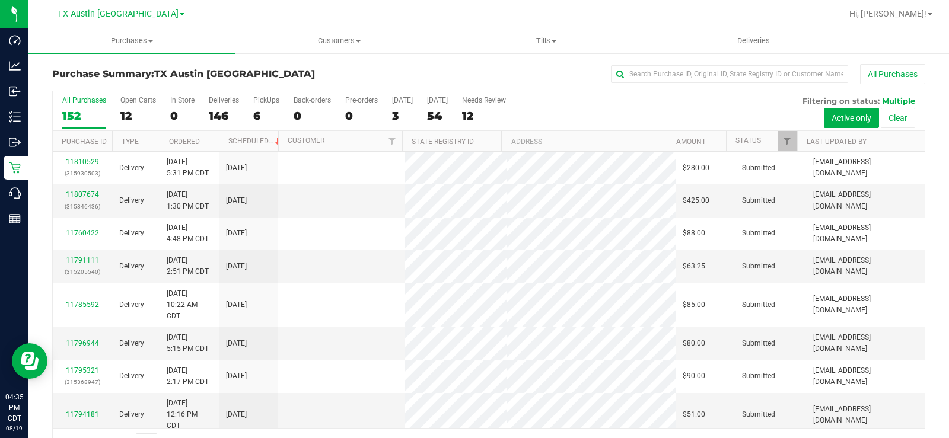
click at [128, 109] on div "12" at bounding box center [138, 116] width 36 height 14
click at [0, 0] on input "Open Carts 12" at bounding box center [0, 0] width 0 height 0
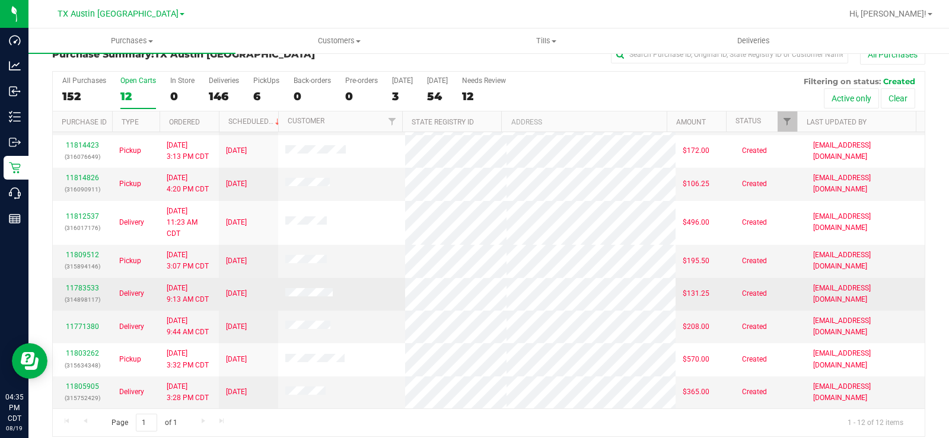
scroll to position [30, 0]
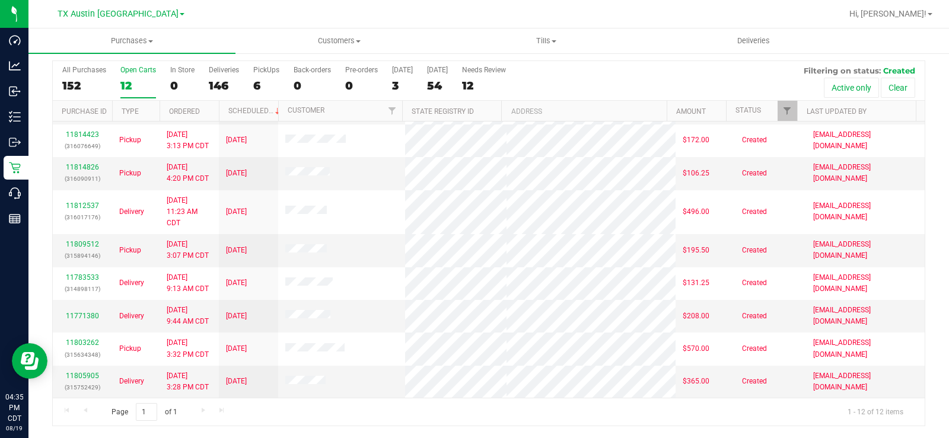
click at [127, 72] on div "Open Carts" at bounding box center [138, 70] width 36 height 8
click at [0, 0] on input "Open Carts 12" at bounding box center [0, 0] width 0 height 0
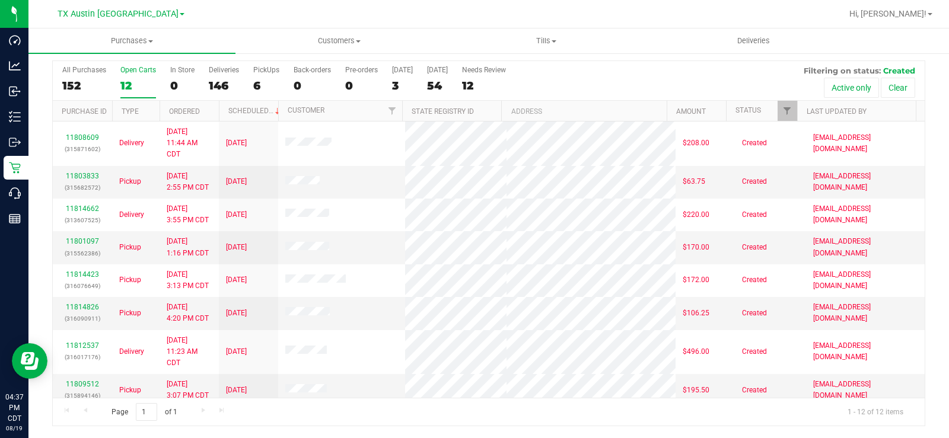
click at [120, 77] on label "Open Carts 12" at bounding box center [138, 82] width 36 height 33
click at [0, 0] on input "Open Carts 12" at bounding box center [0, 0] width 0 height 0
click at [124, 83] on div "12" at bounding box center [138, 86] width 36 height 14
click at [0, 0] on input "Open Carts 12" at bounding box center [0, 0] width 0 height 0
click at [135, 71] on div "Open Carts" at bounding box center [138, 70] width 36 height 8
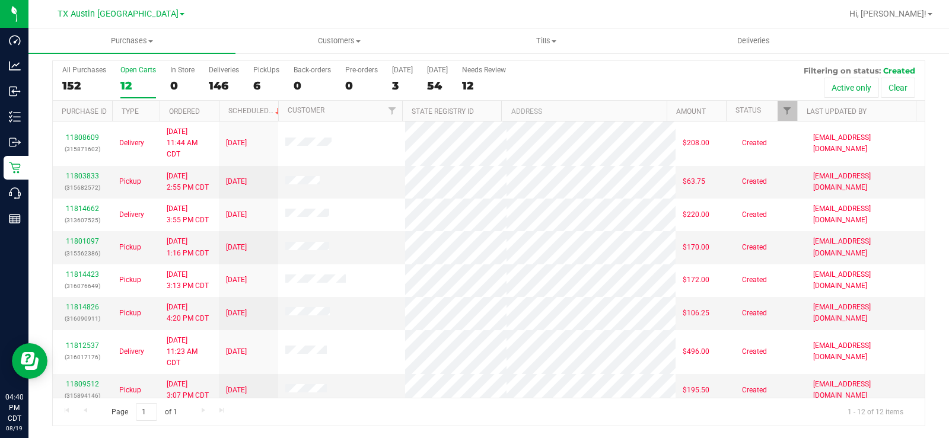
click at [0, 0] on input "Open Carts 12" at bounding box center [0, 0] width 0 height 0
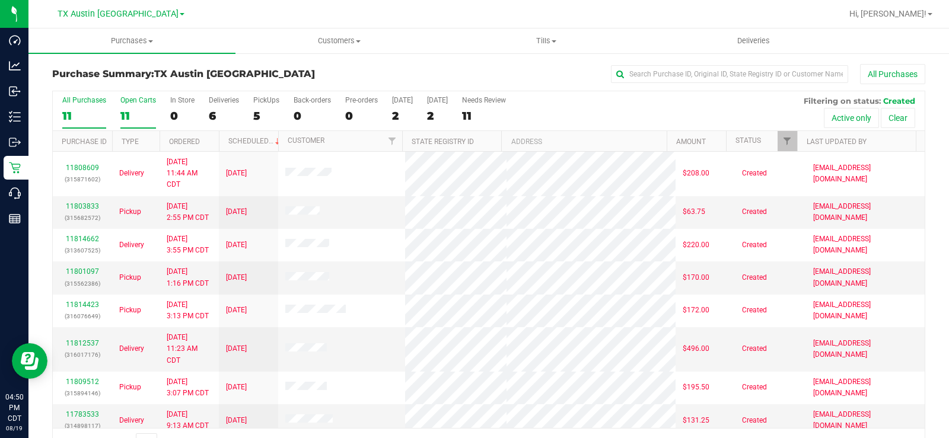
click at [125, 117] on div "11" at bounding box center [138, 116] width 36 height 14
click at [0, 0] on input "Open Carts 11" at bounding box center [0, 0] width 0 height 0
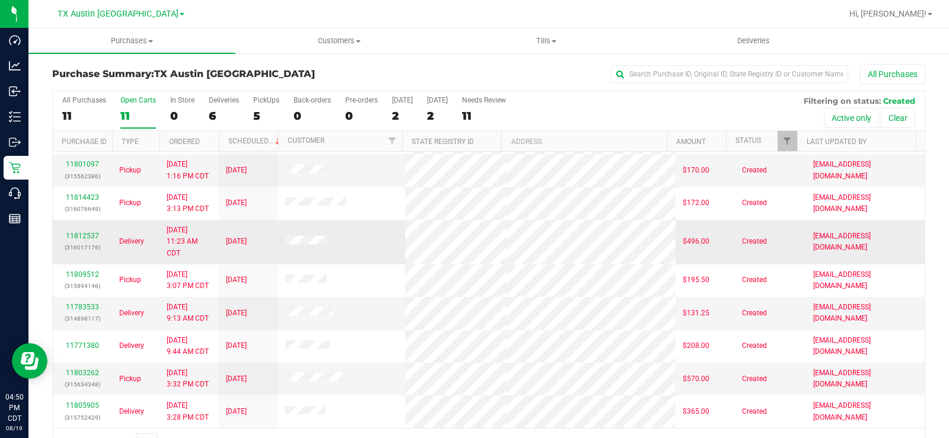
scroll to position [30, 0]
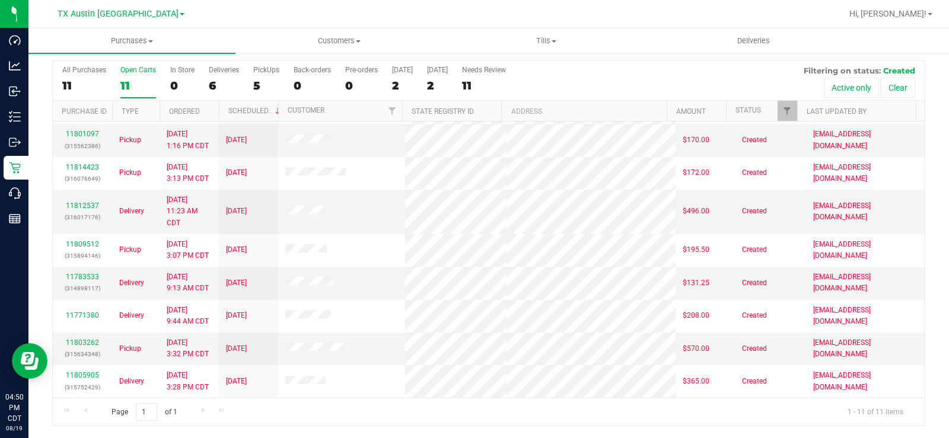
click at [134, 74] on div "Open Carts" at bounding box center [138, 70] width 36 height 8
click at [0, 0] on input "Open Carts 11" at bounding box center [0, 0] width 0 height 0
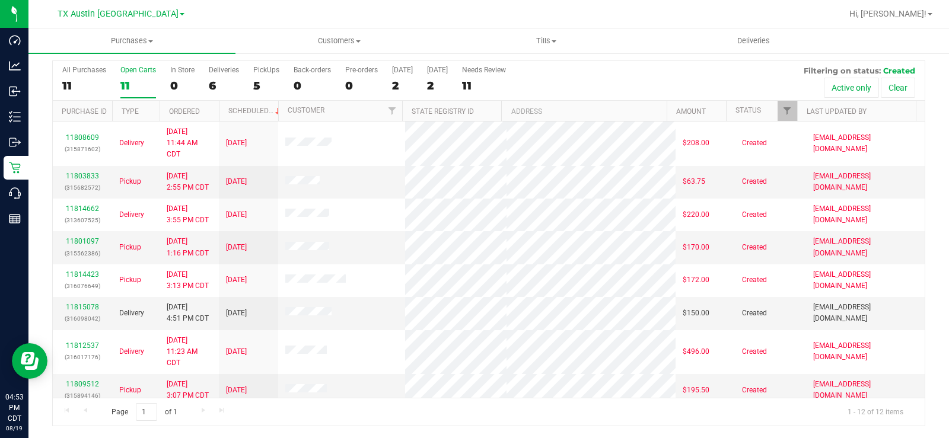
click at [125, 74] on div "Open Carts" at bounding box center [138, 70] width 36 height 8
click at [0, 0] on input "Open Carts 11" at bounding box center [0, 0] width 0 height 0
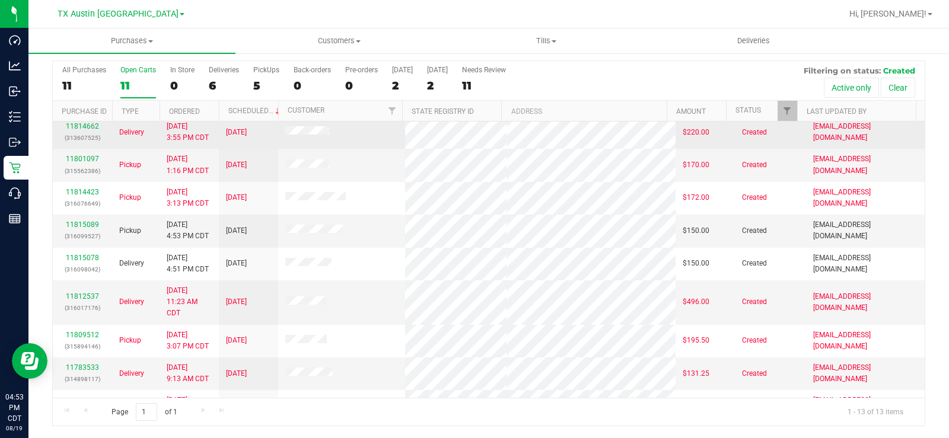
scroll to position [119, 0]
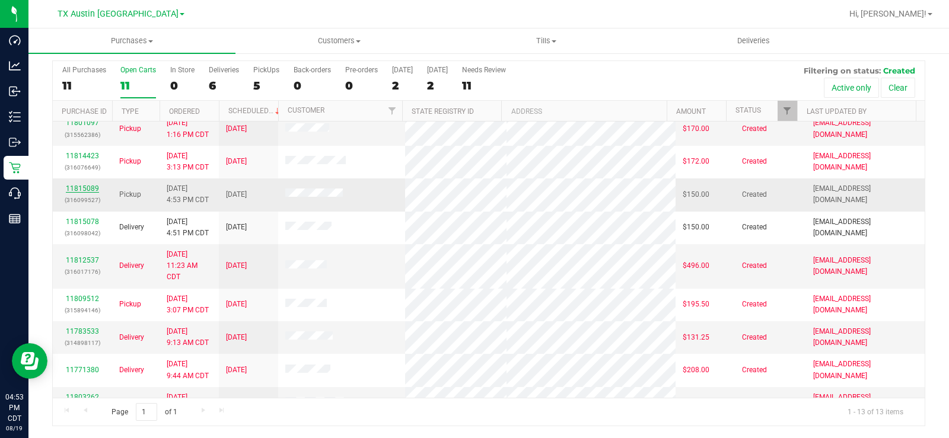
click at [89, 187] on link "11815089" at bounding box center [82, 189] width 33 height 8
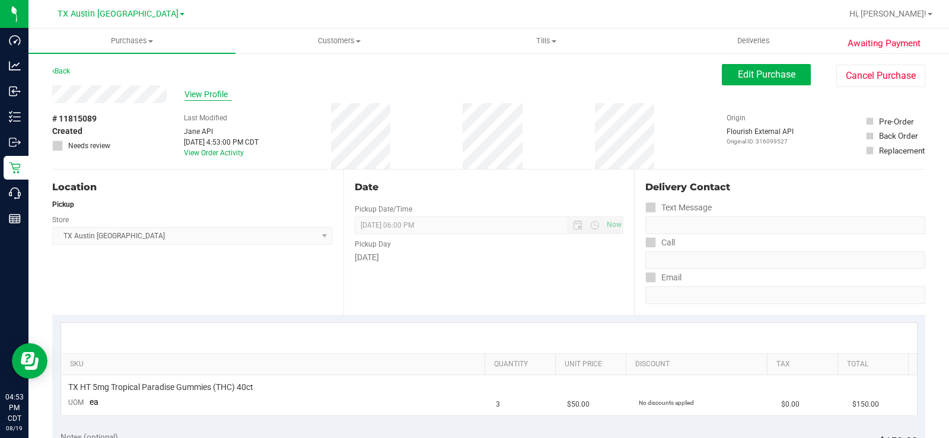
click at [201, 95] on span "View Profile" at bounding box center [208, 94] width 47 height 12
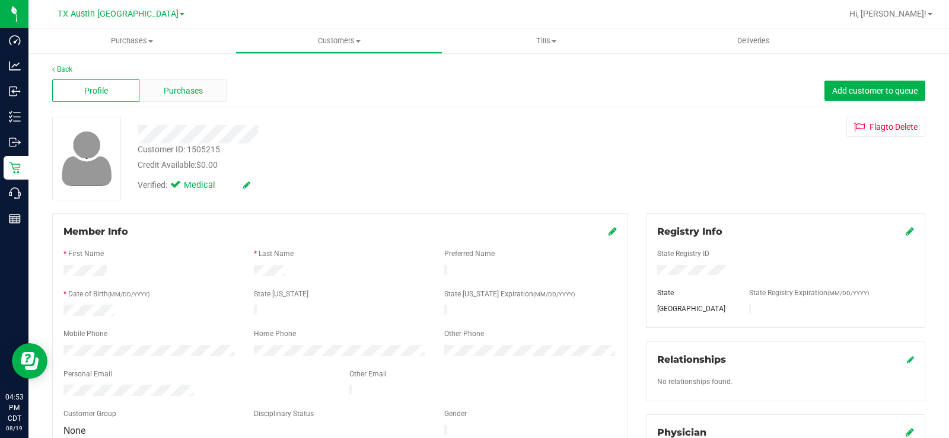
click at [201, 99] on div "Purchases" at bounding box center [182, 91] width 87 height 23
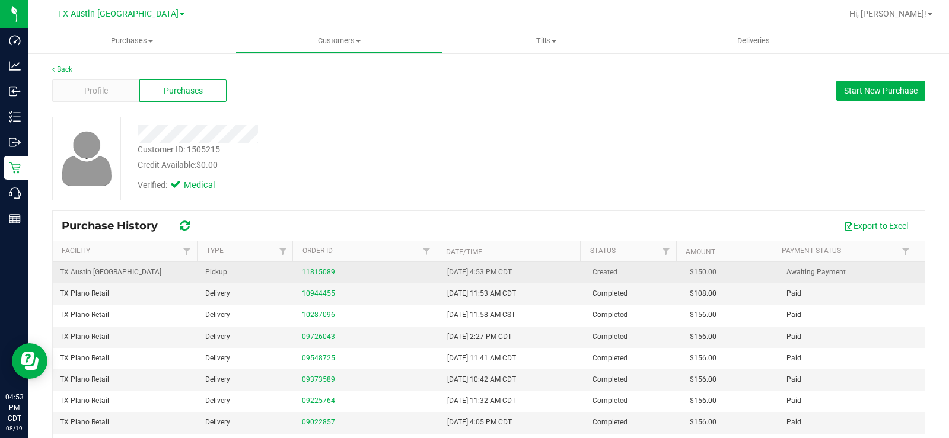
click at [217, 273] on span "Pickup" at bounding box center [216, 272] width 22 height 11
click at [298, 271] on td "11815089" at bounding box center [367, 272] width 145 height 21
click at [302, 273] on link "11815089" at bounding box center [318, 272] width 33 height 8
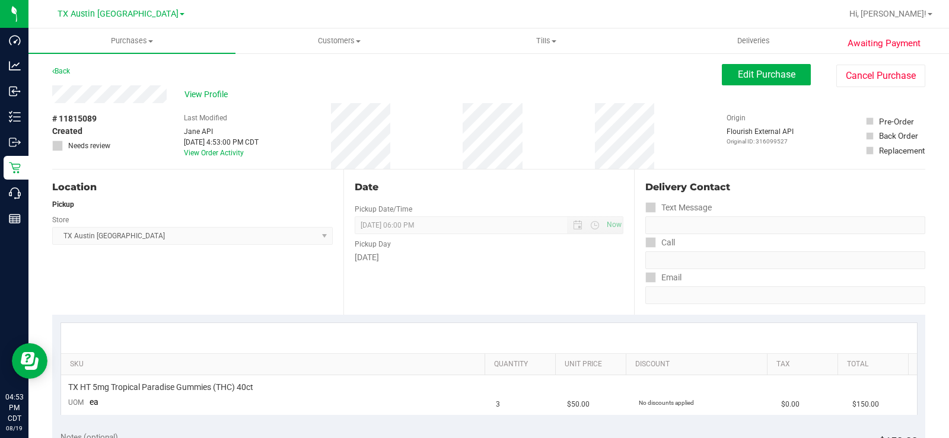
click at [123, 96] on div "View Profile" at bounding box center [387, 94] width 670 height 18
click at [193, 96] on span "View Profile" at bounding box center [208, 94] width 47 height 12
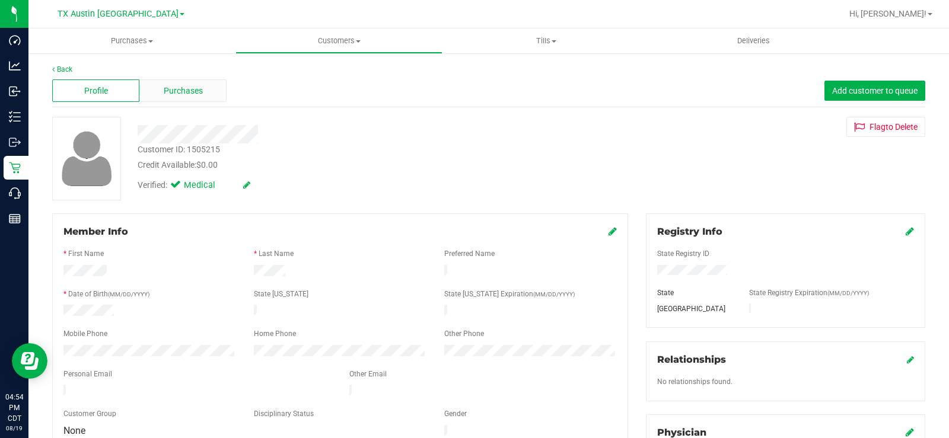
click at [197, 94] on span "Purchases" at bounding box center [183, 91] width 39 height 12
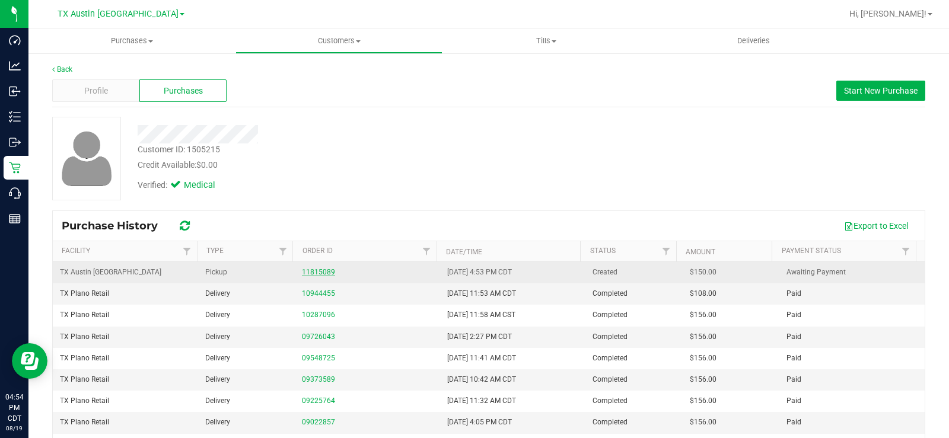
click at [307, 275] on link "11815089" at bounding box center [318, 272] width 33 height 8
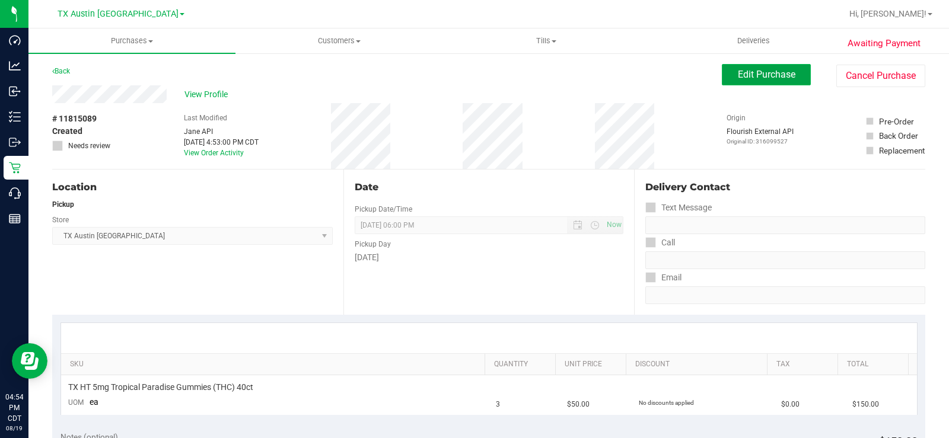
click at [741, 65] on button "Edit Purchase" at bounding box center [766, 74] width 89 height 21
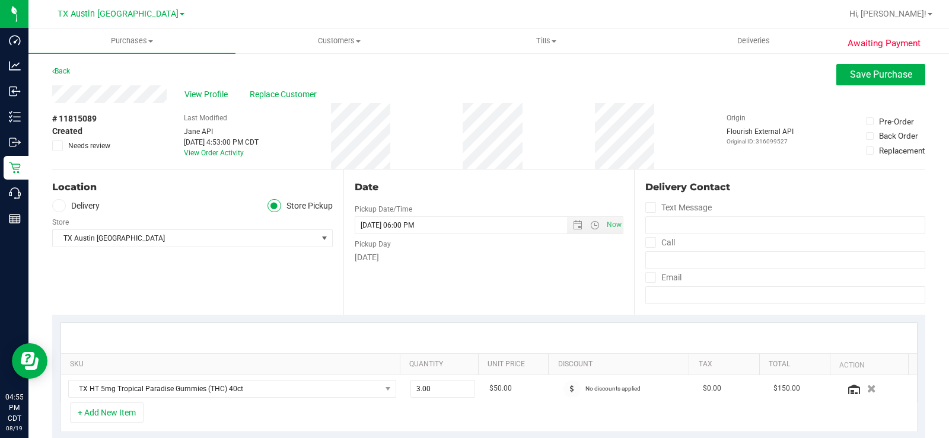
click at [62, 204] on span at bounding box center [59, 206] width 14 height 14
click at [0, 0] on input "Delivery" at bounding box center [0, 0] width 0 height 0
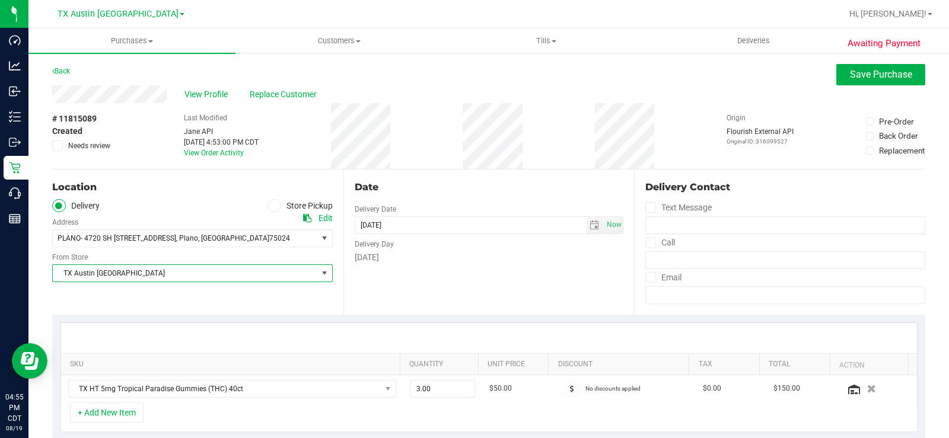
drag, startPoint x: 96, startPoint y: 279, endPoint x: 98, endPoint y: 268, distance: 12.2
click at [95, 278] on span "TX Austin [GEOGRAPHIC_DATA]" at bounding box center [185, 273] width 265 height 17
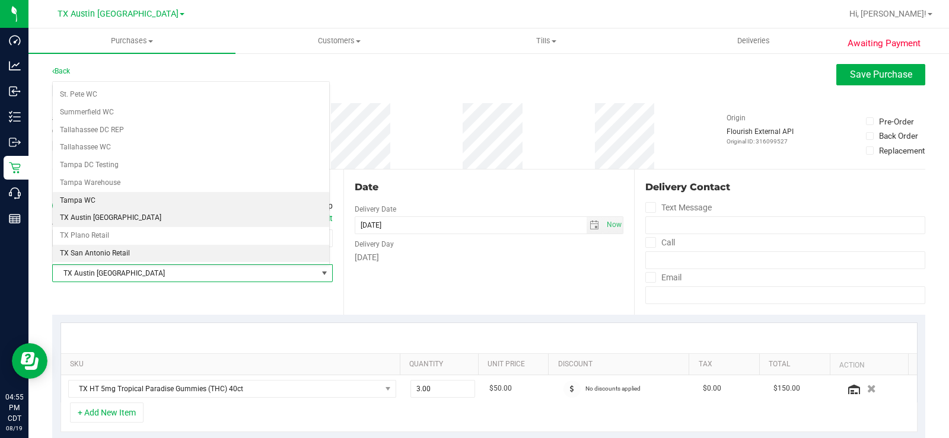
scroll to position [799, 0]
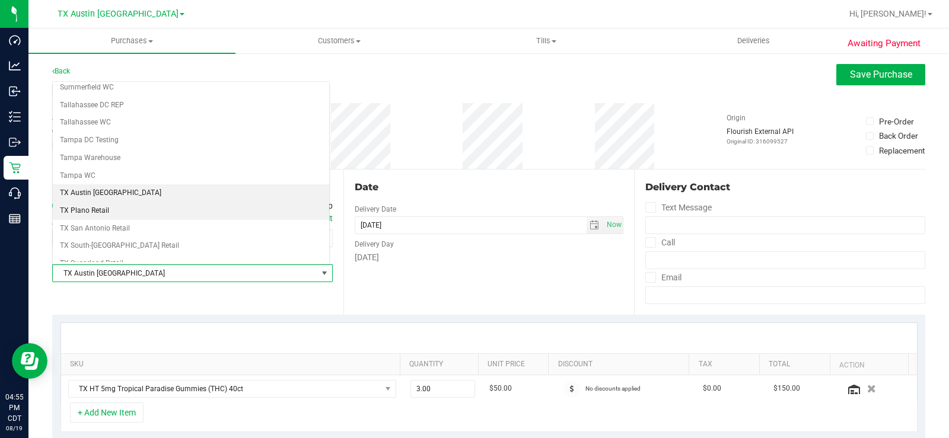
click at [97, 207] on li "TX Plano Retail" at bounding box center [191, 211] width 277 height 18
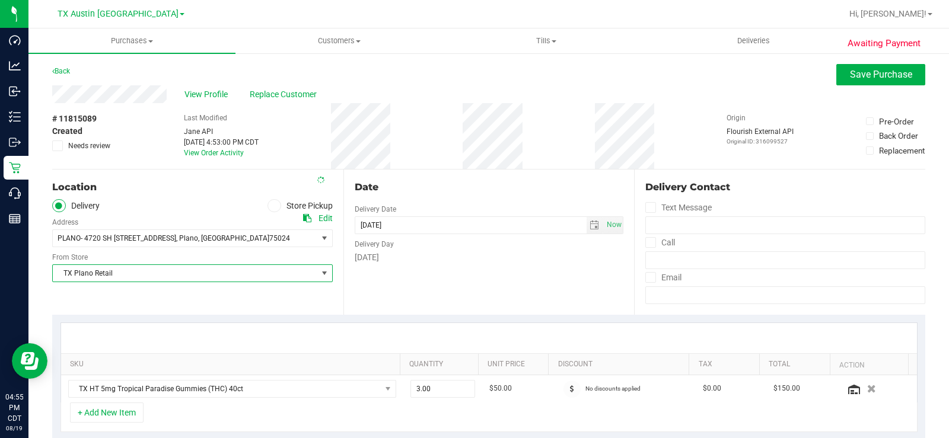
click at [374, 273] on div "Date Delivery Date [DATE] Now [DATE] 06:00 PM Now Delivery Day [DATE]" at bounding box center [489, 242] width 291 height 145
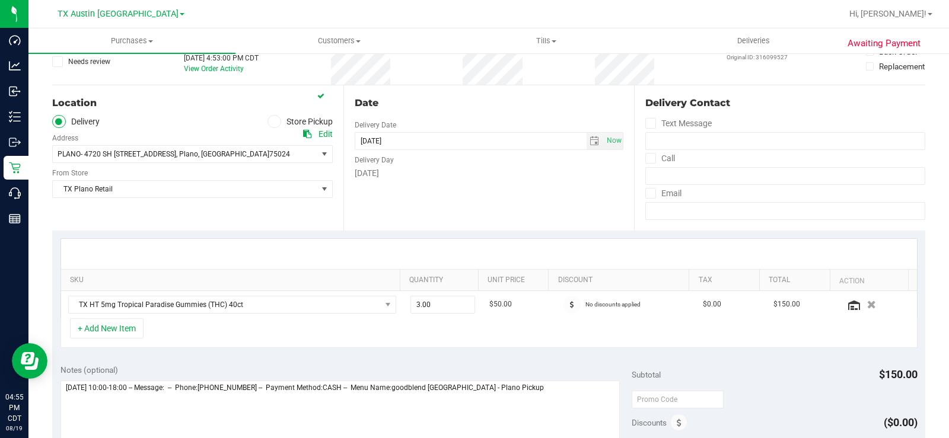
scroll to position [119, 0]
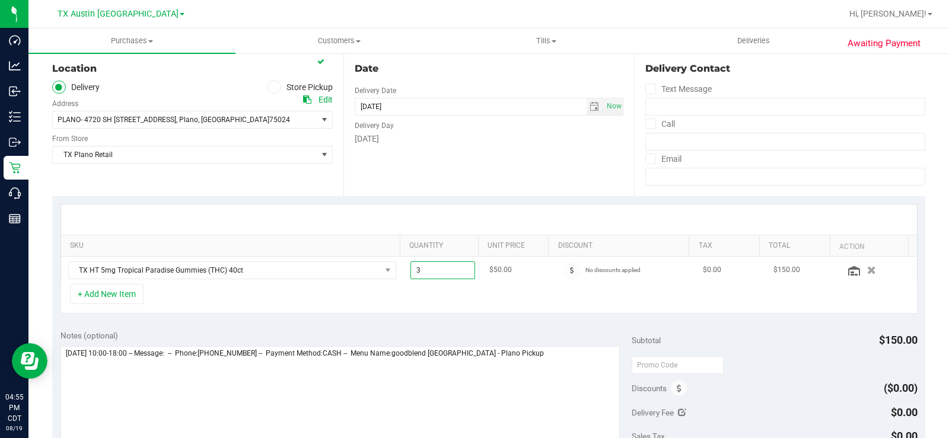
drag, startPoint x: 417, startPoint y: 272, endPoint x: 394, endPoint y: 270, distance: 23.2
click at [394, 270] on tr "TX HT 5mg Tropical Paradise Gummies (THC) 40ct 3.00 3 $50.00 No discounts appli…" at bounding box center [489, 270] width 856 height 27
type input "1"
type input "1.00"
click at [421, 296] on div "+ Add New Item" at bounding box center [489, 299] width 857 height 30
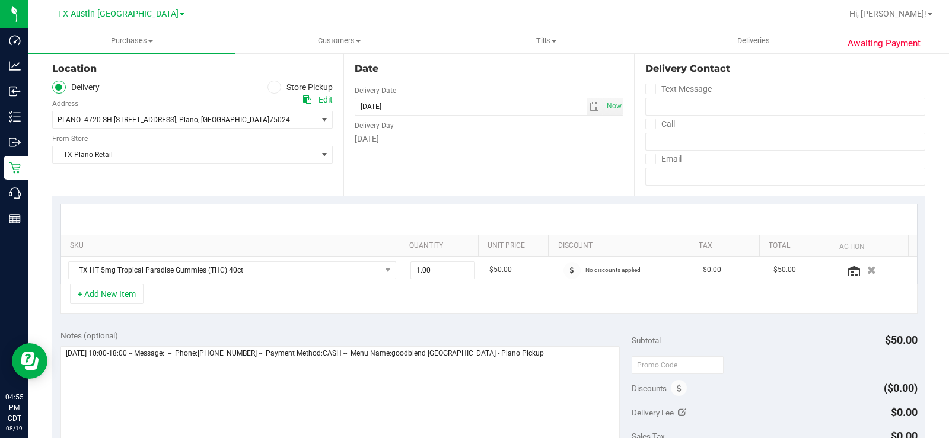
scroll to position [178, 0]
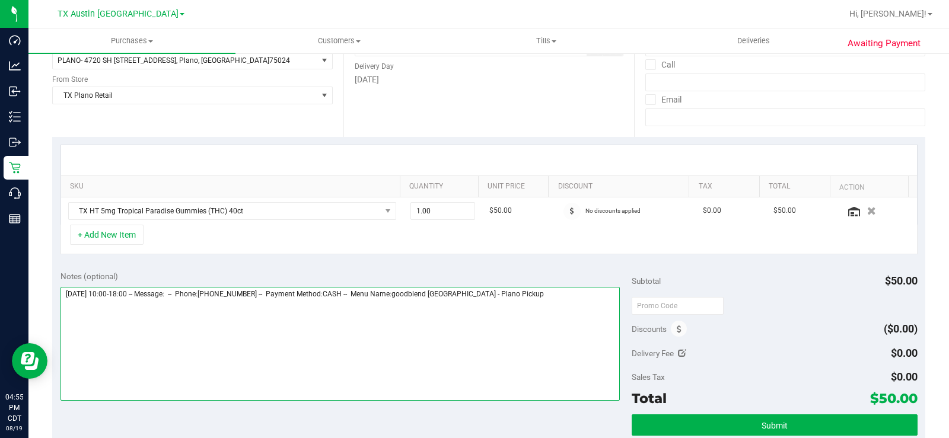
click at [528, 303] on textarea at bounding box center [341, 344] width 560 height 114
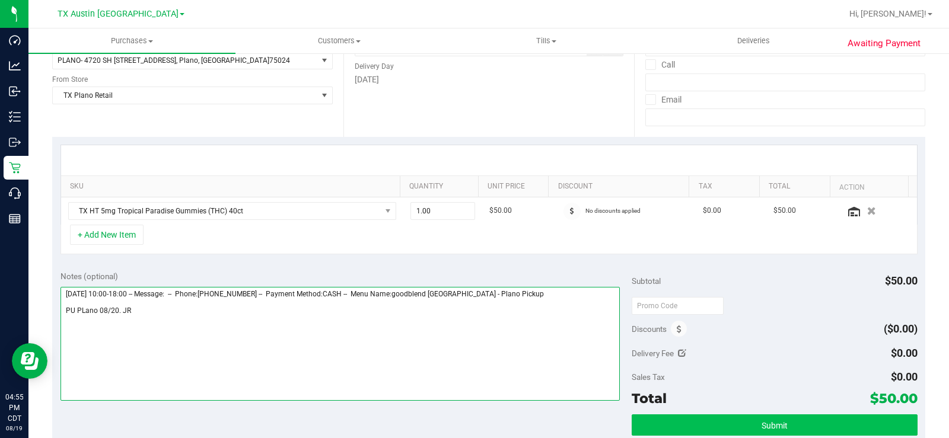
type textarea "[DATE] 10:00-18:00 -- Message: -- Phone:[PHONE_NUMBER] -- Payment Method:CASH -…"
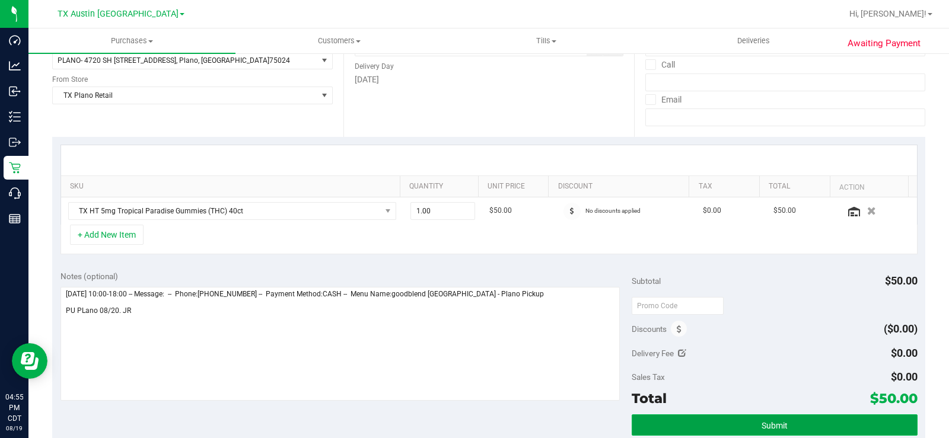
click at [682, 424] on button "Submit" at bounding box center [775, 425] width 286 height 21
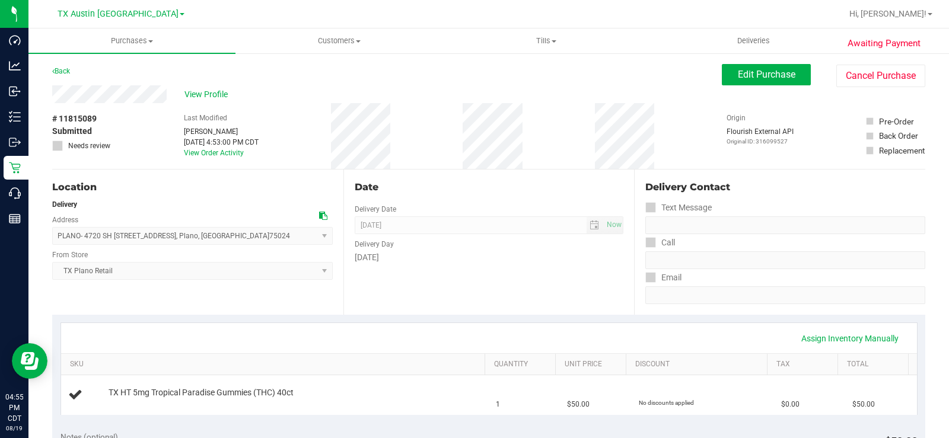
drag, startPoint x: 167, startPoint y: 96, endPoint x: 46, endPoint y: 93, distance: 121.1
click at [203, 91] on span "View Profile" at bounding box center [208, 94] width 47 height 12
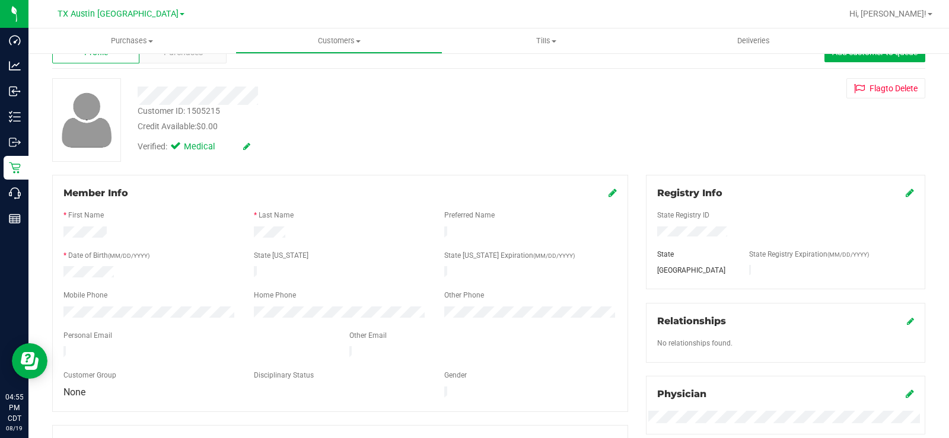
scroll to position [59, 0]
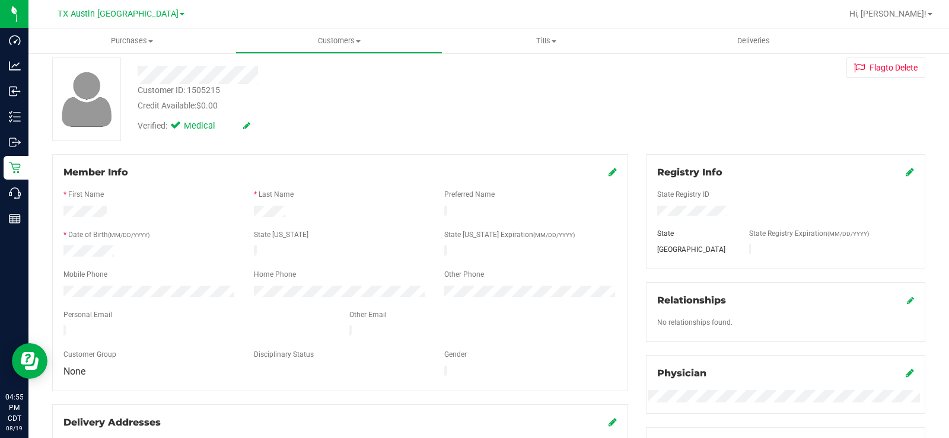
drag, startPoint x: 196, startPoint y: 322, endPoint x: 53, endPoint y: 327, distance: 143.1
click at [53, 327] on div "Member Info * First Name * Last Name Preferred Name * Date of Birth (MM/DD/YYYY…" at bounding box center [340, 272] width 576 height 237
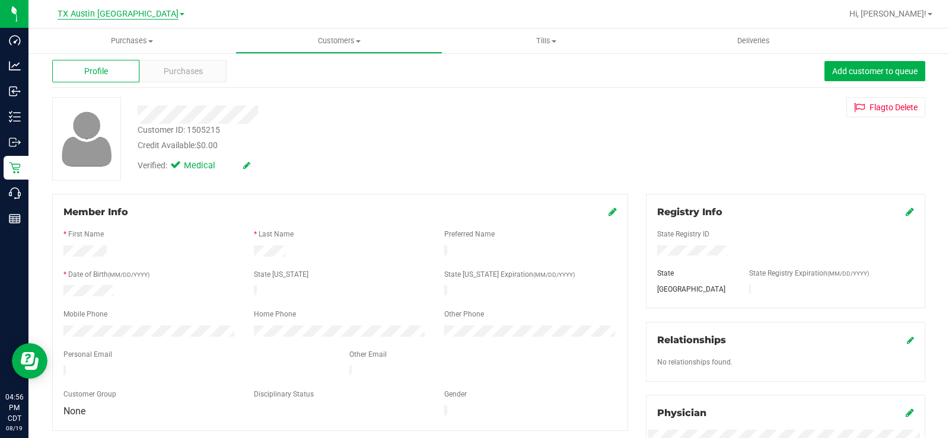
scroll to position [0, 0]
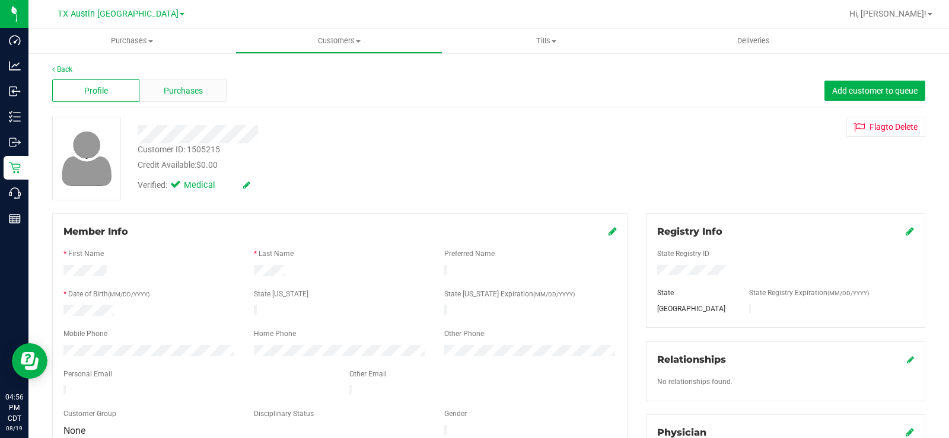
click at [174, 90] on span "Purchases" at bounding box center [183, 91] width 39 height 12
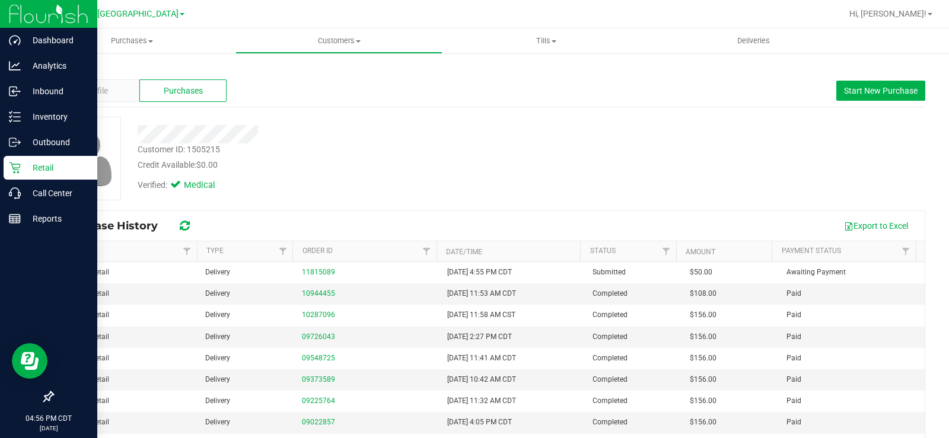
click at [18, 167] on icon at bounding box center [15, 168] width 12 height 12
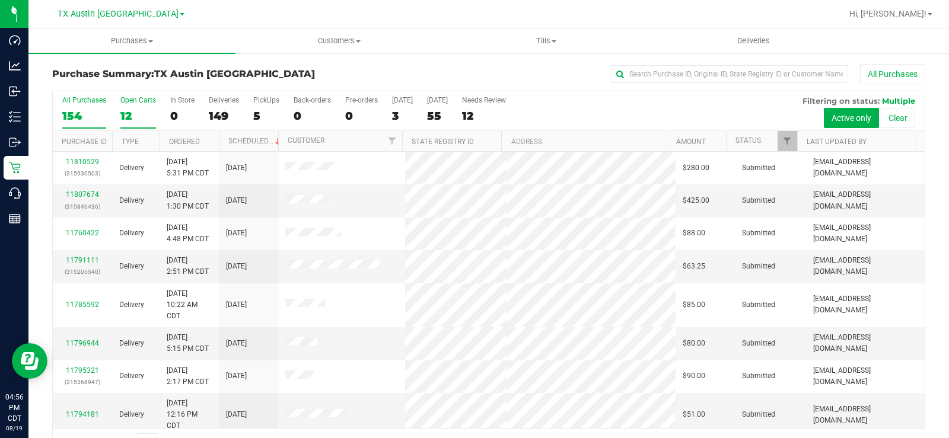
click at [126, 109] on div "12" at bounding box center [138, 116] width 36 height 14
click at [0, 0] on input "Open Carts 12" at bounding box center [0, 0] width 0 height 0
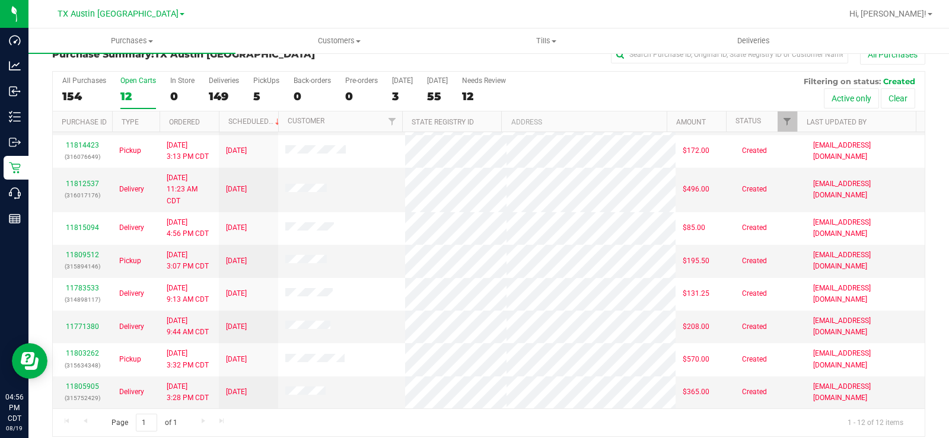
scroll to position [30, 0]
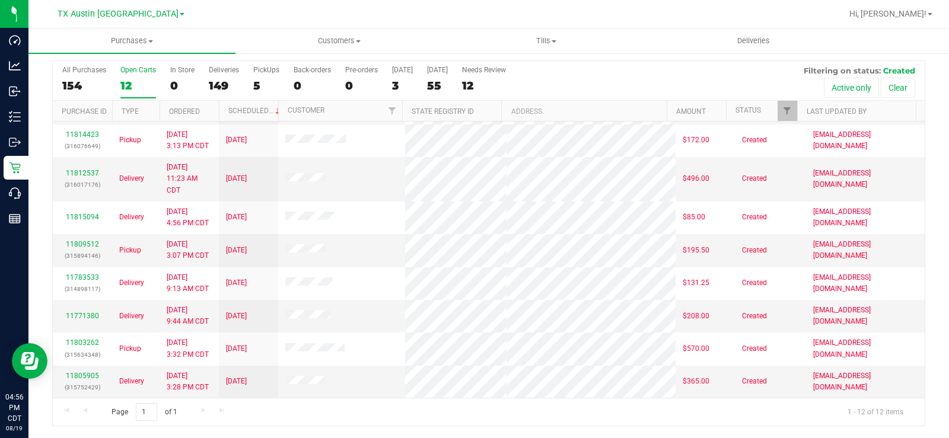
click at [130, 73] on div "Open Carts" at bounding box center [138, 70] width 36 height 8
click at [0, 0] on input "Open Carts 12" at bounding box center [0, 0] width 0 height 0
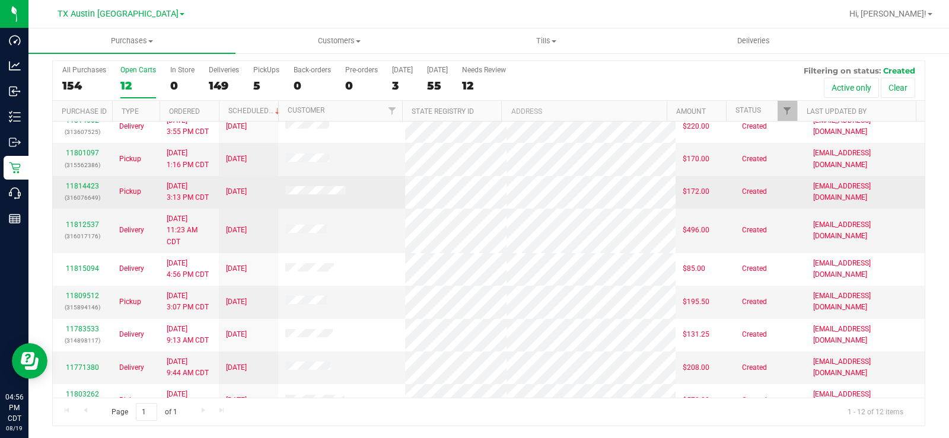
scroll to position [140, 0]
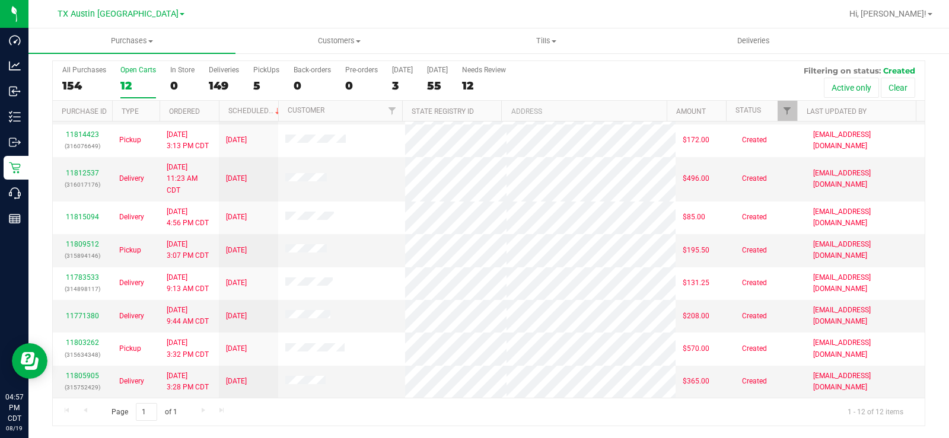
click at [130, 80] on div "12" at bounding box center [138, 86] width 36 height 14
click at [0, 0] on input "Open Carts 12" at bounding box center [0, 0] width 0 height 0
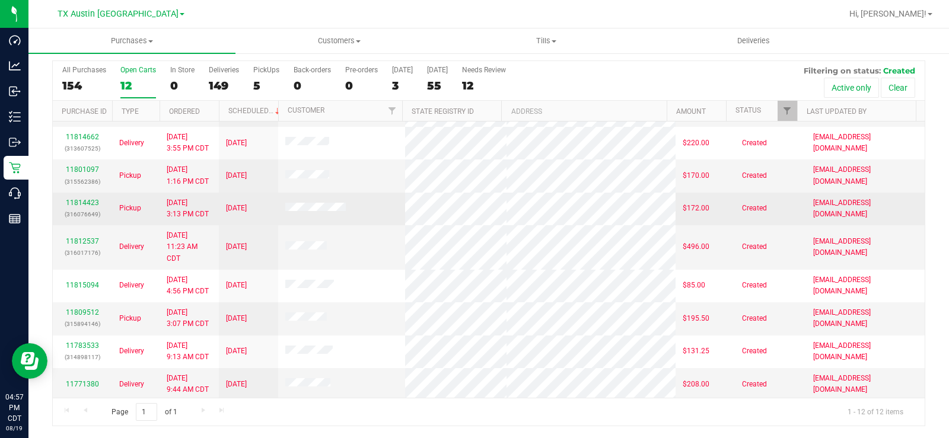
scroll to position [0, 0]
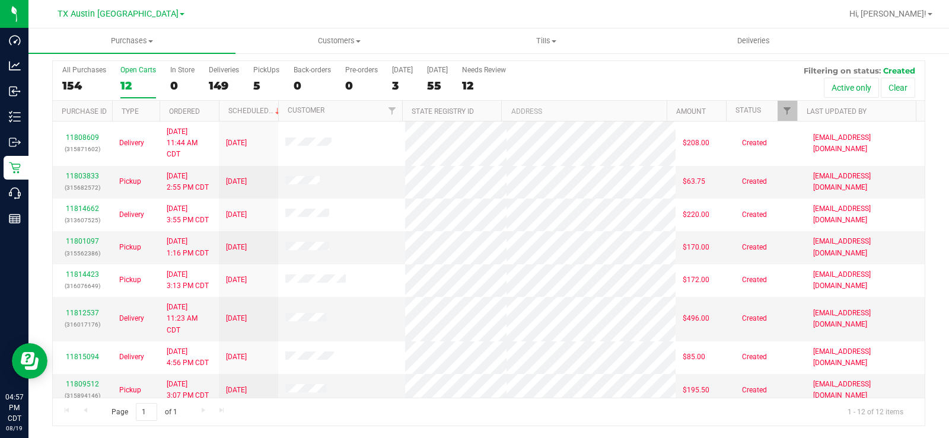
click at [130, 75] on label "Open Carts 12" at bounding box center [138, 82] width 36 height 33
click at [0, 0] on input "Open Carts 12" at bounding box center [0, 0] width 0 height 0
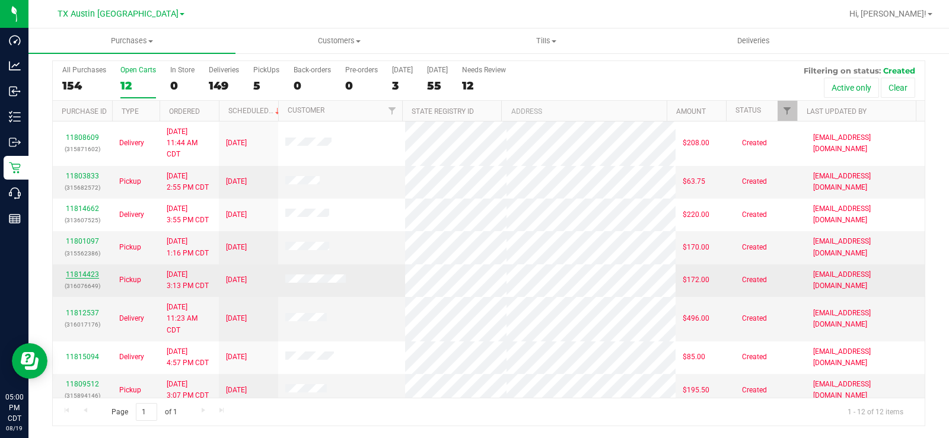
click at [92, 272] on link "11814423" at bounding box center [82, 275] width 33 height 8
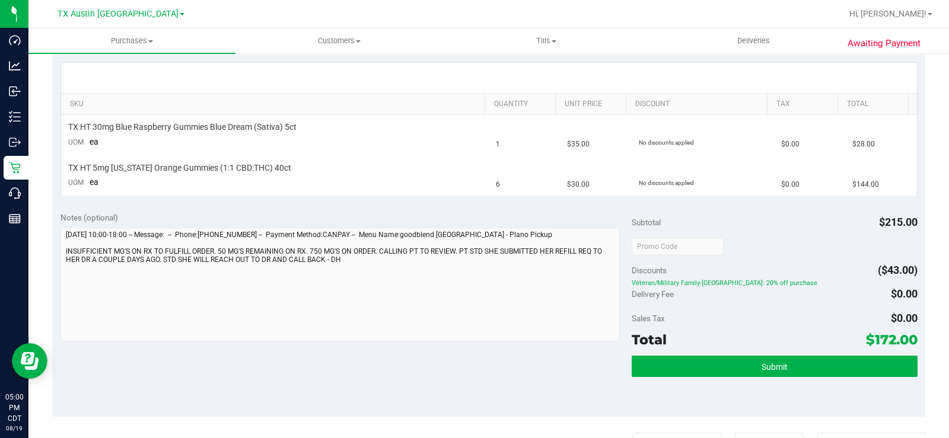
scroll to position [268, 0]
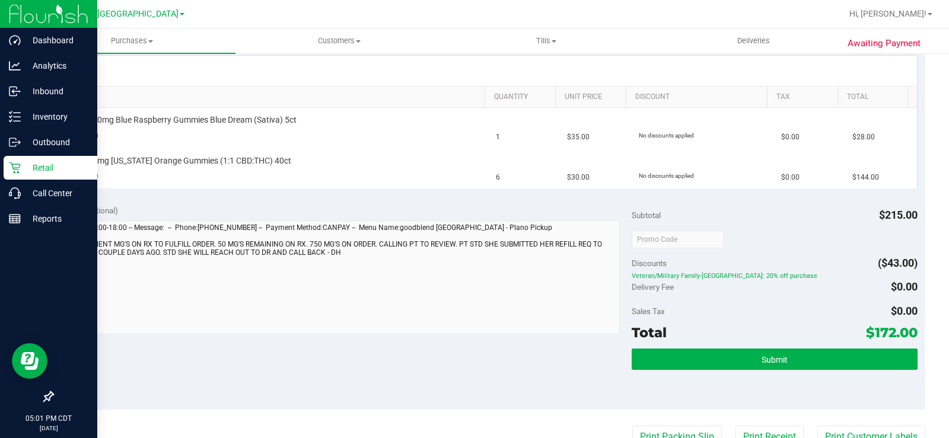
click at [15, 164] on icon at bounding box center [15, 168] width 12 height 12
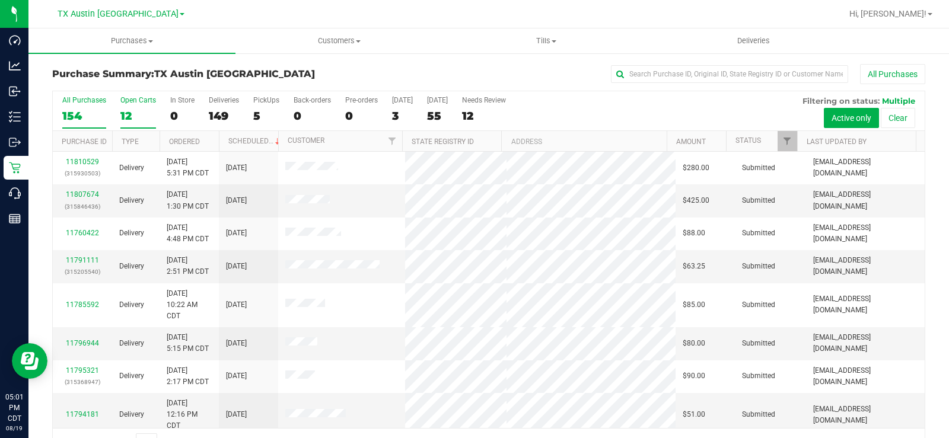
click at [125, 107] on label "Open Carts 12" at bounding box center [138, 112] width 36 height 33
click at [0, 0] on input "Open Carts 12" at bounding box center [0, 0] width 0 height 0
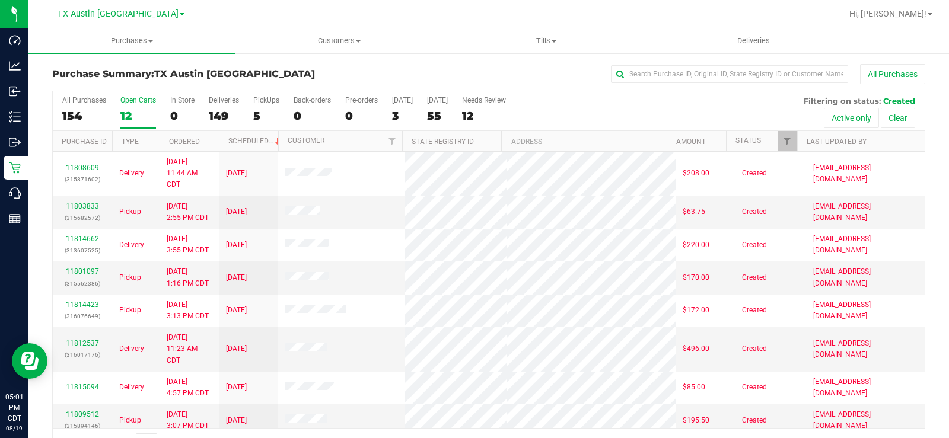
click at [125, 107] on label "Open Carts 12" at bounding box center [138, 112] width 36 height 33
click at [0, 0] on input "Open Carts 12" at bounding box center [0, 0] width 0 height 0
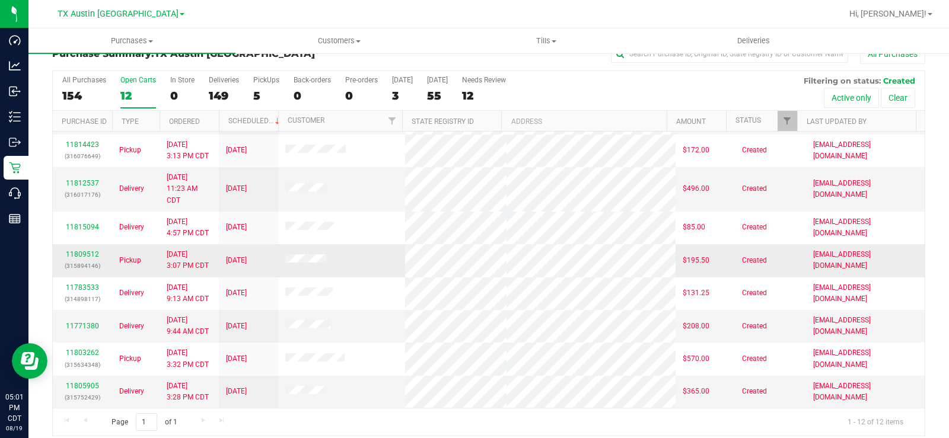
scroll to position [30, 0]
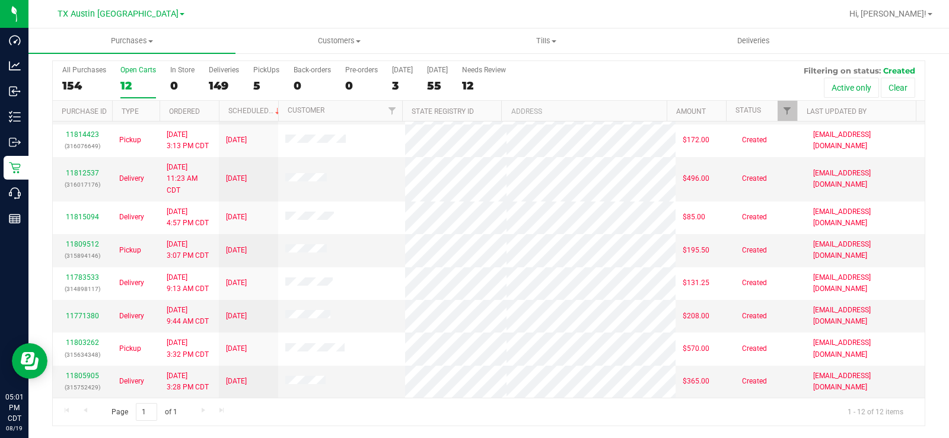
click at [125, 65] on div "All Purchases 154 Open Carts 12 In Store 0 Deliveries 149 PickUps 5 Back-orders…" at bounding box center [489, 65] width 872 height 9
click at [128, 84] on div "12" at bounding box center [138, 86] width 36 height 14
click at [0, 0] on input "Open Carts 12" at bounding box center [0, 0] width 0 height 0
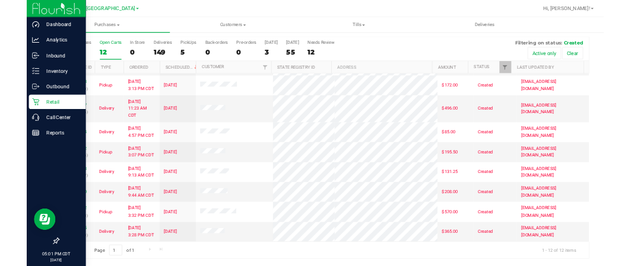
scroll to position [138, 0]
